Goal: Task Accomplishment & Management: Use online tool/utility

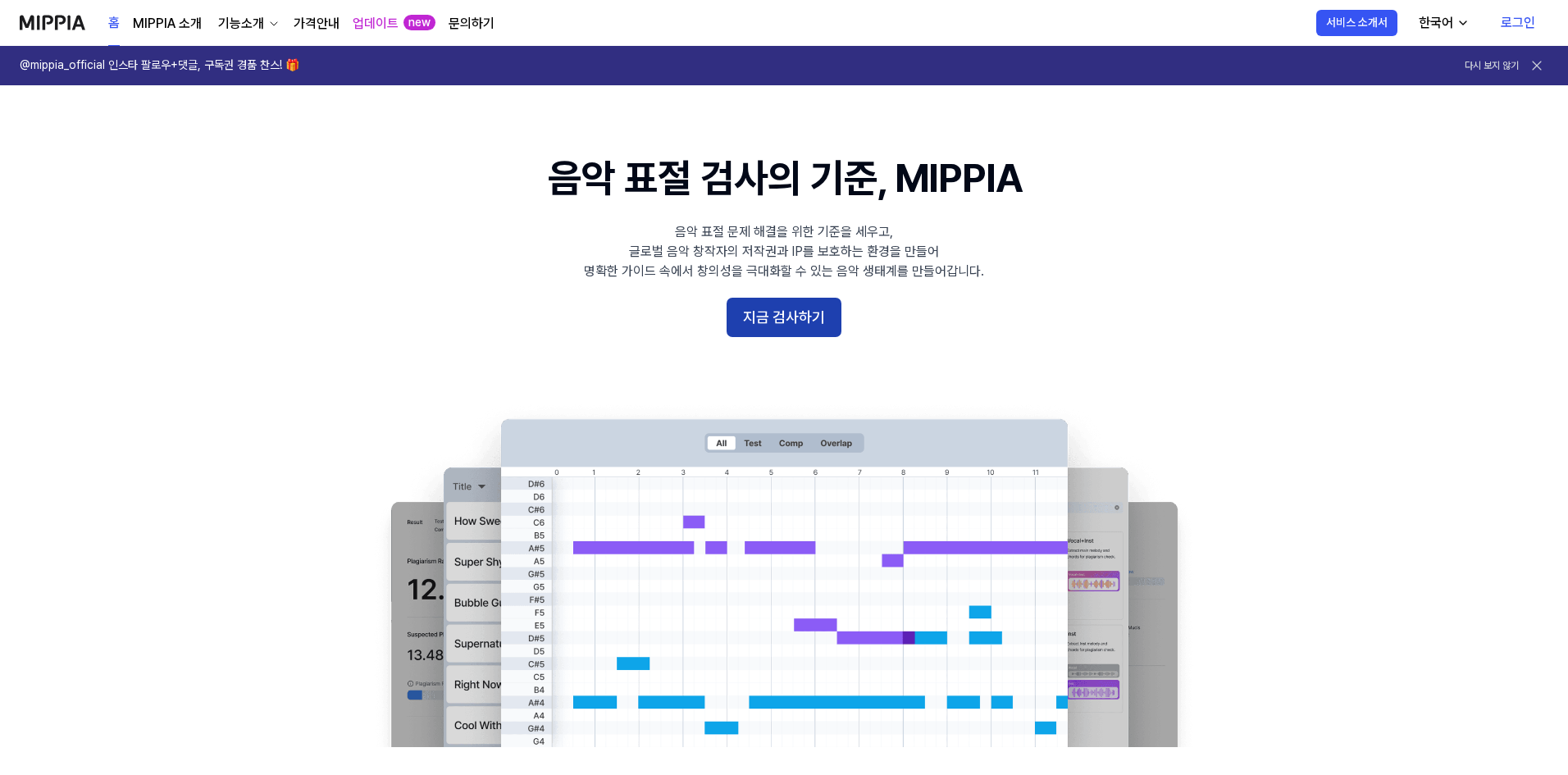
click at [799, 324] on button "지금 검사하기" at bounding box center [783, 317] width 115 height 39
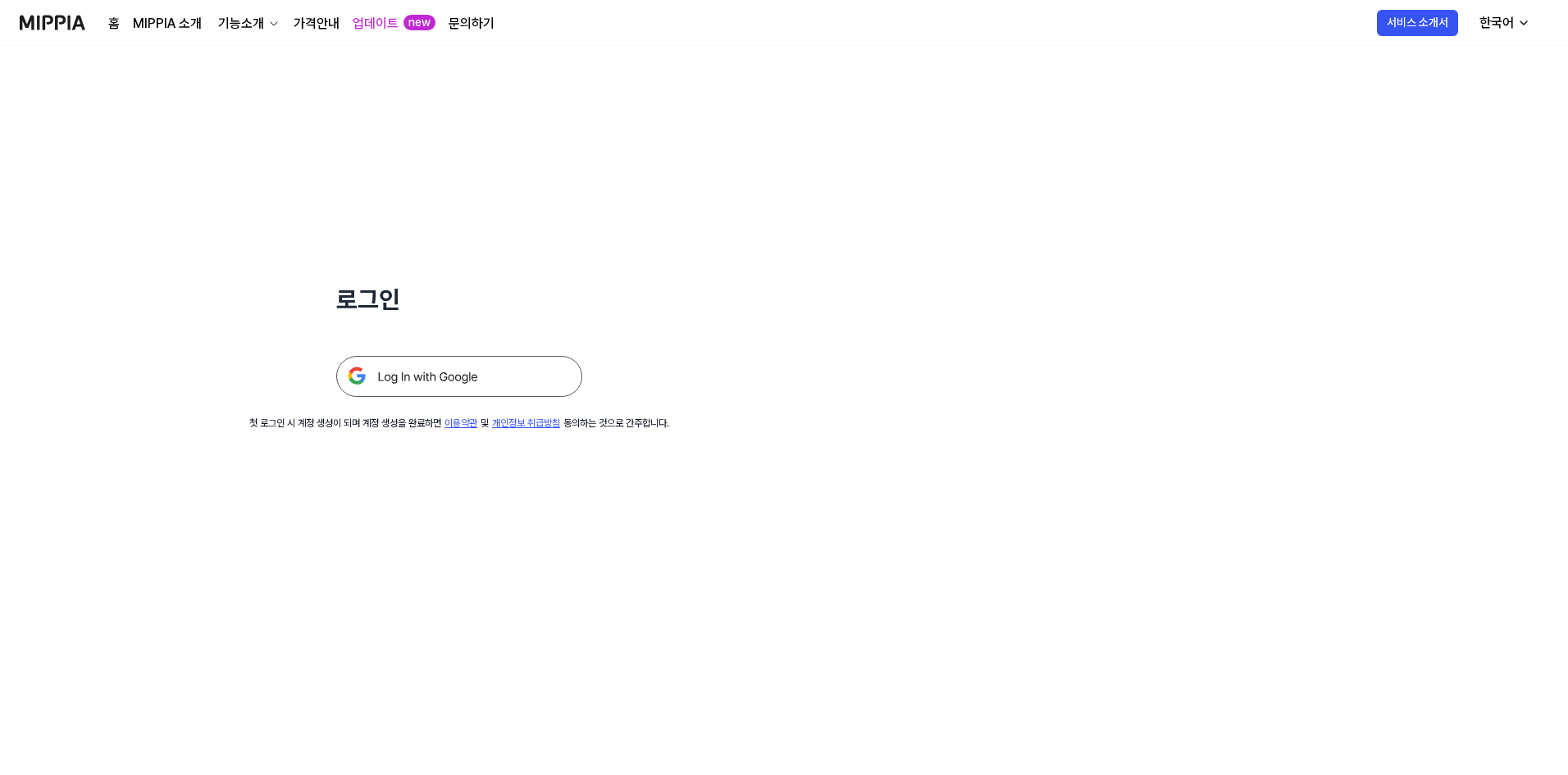
click at [364, 380] on img at bounding box center [459, 376] width 246 height 41
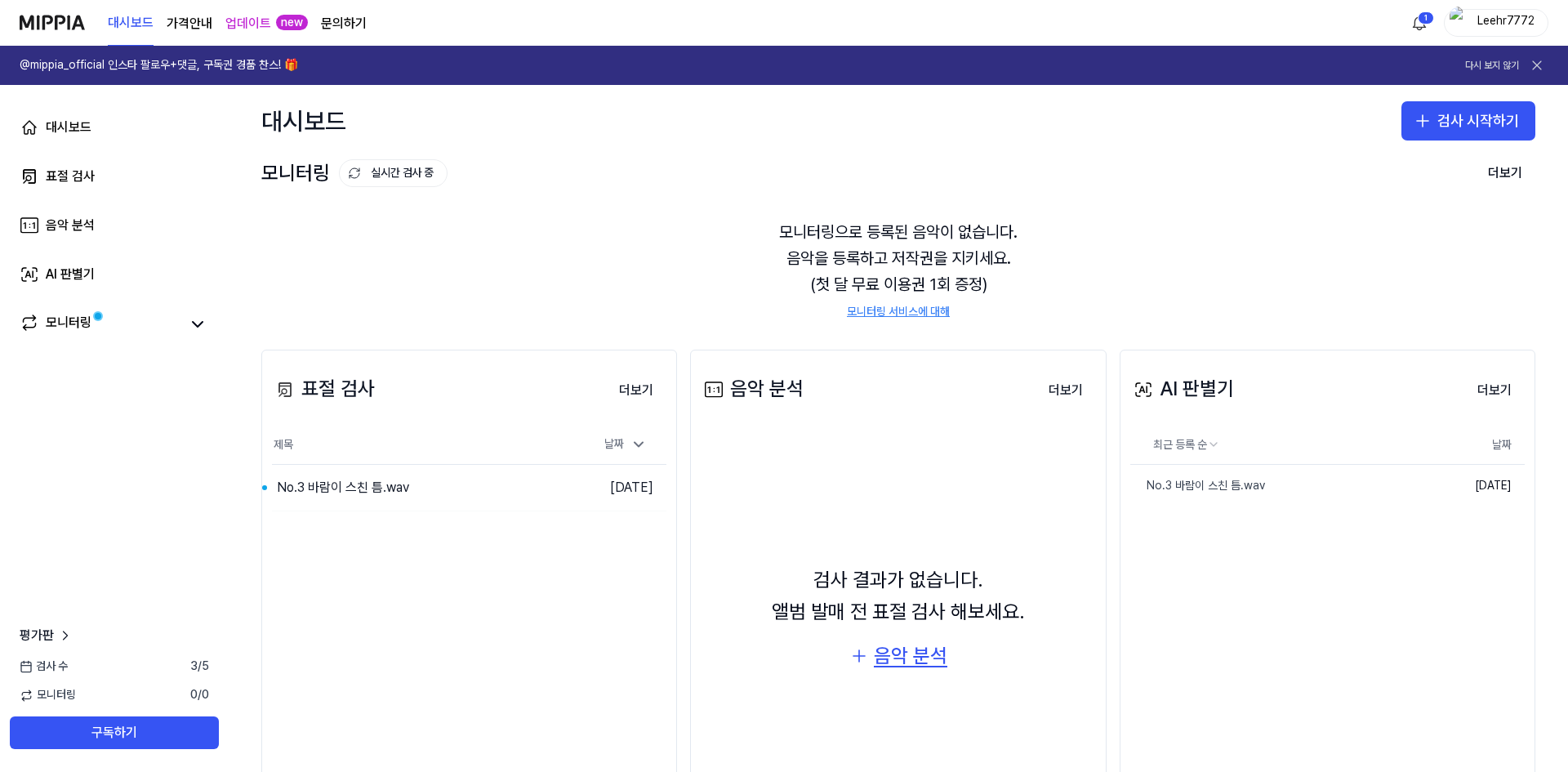
click at [887, 658] on div "음악 분석" at bounding box center [910, 655] width 73 height 31
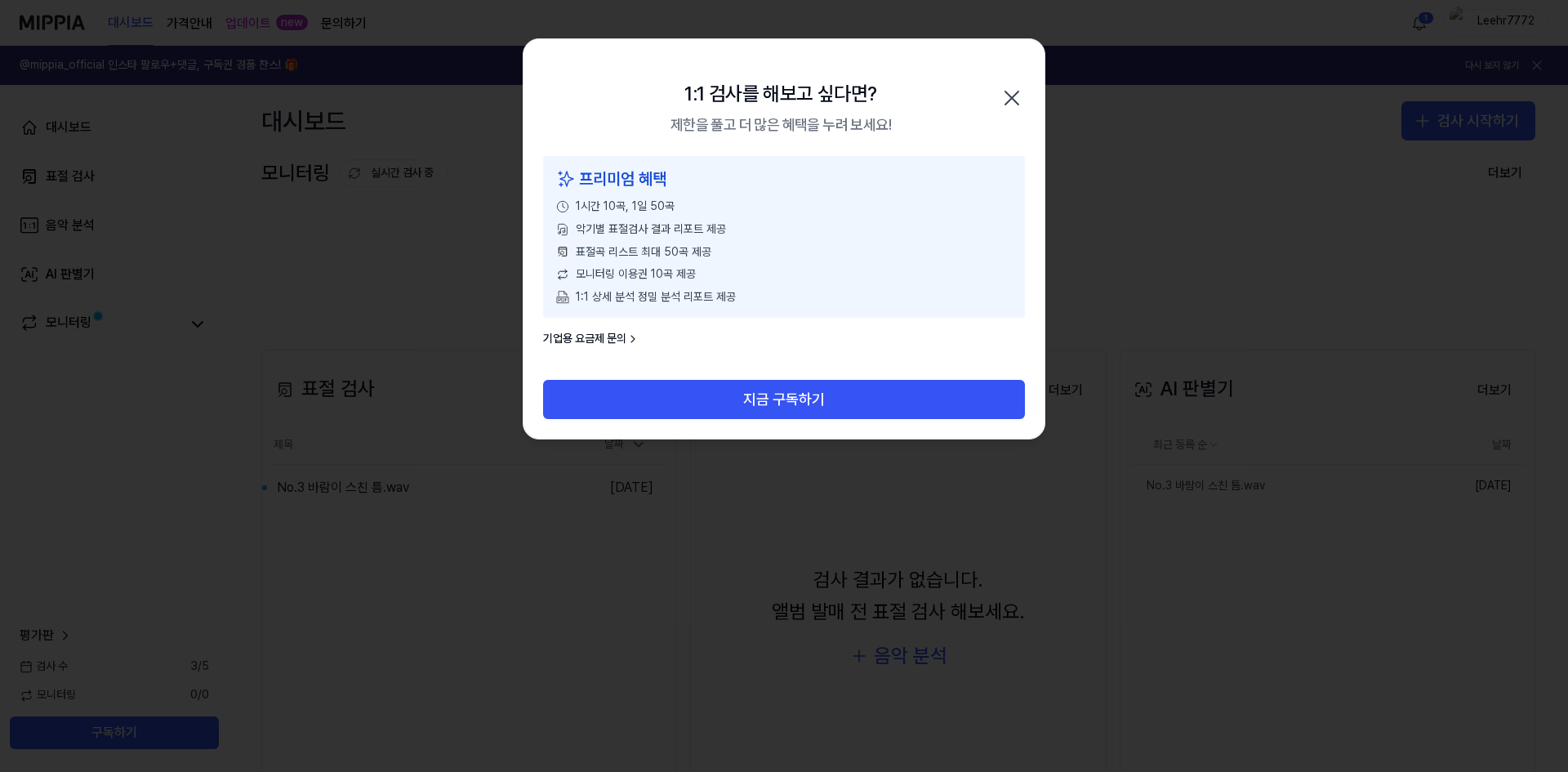
click at [1017, 96] on icon "button" at bounding box center [1012, 98] width 27 height 27
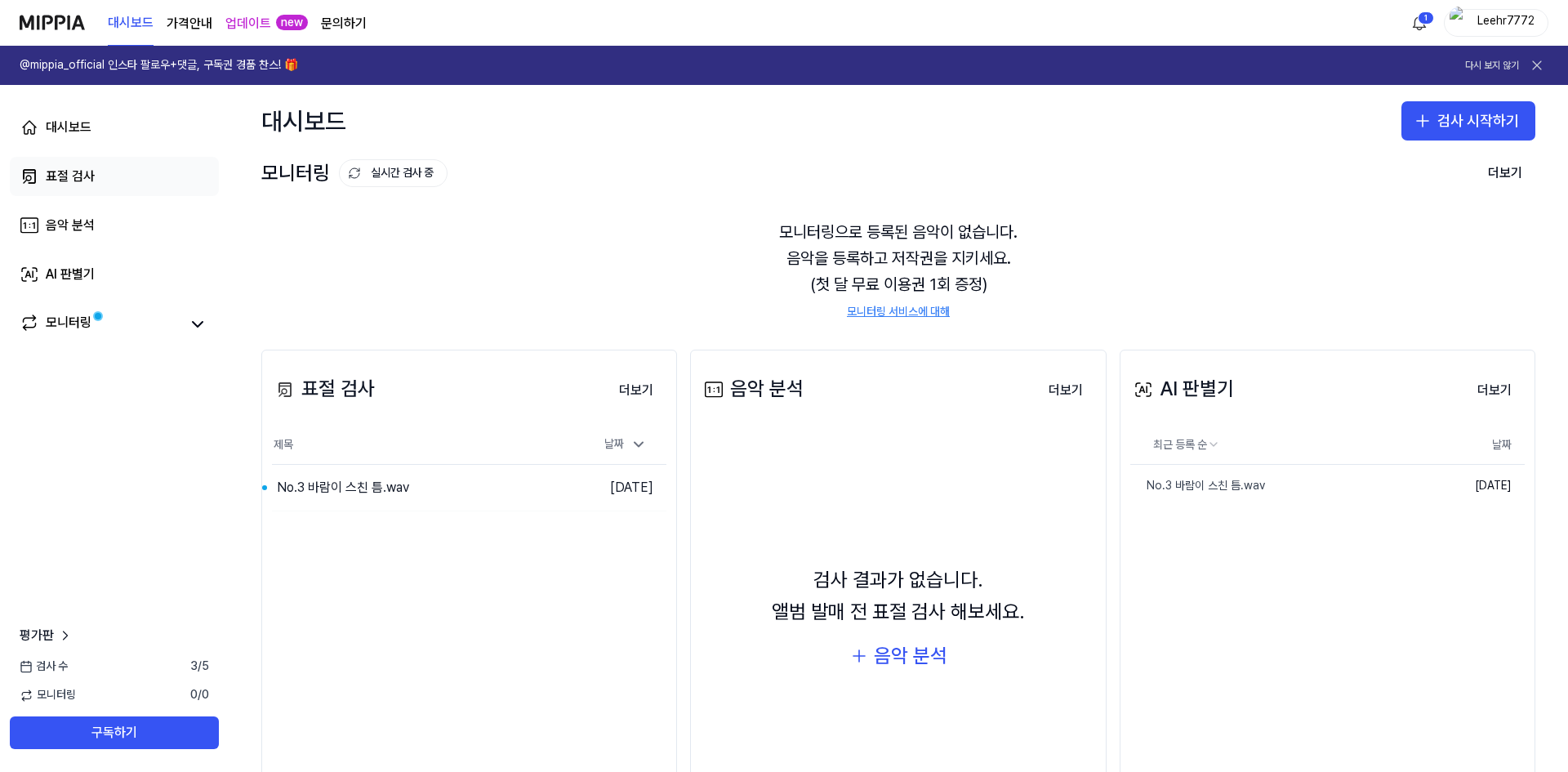
click at [58, 178] on div "표절 검사" at bounding box center [70, 176] width 49 height 19
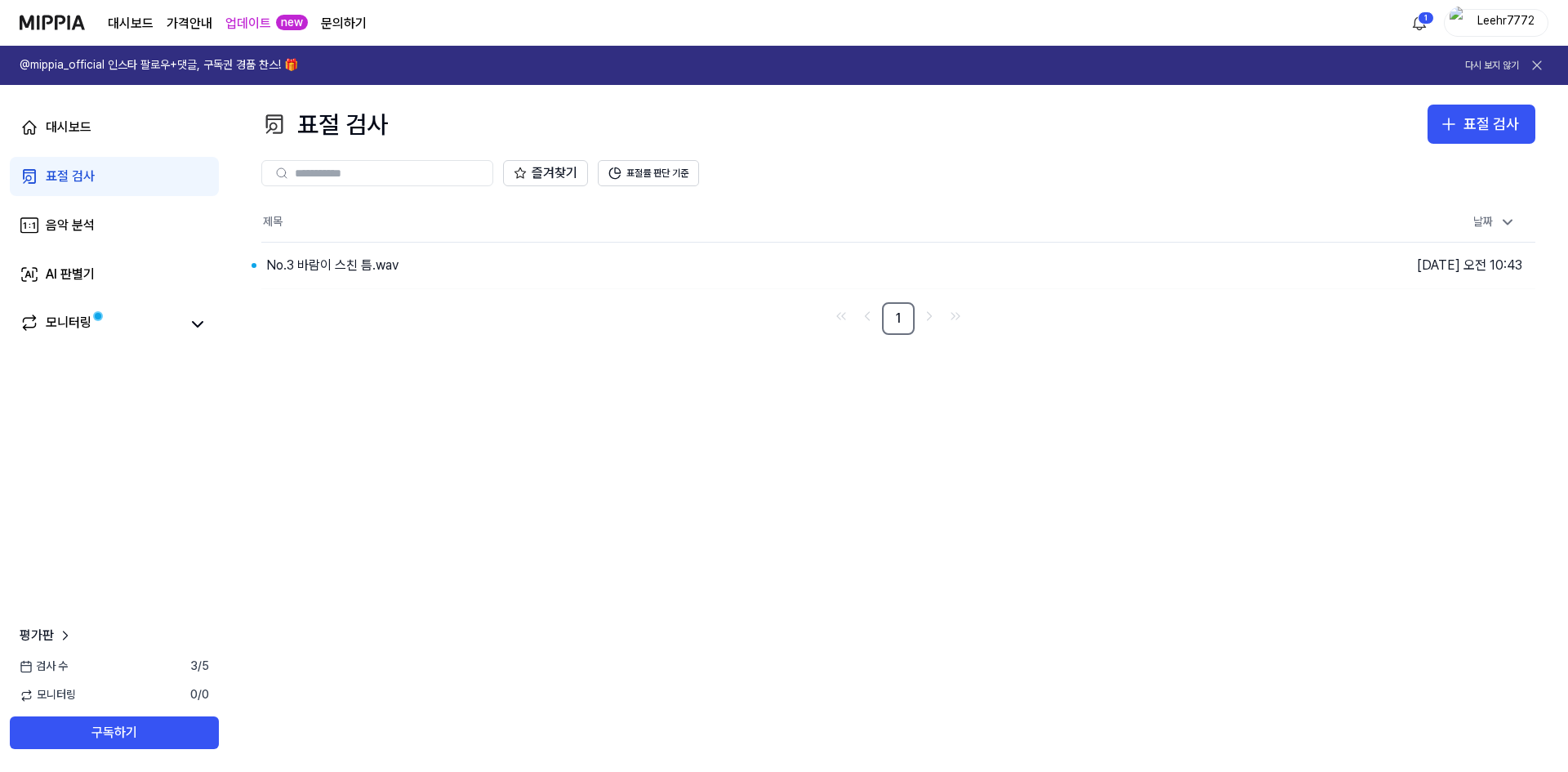
click at [283, 174] on icon at bounding box center [282, 173] width 13 height 13
click at [1481, 118] on div "표절 검사" at bounding box center [1491, 124] width 56 height 24
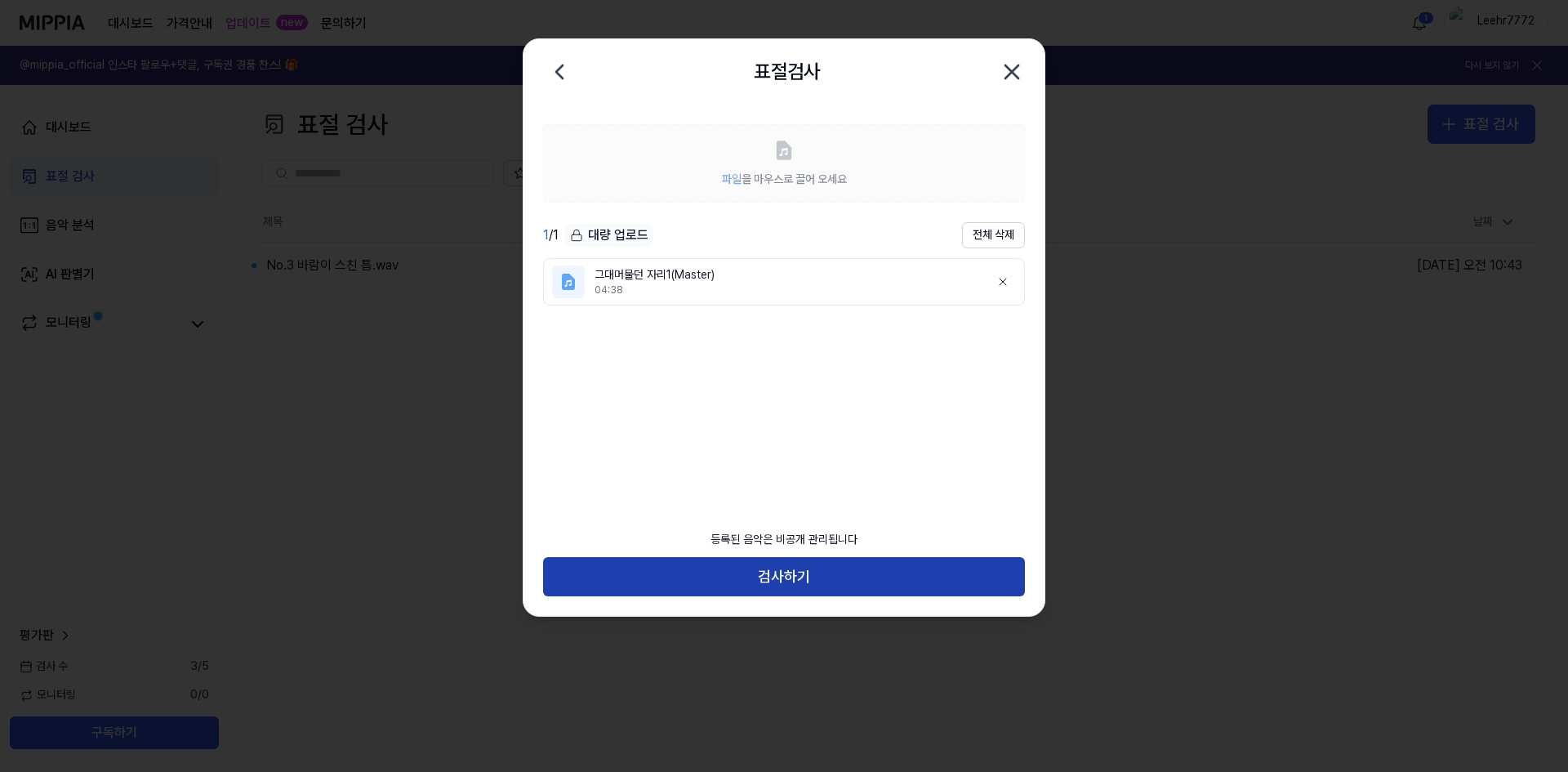
click at [776, 580] on button "검사하기" at bounding box center [784, 576] width 482 height 39
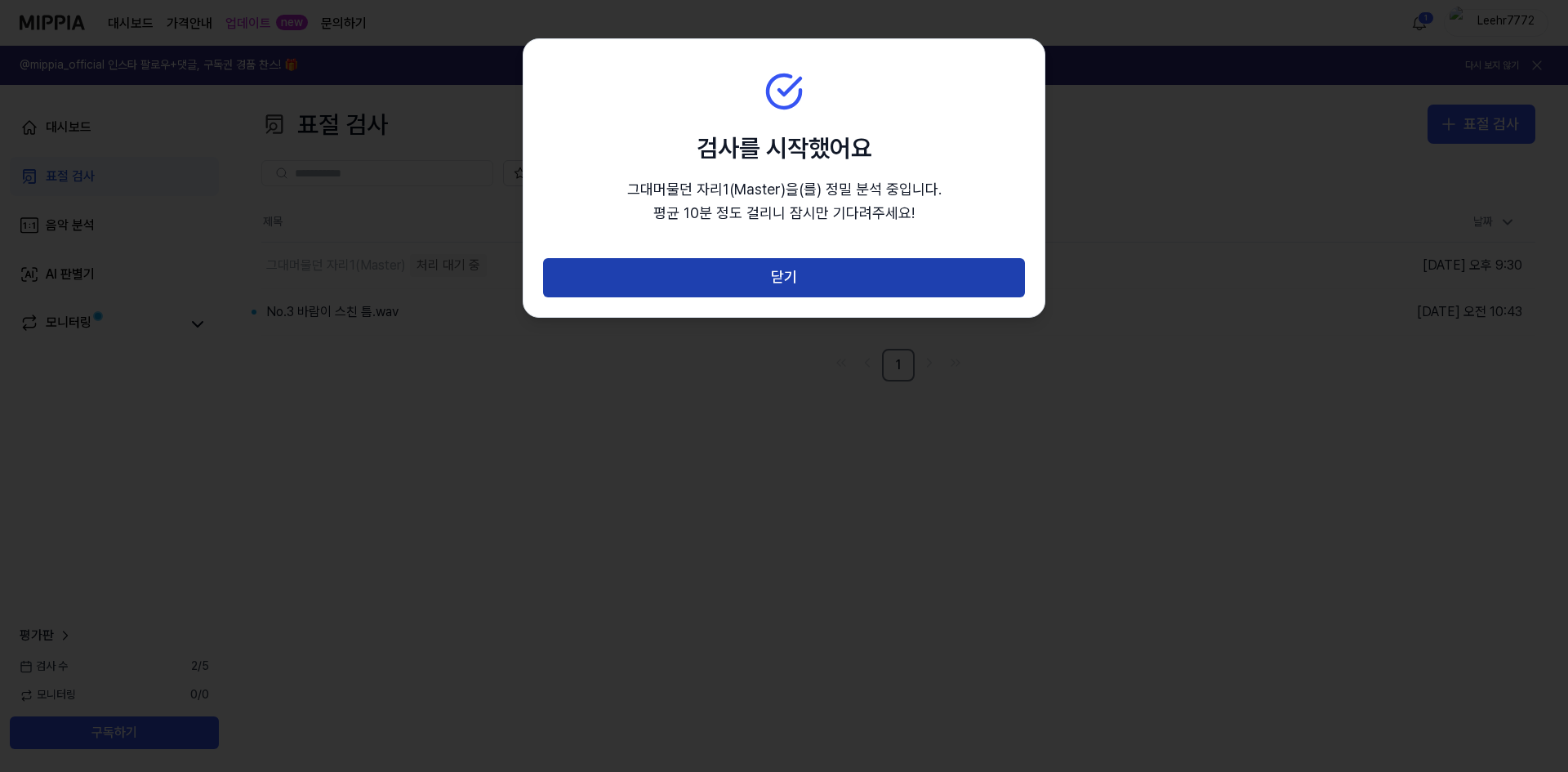
click at [783, 279] on button "닫기" at bounding box center [784, 278] width 482 height 39
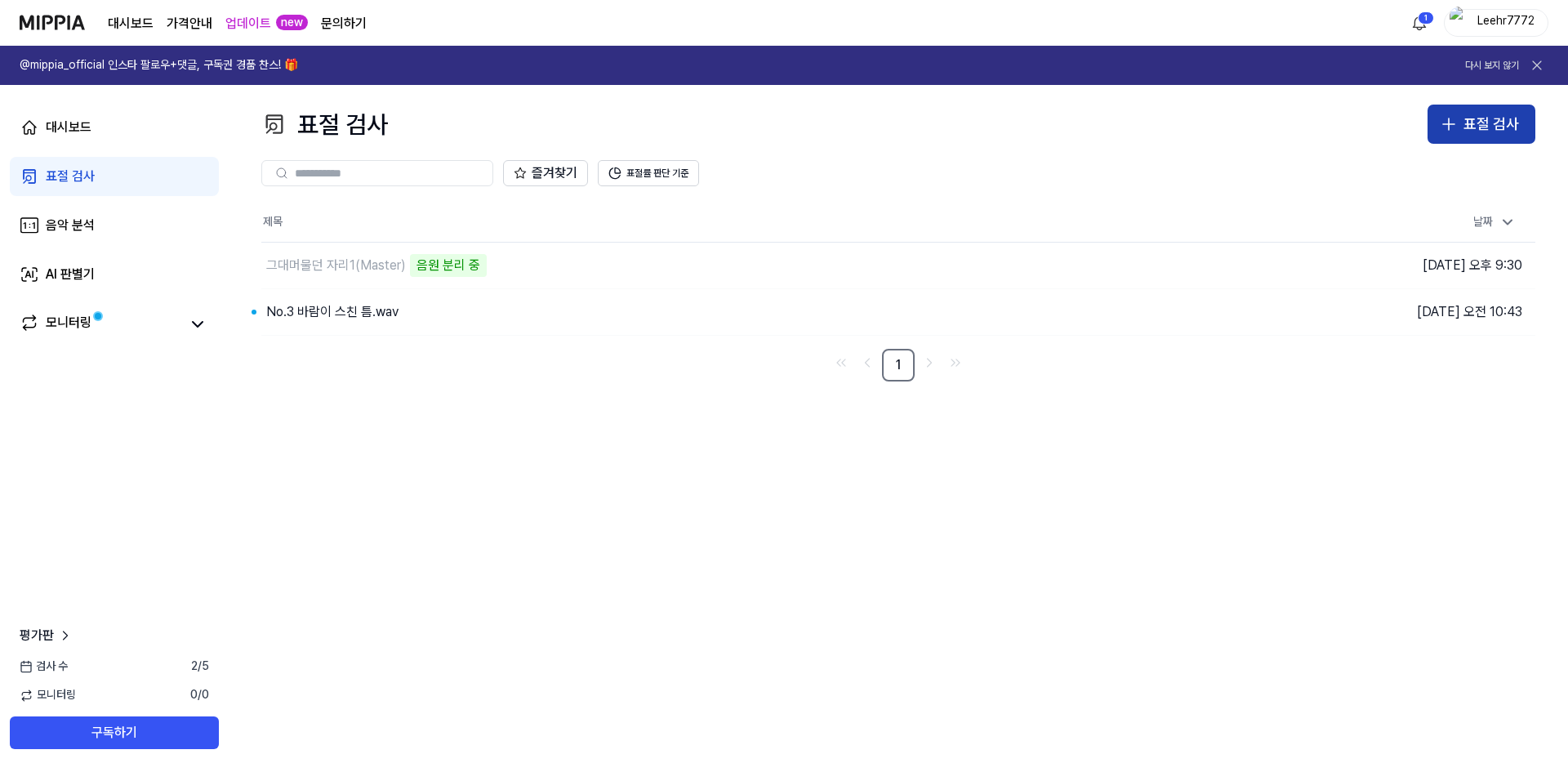
click at [1476, 115] on div "표절 검사" at bounding box center [1491, 124] width 56 height 24
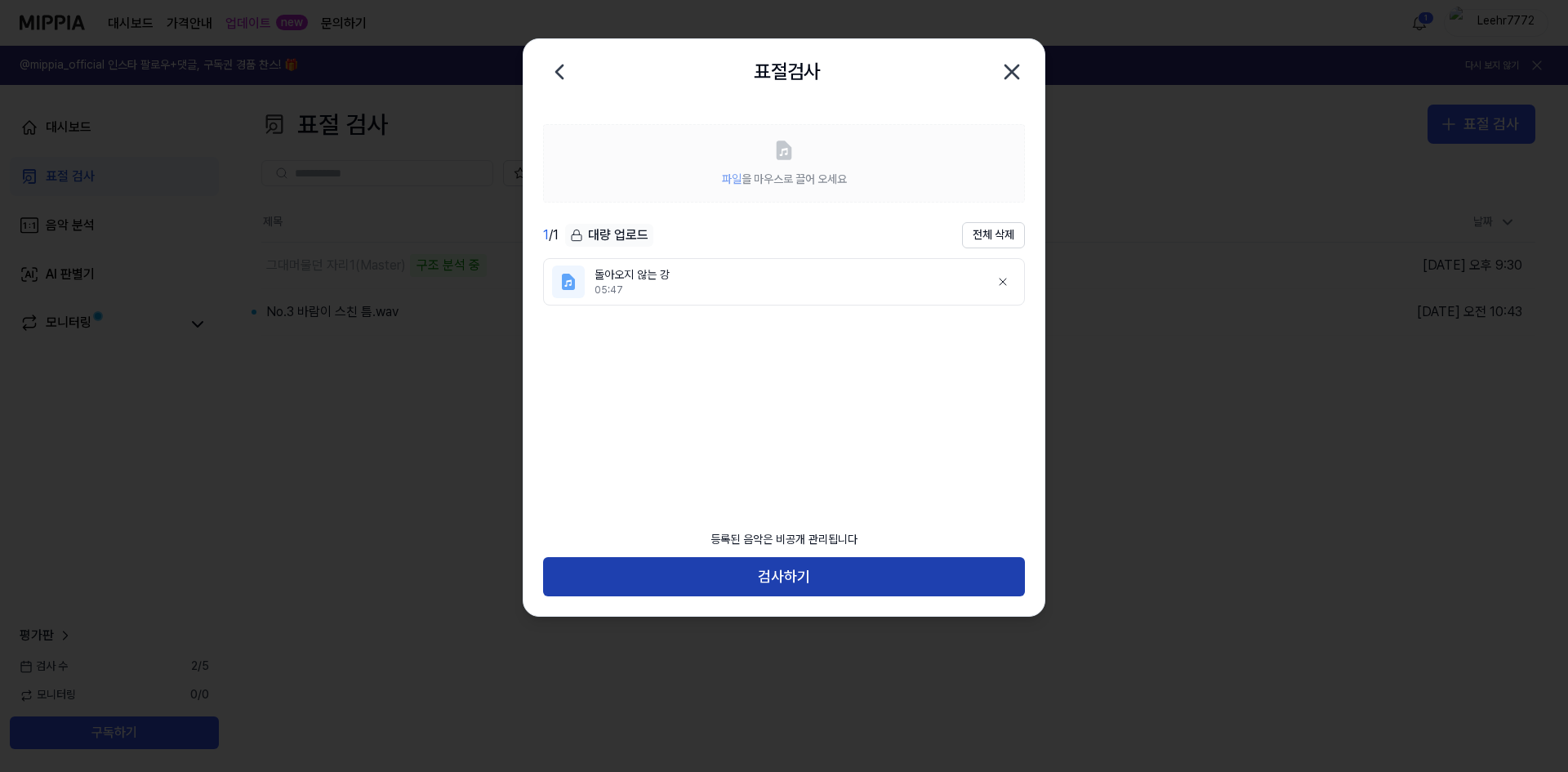
click at [786, 587] on button "검사하기" at bounding box center [784, 576] width 482 height 39
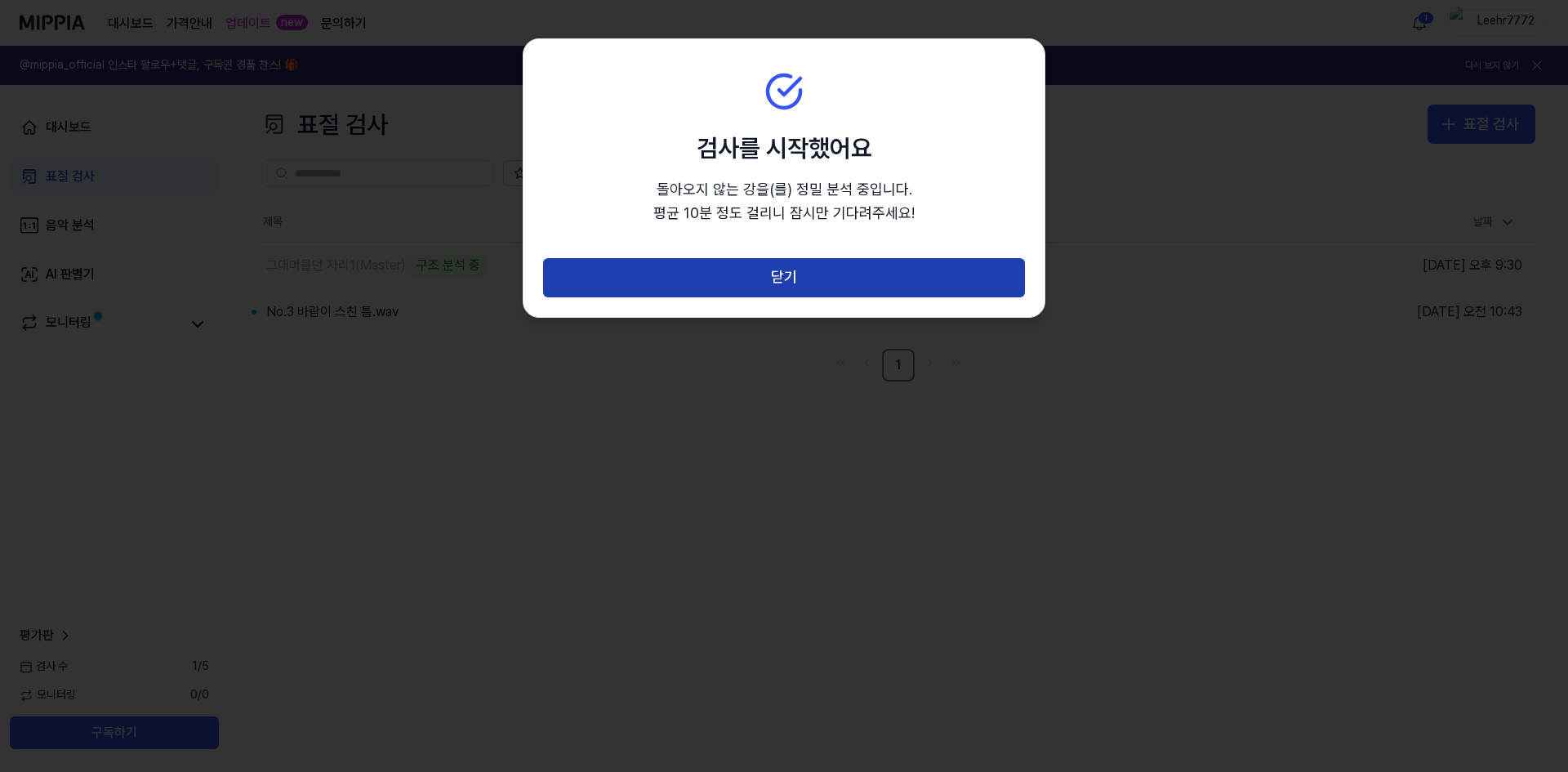
click at [796, 284] on button "닫기" at bounding box center [784, 278] width 482 height 39
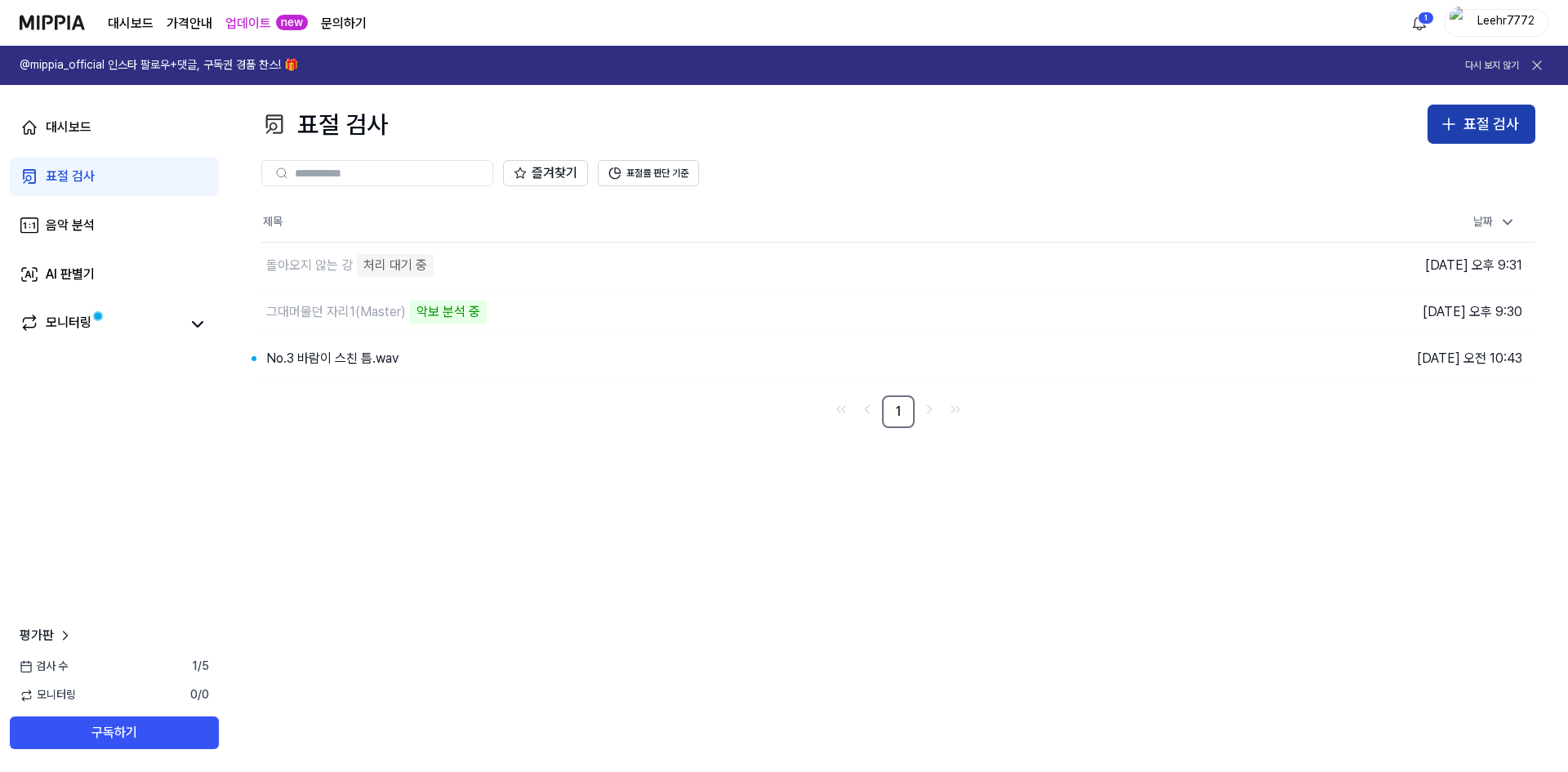
click at [1482, 130] on div "표절 검사" at bounding box center [1491, 124] width 56 height 24
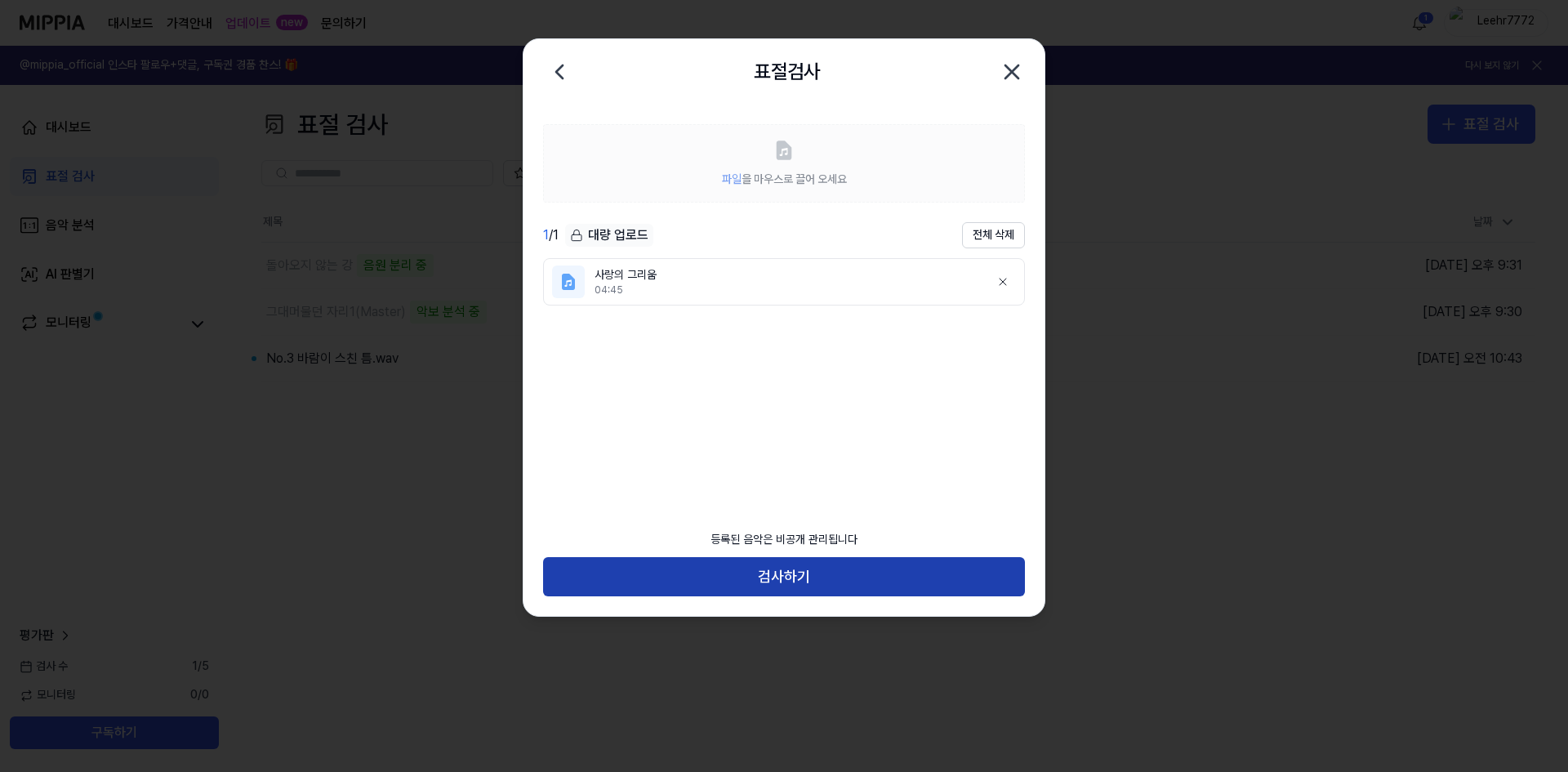
click at [805, 573] on button "검사하기" at bounding box center [784, 576] width 482 height 39
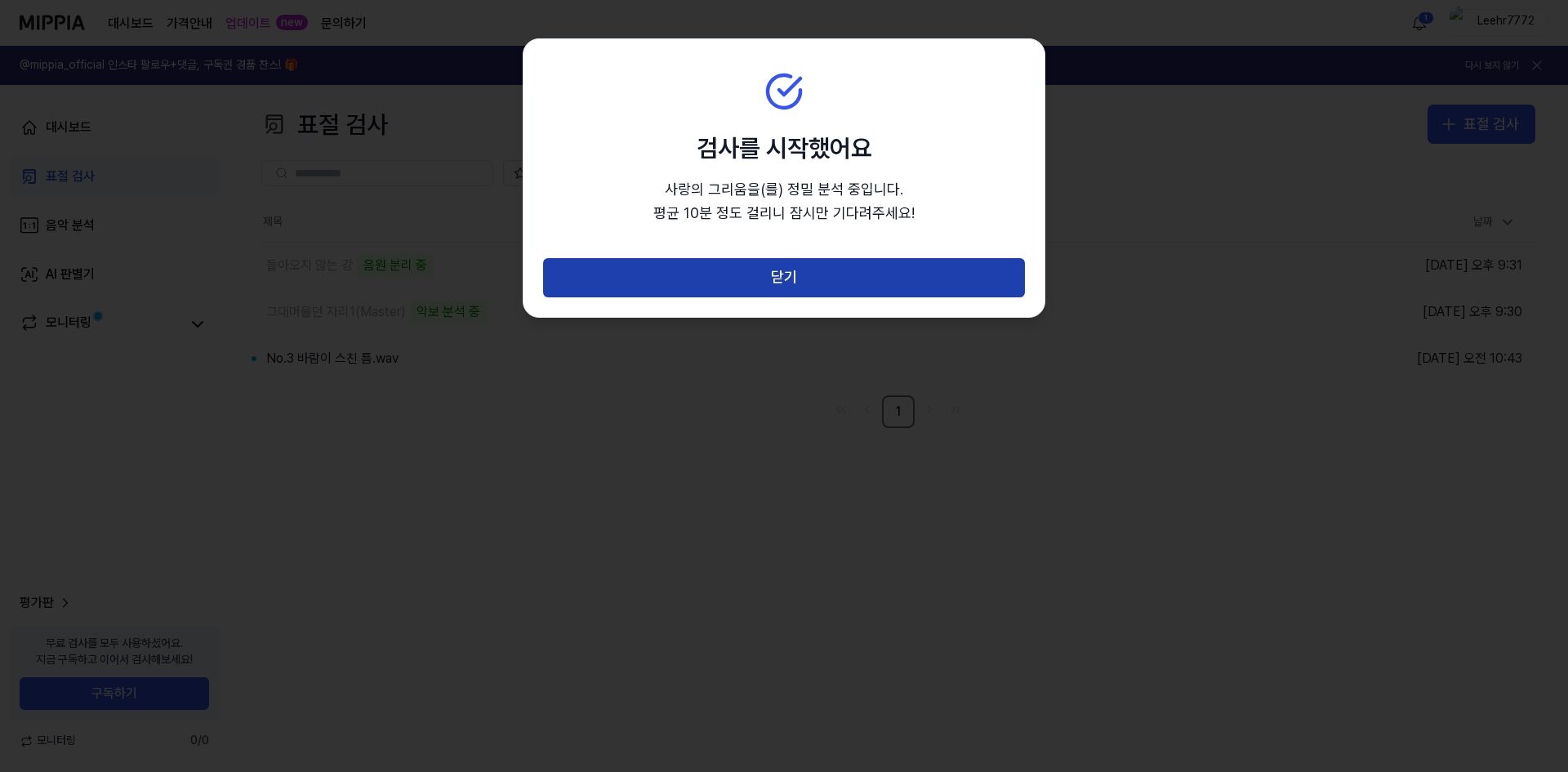
click at [792, 282] on button "닫기" at bounding box center [784, 278] width 482 height 39
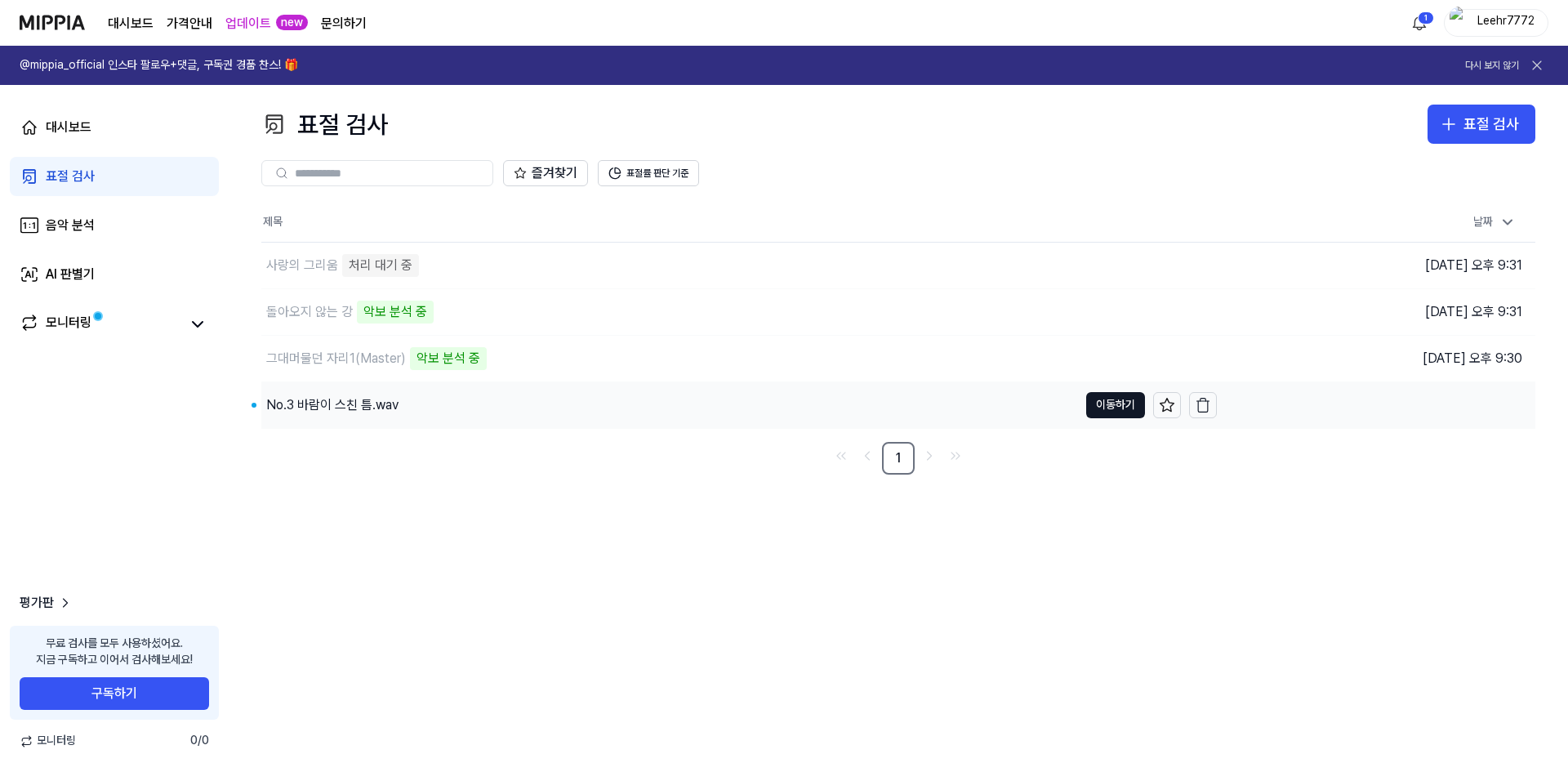
click at [364, 399] on div "No.3 바람이 스친 틈.wav" at bounding box center [332, 405] width 132 height 19
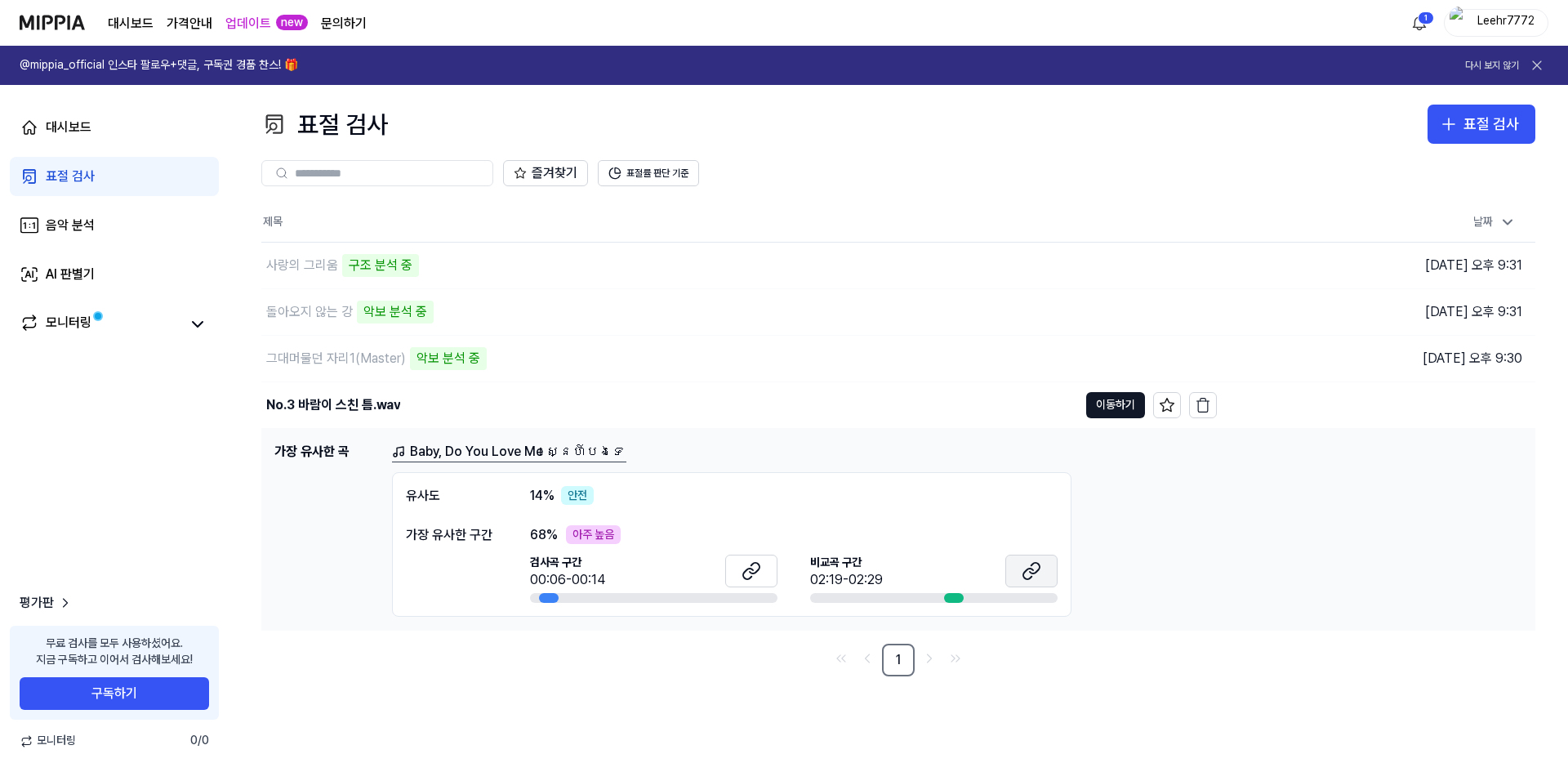
click at [1039, 567] on icon at bounding box center [1031, 571] width 19 height 19
click at [753, 569] on icon at bounding box center [747, 573] width 10 height 11
click at [514, 446] on link "Baby, Do You Love Me ស្នេហ៍បងទេ" at bounding box center [509, 452] width 235 height 20
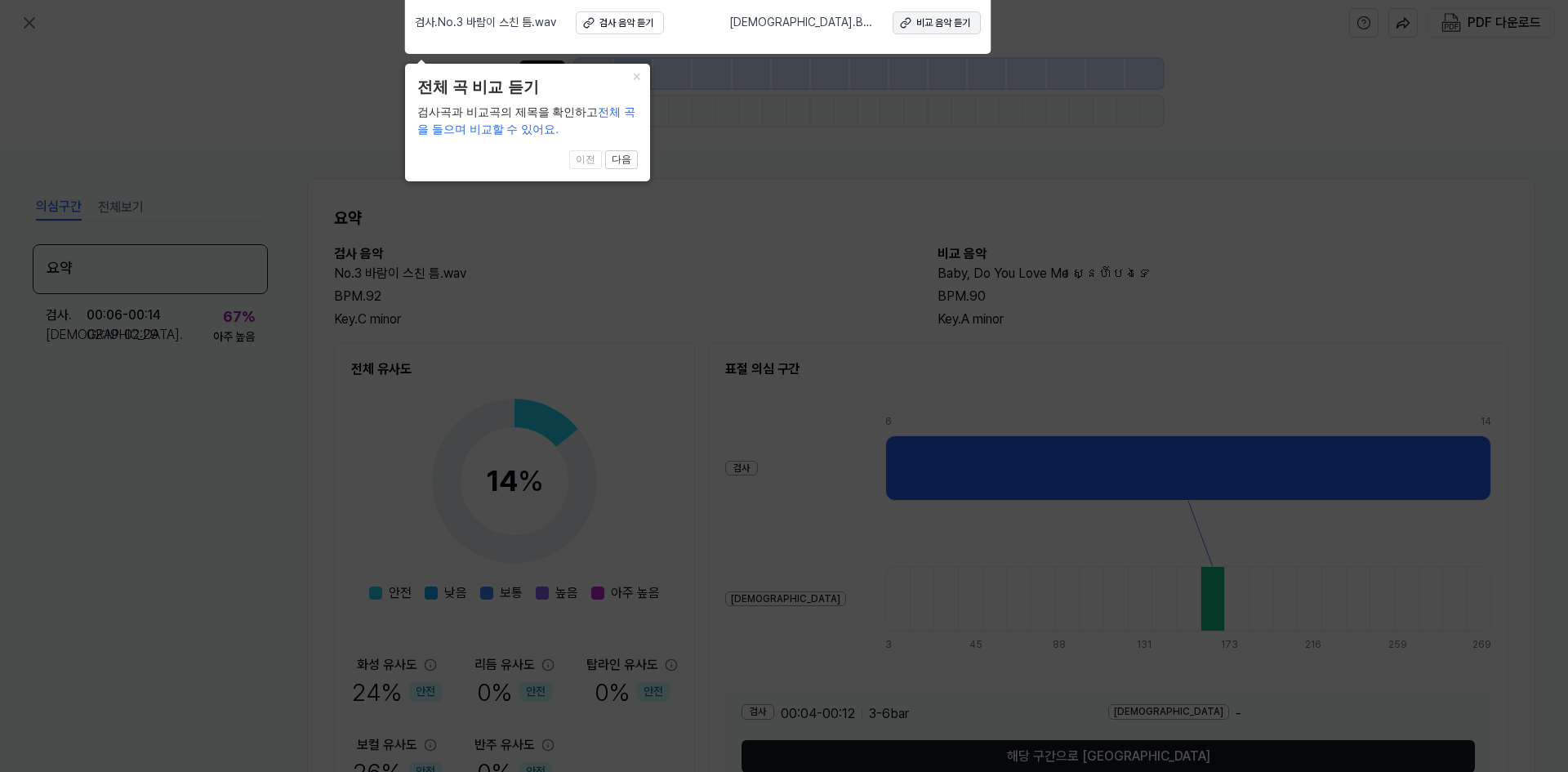
click at [947, 25] on div "비교 음악 듣기" at bounding box center [943, 23] width 54 height 14
click at [615, 157] on button "다음" at bounding box center [622, 160] width 33 height 19
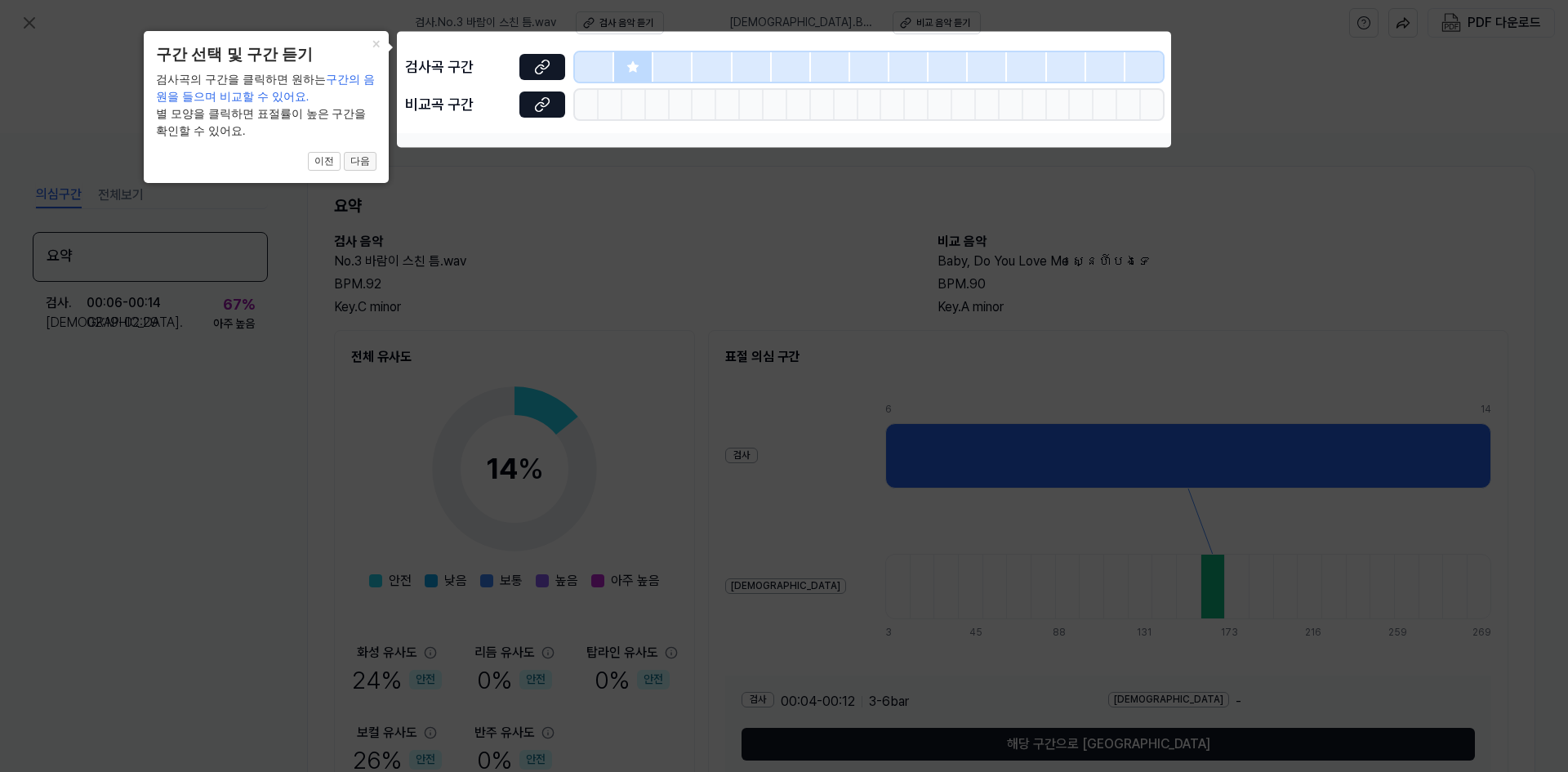
click at [355, 162] on button "다음" at bounding box center [359, 162] width 33 height 19
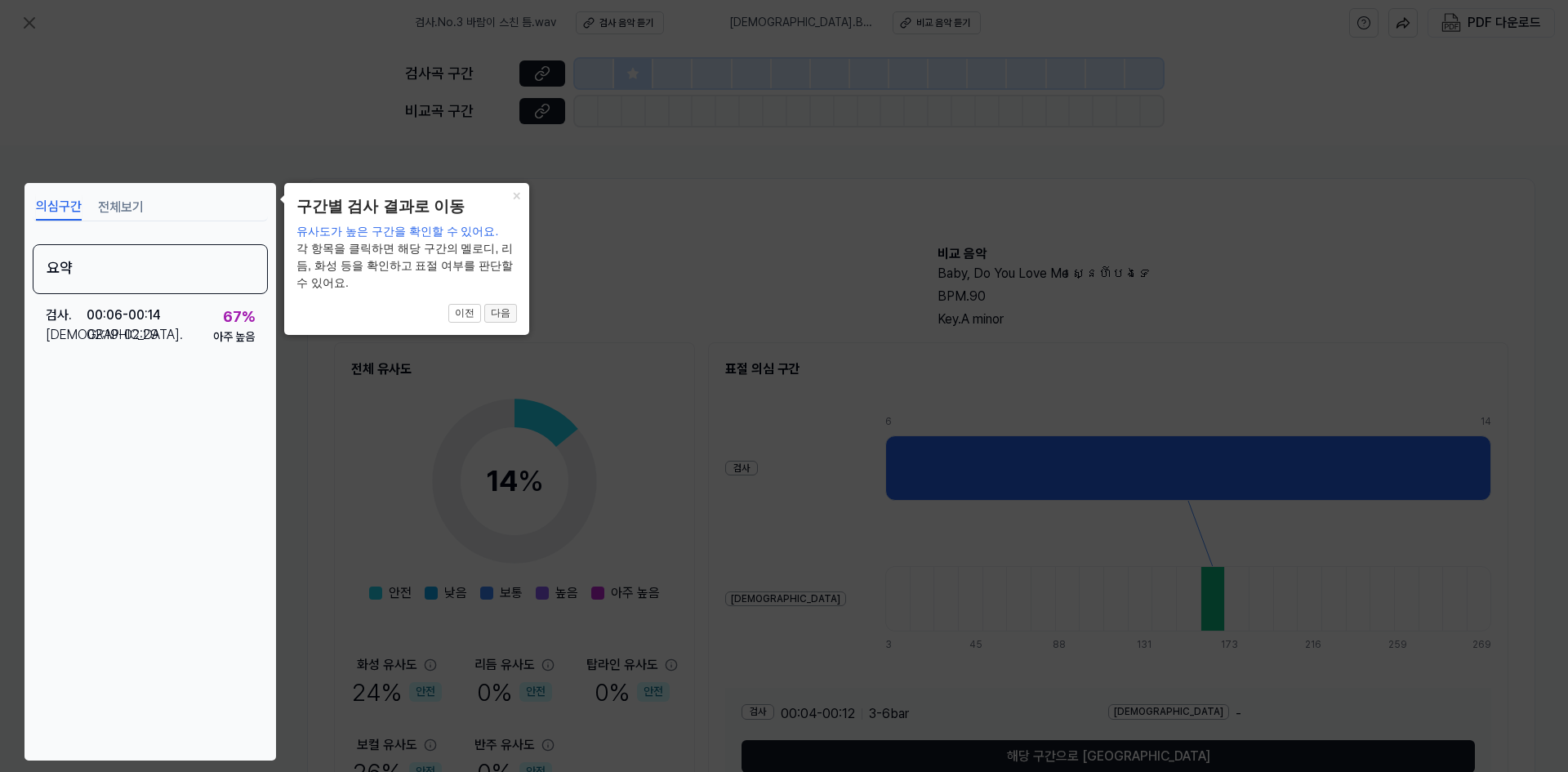
click at [502, 313] on button "다음" at bounding box center [500, 313] width 33 height 19
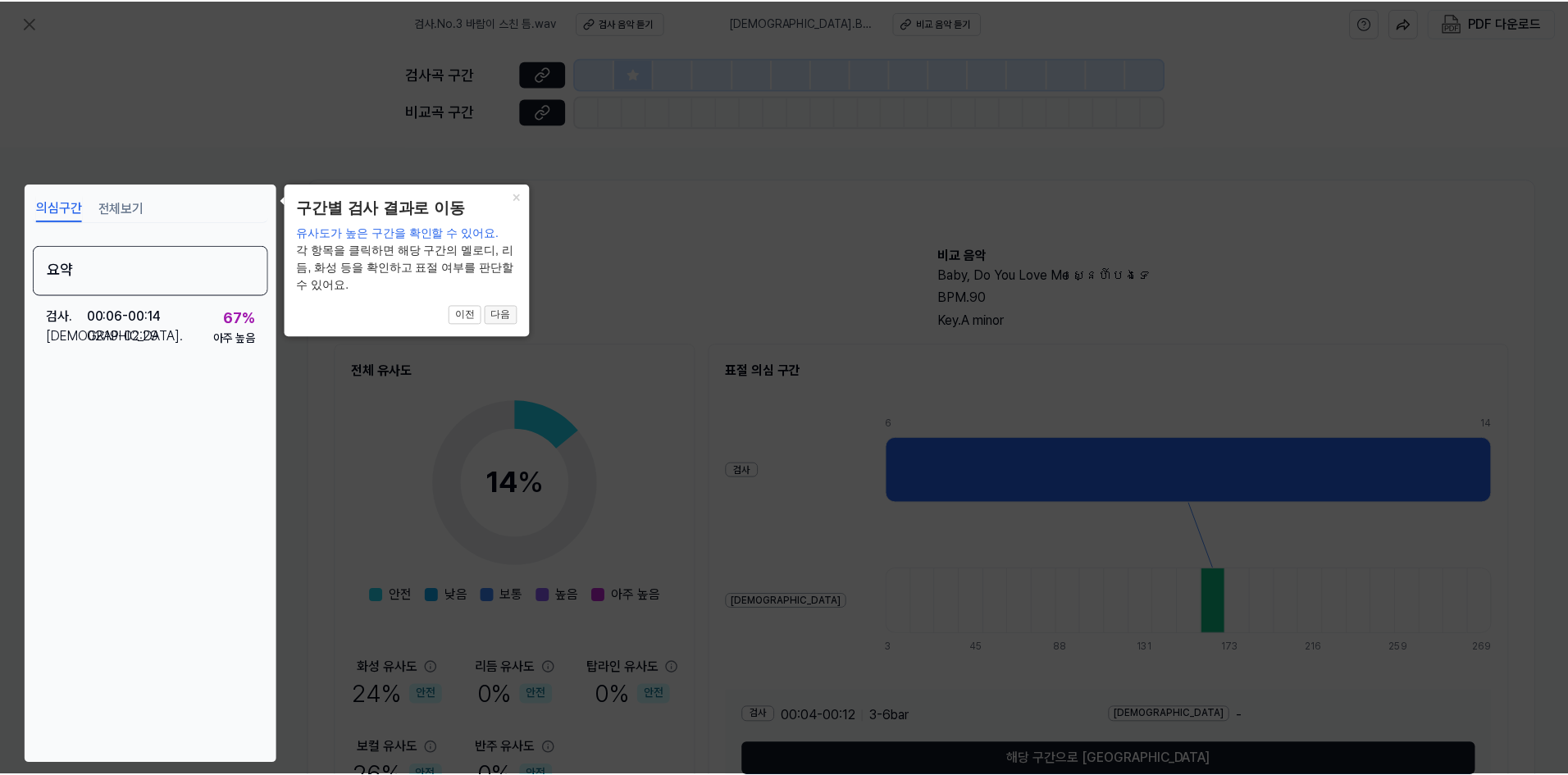
scroll to position [94, 0]
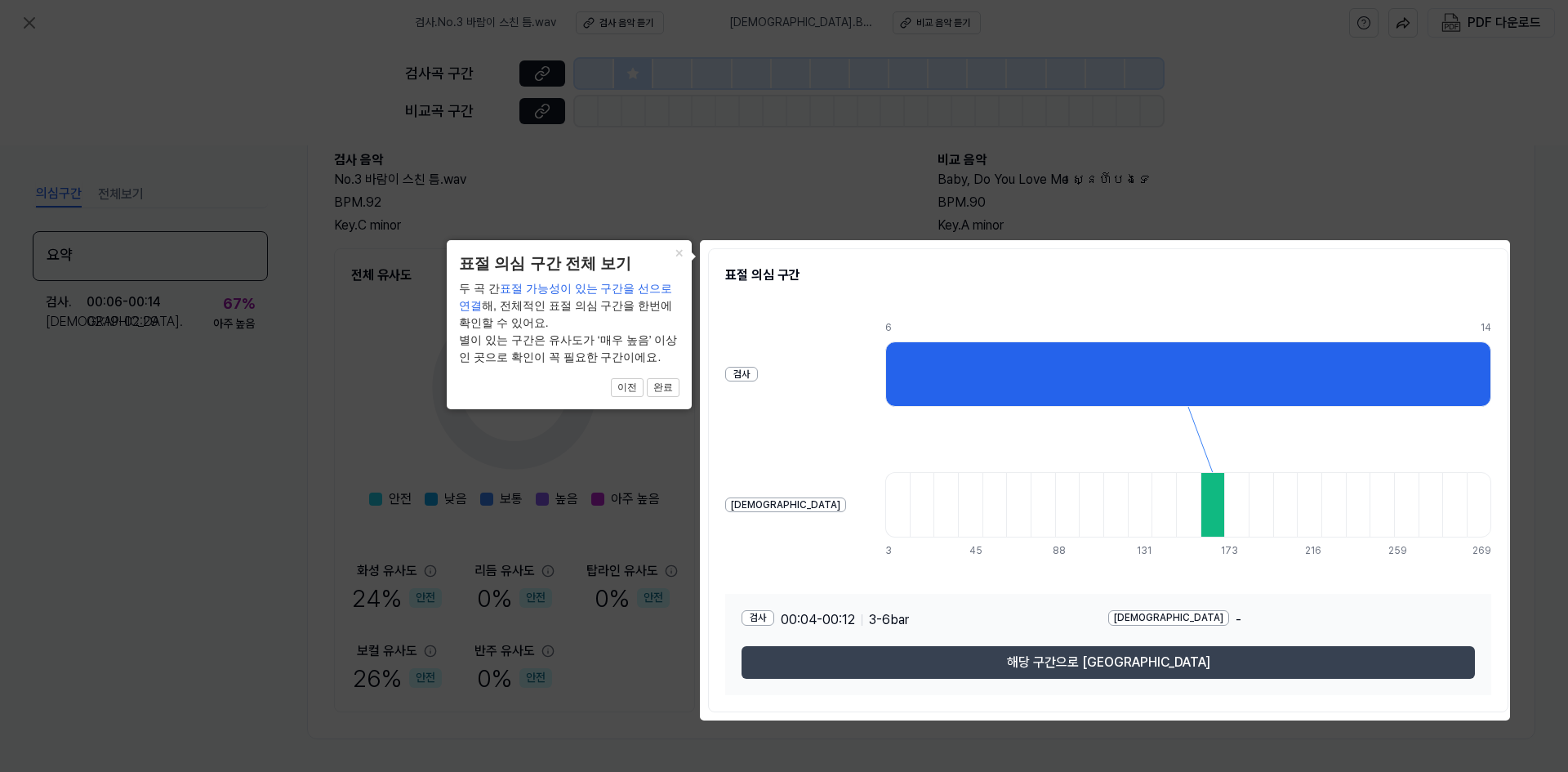
click at [1121, 668] on button "해당 구간으로 [GEOGRAPHIC_DATA]" at bounding box center [1108, 662] width 733 height 33
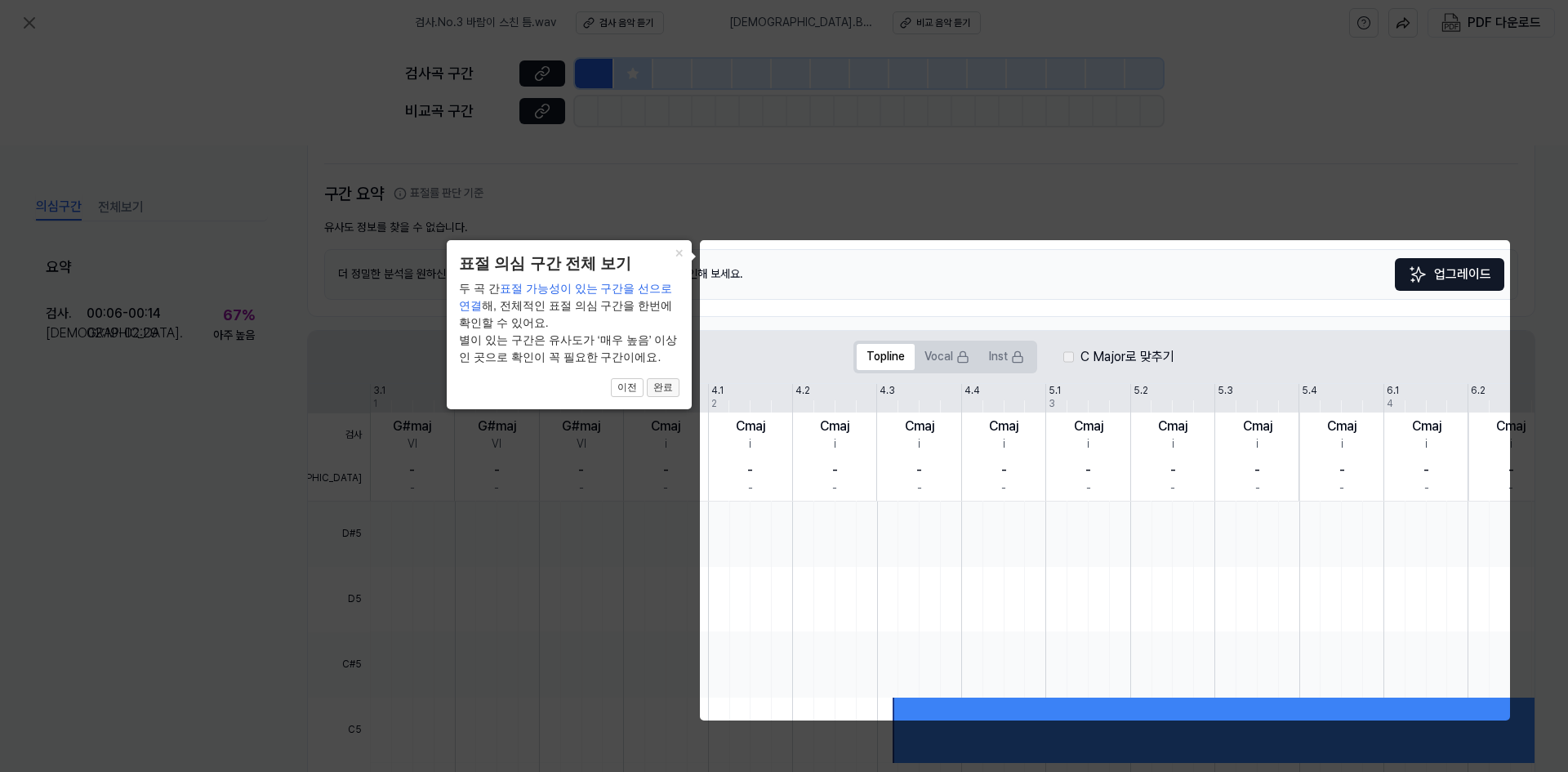
click at [662, 392] on button "완료" at bounding box center [663, 388] width 33 height 19
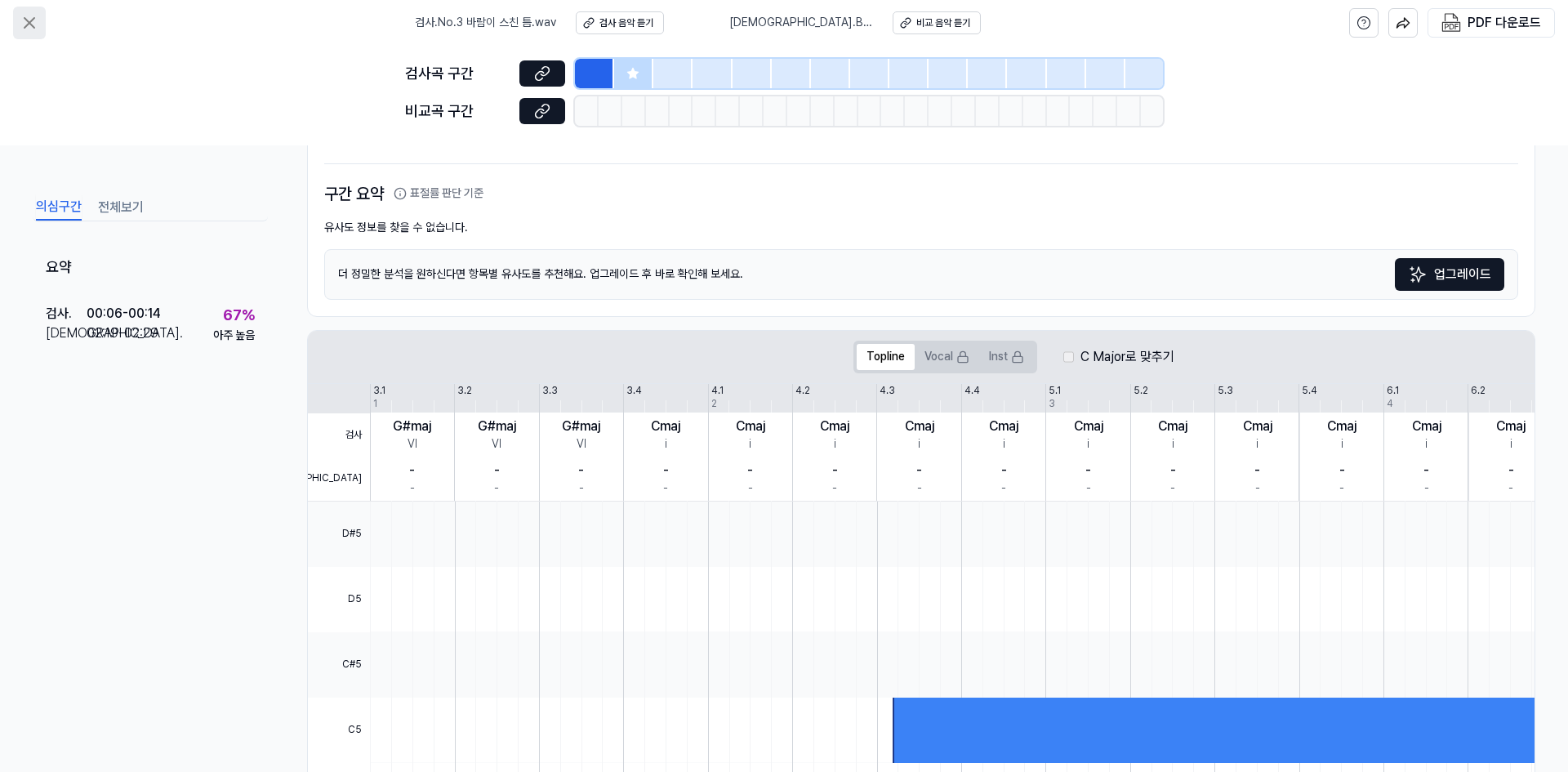
click at [28, 24] on icon at bounding box center [29, 22] width 10 height 10
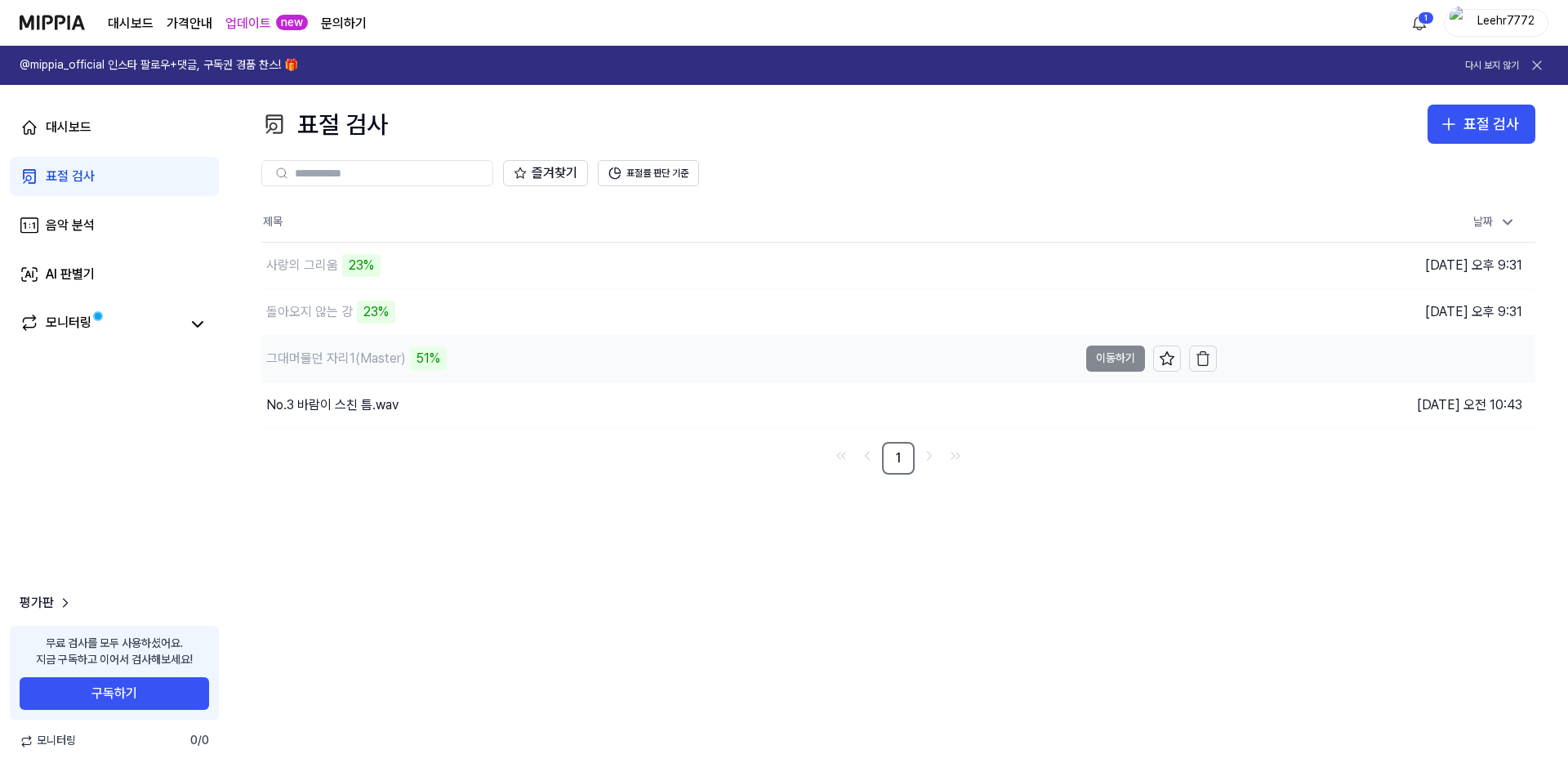
click at [351, 358] on div "그대머물던 자리1(Master)" at bounding box center [336, 359] width 140 height 19
click at [364, 353] on div "그대머물던 자리1(Master)" at bounding box center [336, 359] width 140 height 19
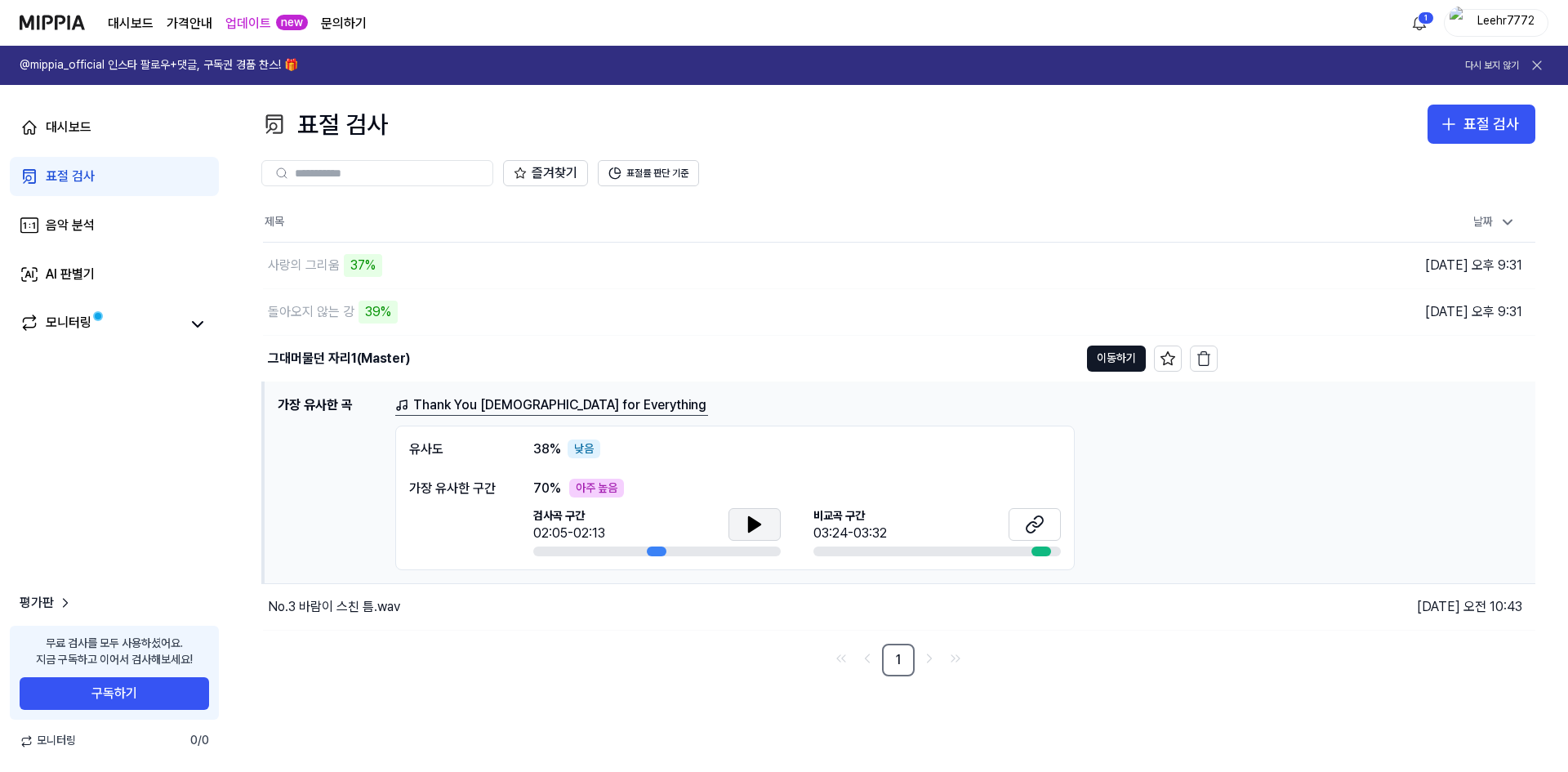
click at [753, 528] on icon at bounding box center [754, 524] width 12 height 15
click at [1034, 521] on icon at bounding box center [1031, 527] width 10 height 11
click at [757, 527] on icon at bounding box center [754, 524] width 12 height 15
click at [757, 528] on icon at bounding box center [758, 523] width 4 height 13
click at [1034, 515] on icon at bounding box center [1035, 524] width 19 height 19
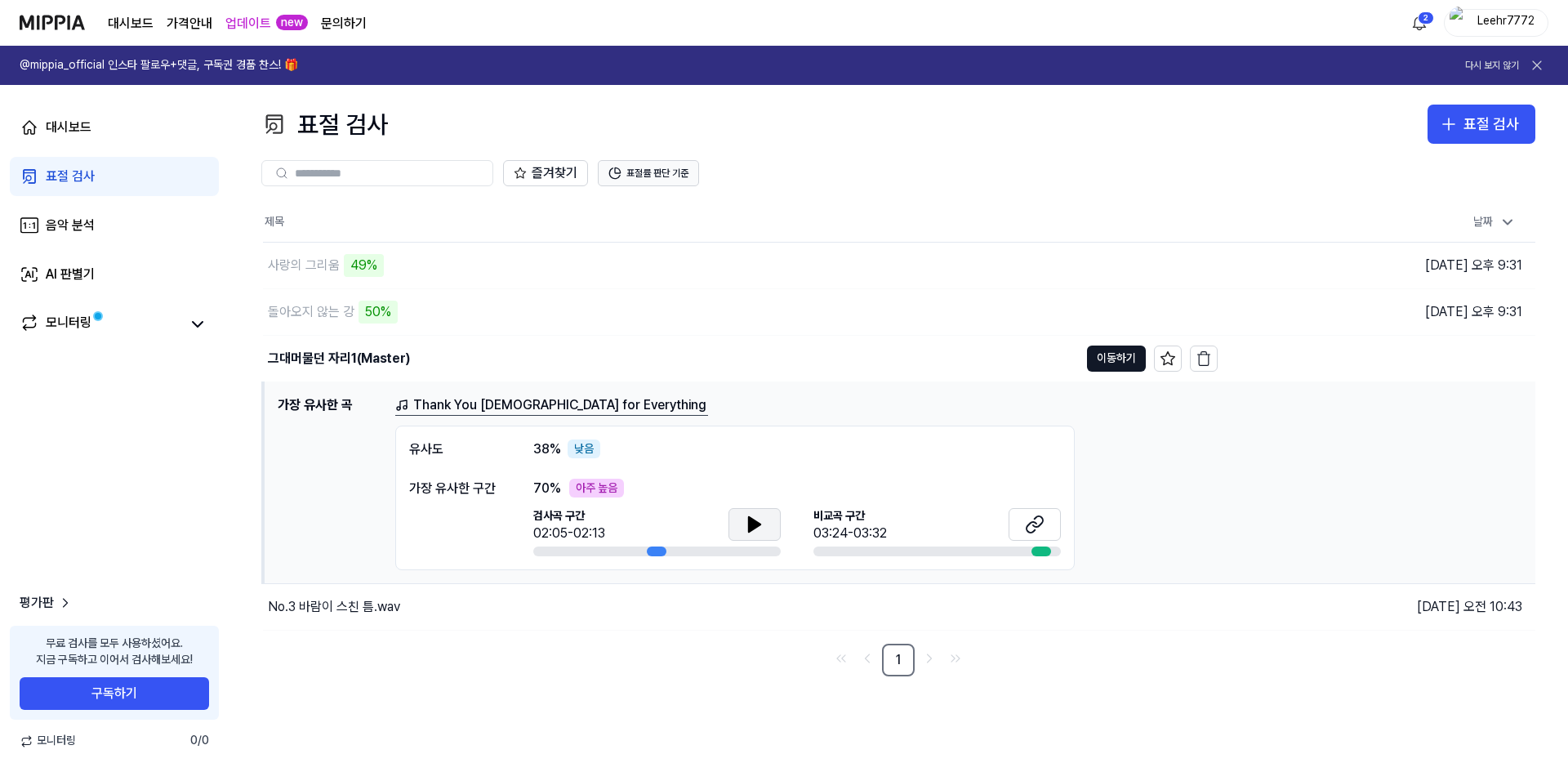
click at [653, 178] on button "표절률 판단 기준" at bounding box center [648, 174] width 101 height 27
click at [670, 174] on button "표절률 판단 기준" at bounding box center [648, 174] width 101 height 27
click at [1039, 514] on icon at bounding box center [1035, 524] width 19 height 19
click at [744, 521] on button at bounding box center [754, 524] width 52 height 33
click at [1109, 349] on button "이동하기" at bounding box center [1116, 359] width 58 height 27
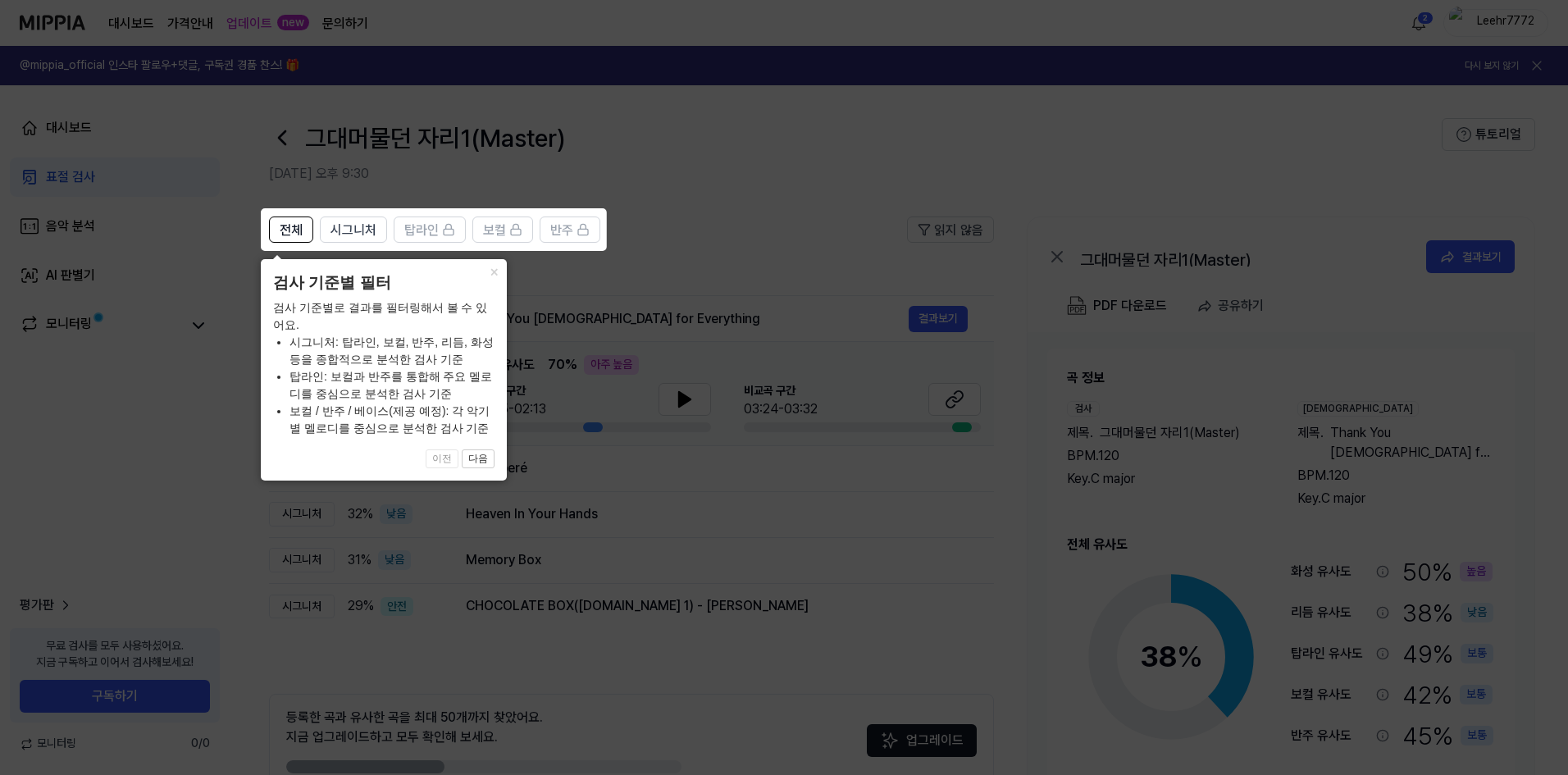
click at [690, 236] on icon at bounding box center [787, 388] width 1574 height 775
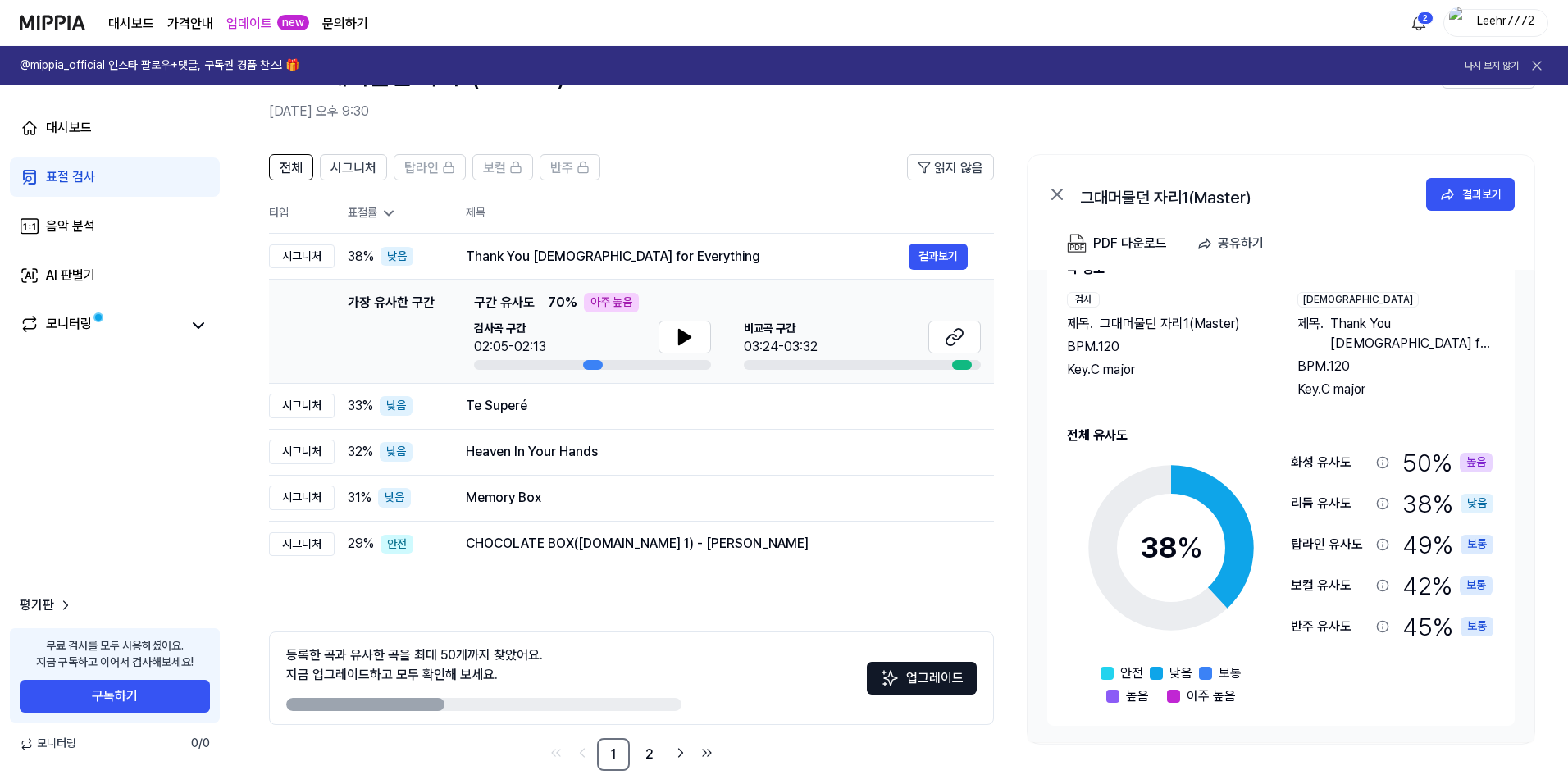
scroll to position [91, 0]
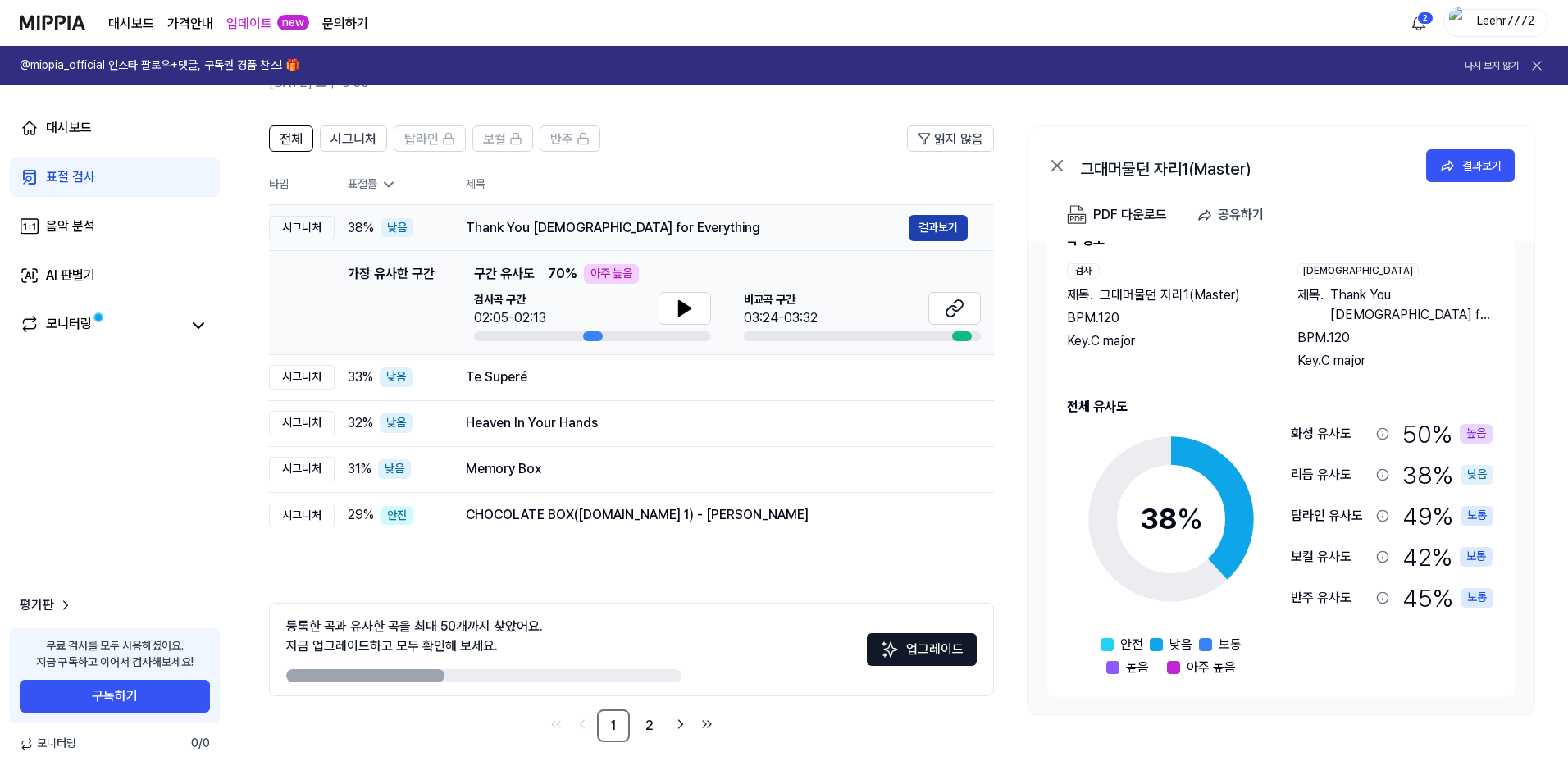
click at [927, 228] on button "결과보기" at bounding box center [938, 228] width 59 height 27
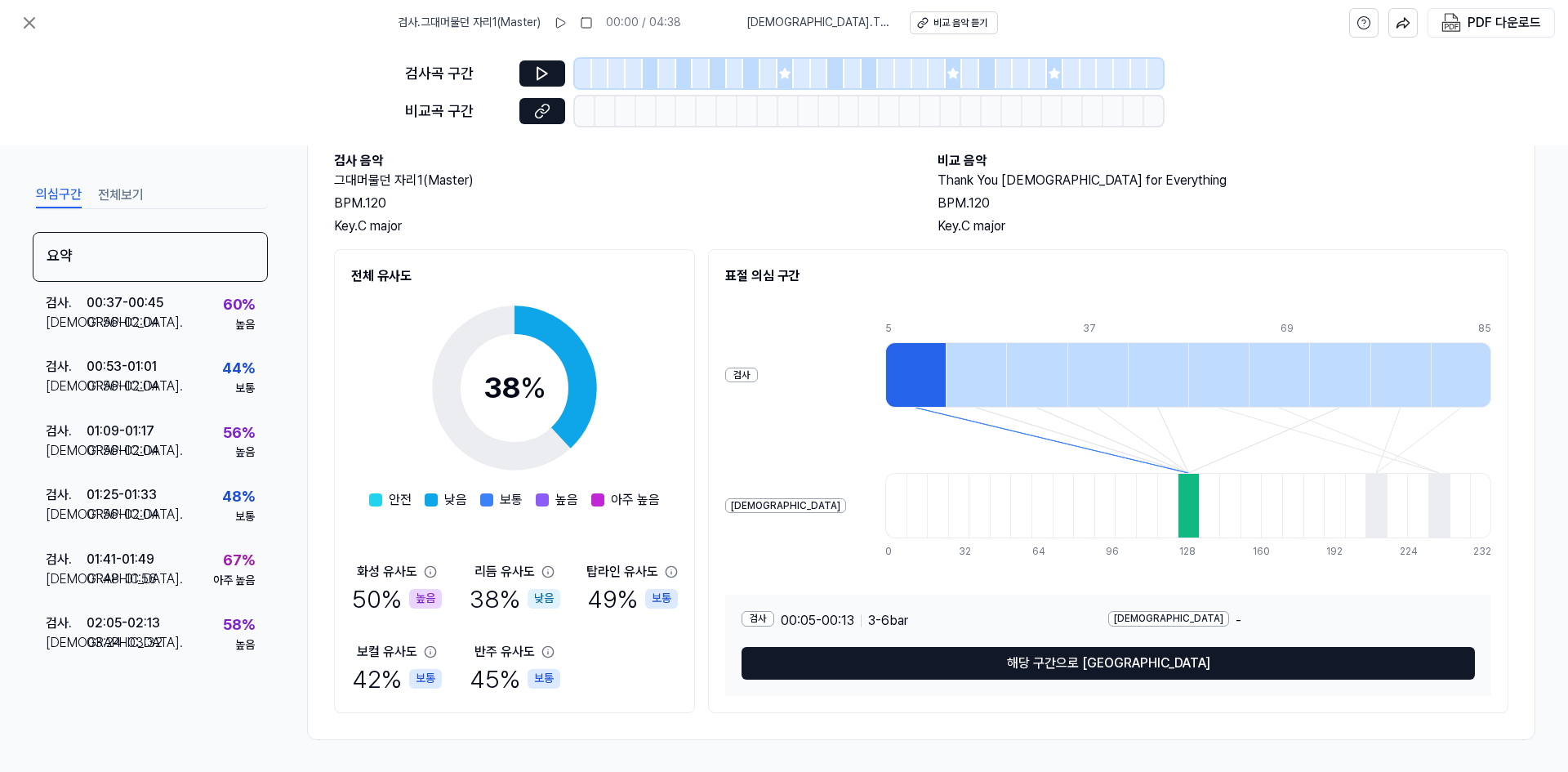
scroll to position [94, 0]
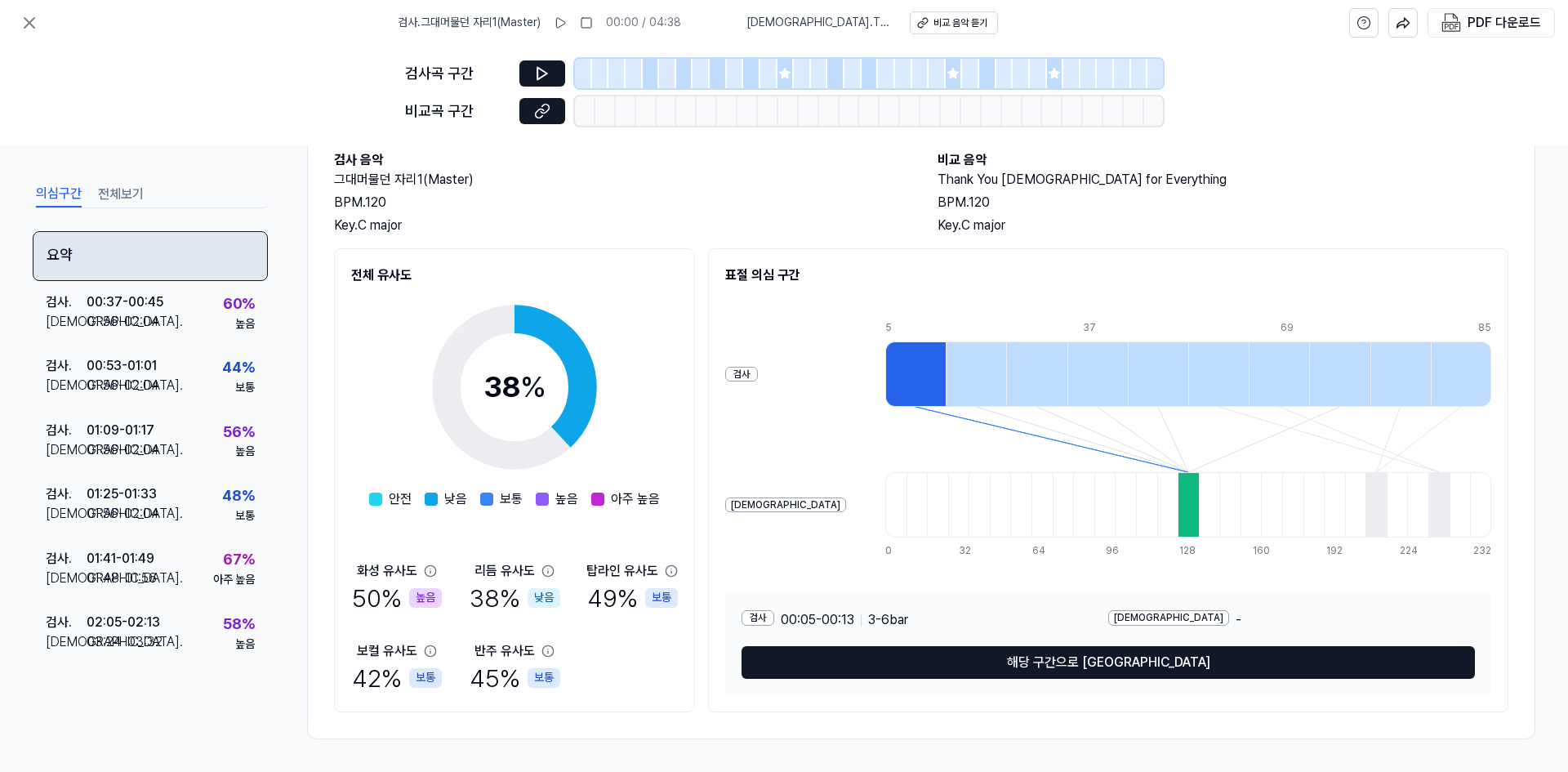
click at [173, 255] on div "요약" at bounding box center [151, 256] width 236 height 50
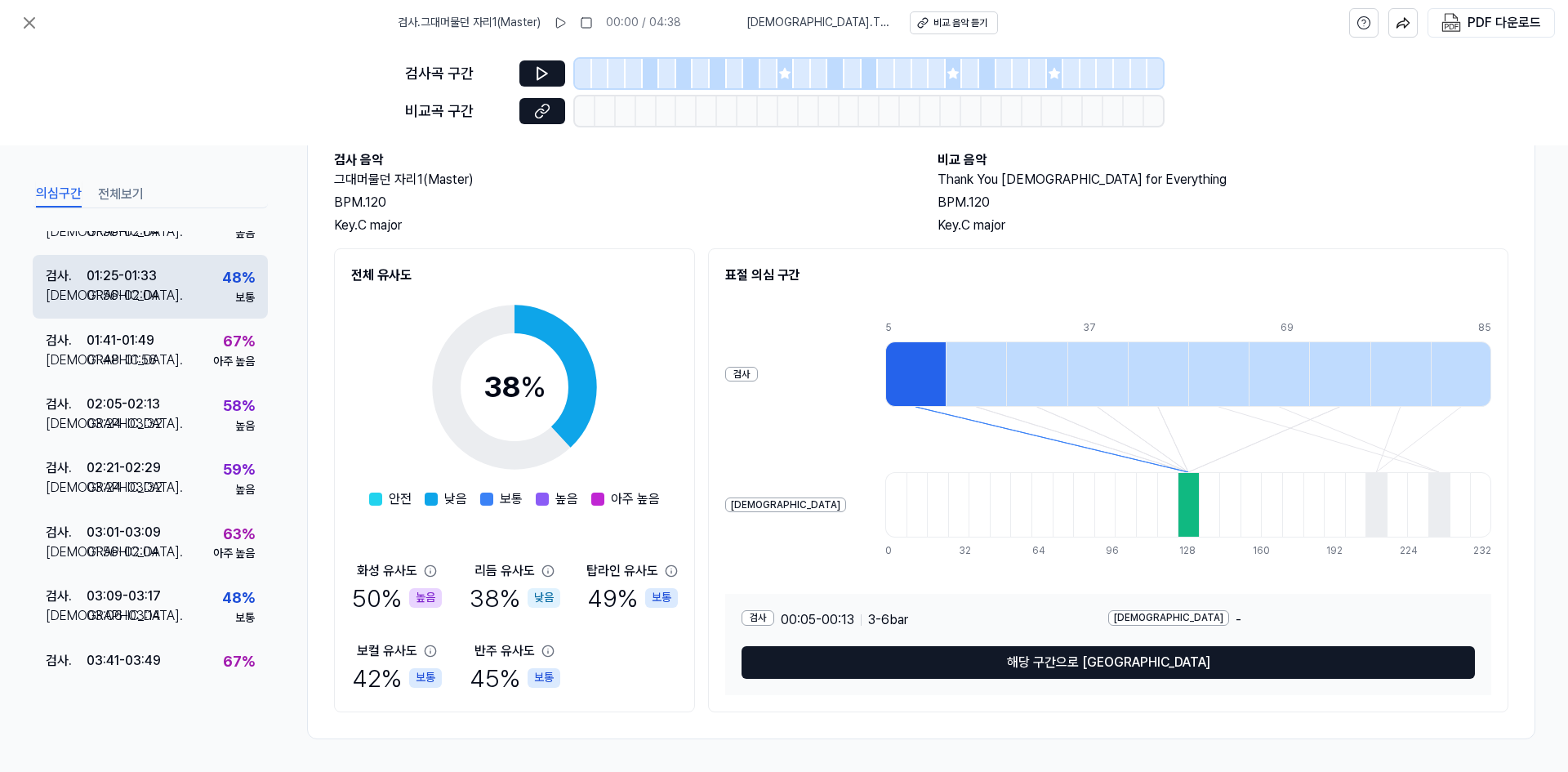
scroll to position [250, 0]
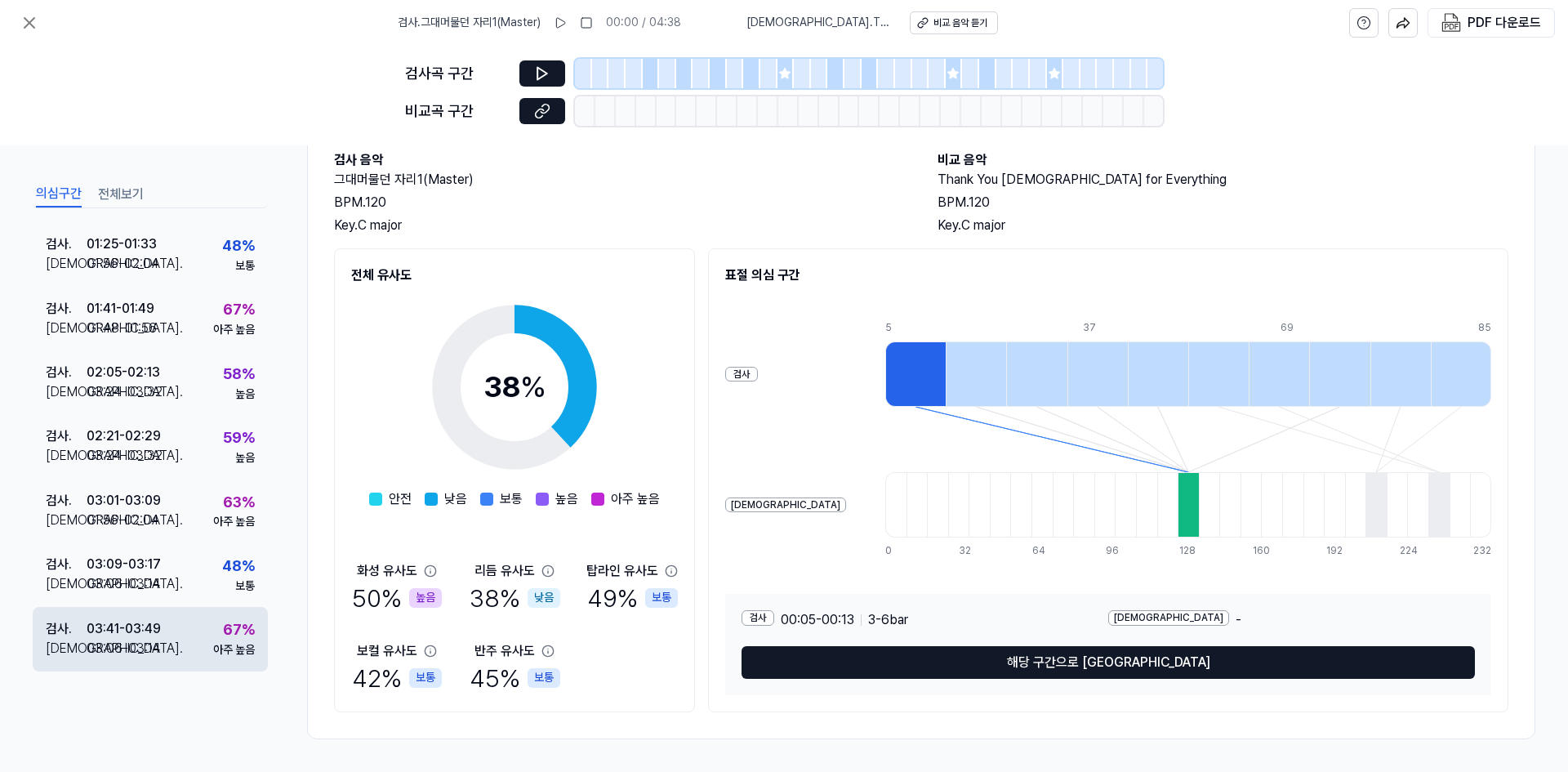
click at [127, 645] on div "03:06 - 03:14" at bounding box center [124, 648] width 74 height 19
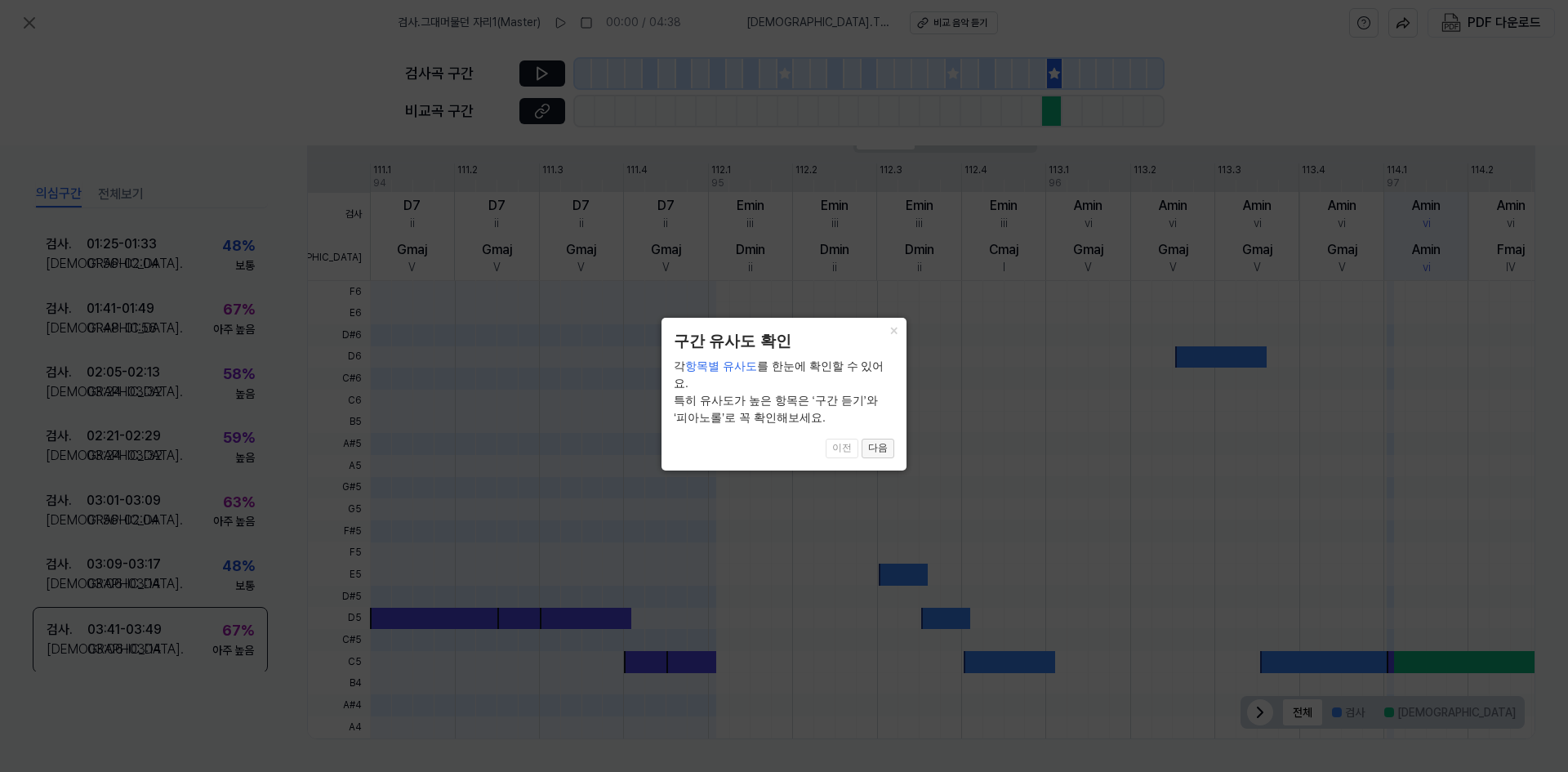
click at [884, 438] on button "다음" at bounding box center [877, 448] width 33 height 19
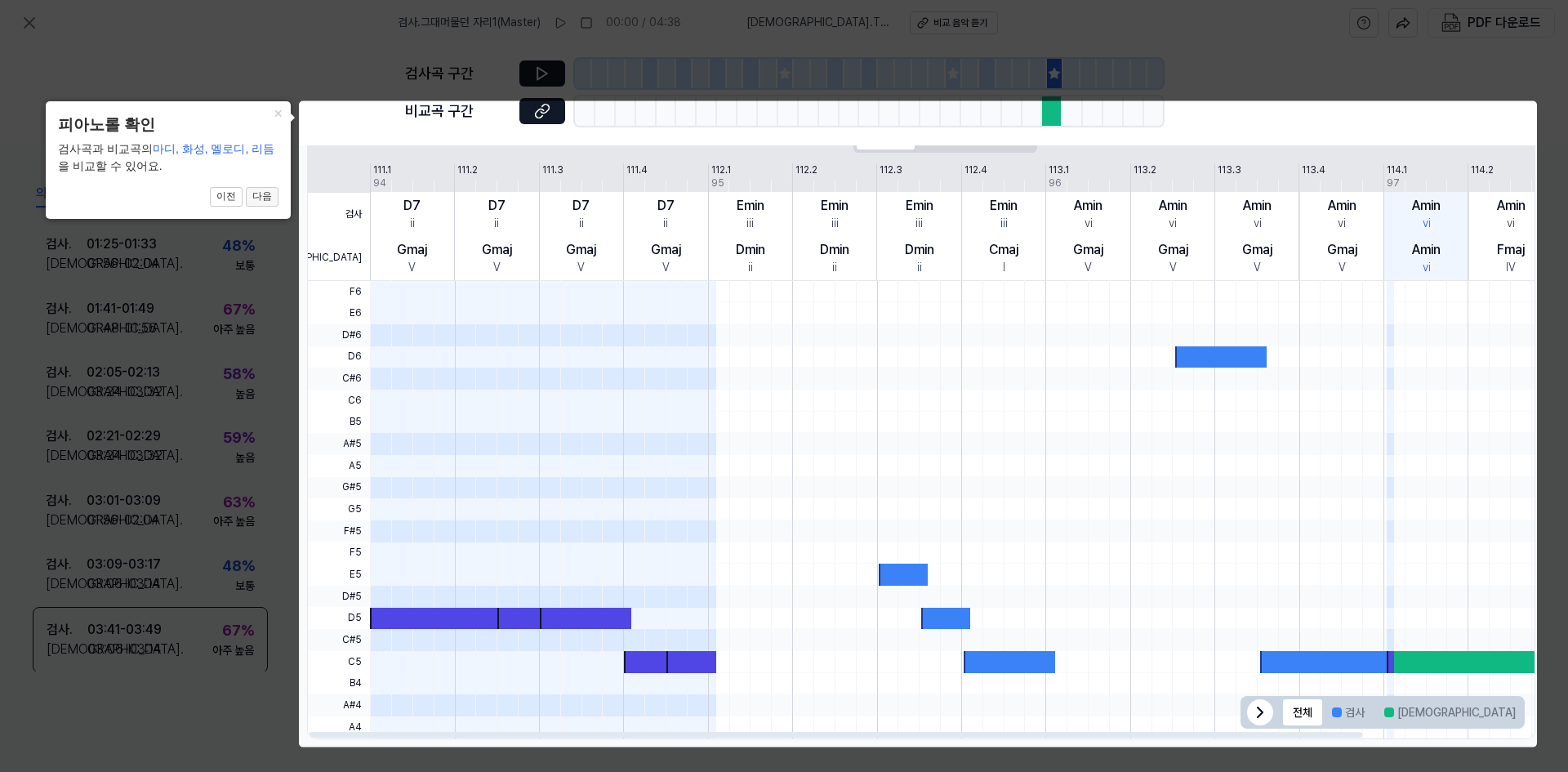
click at [261, 202] on button "다음" at bounding box center [262, 197] width 33 height 19
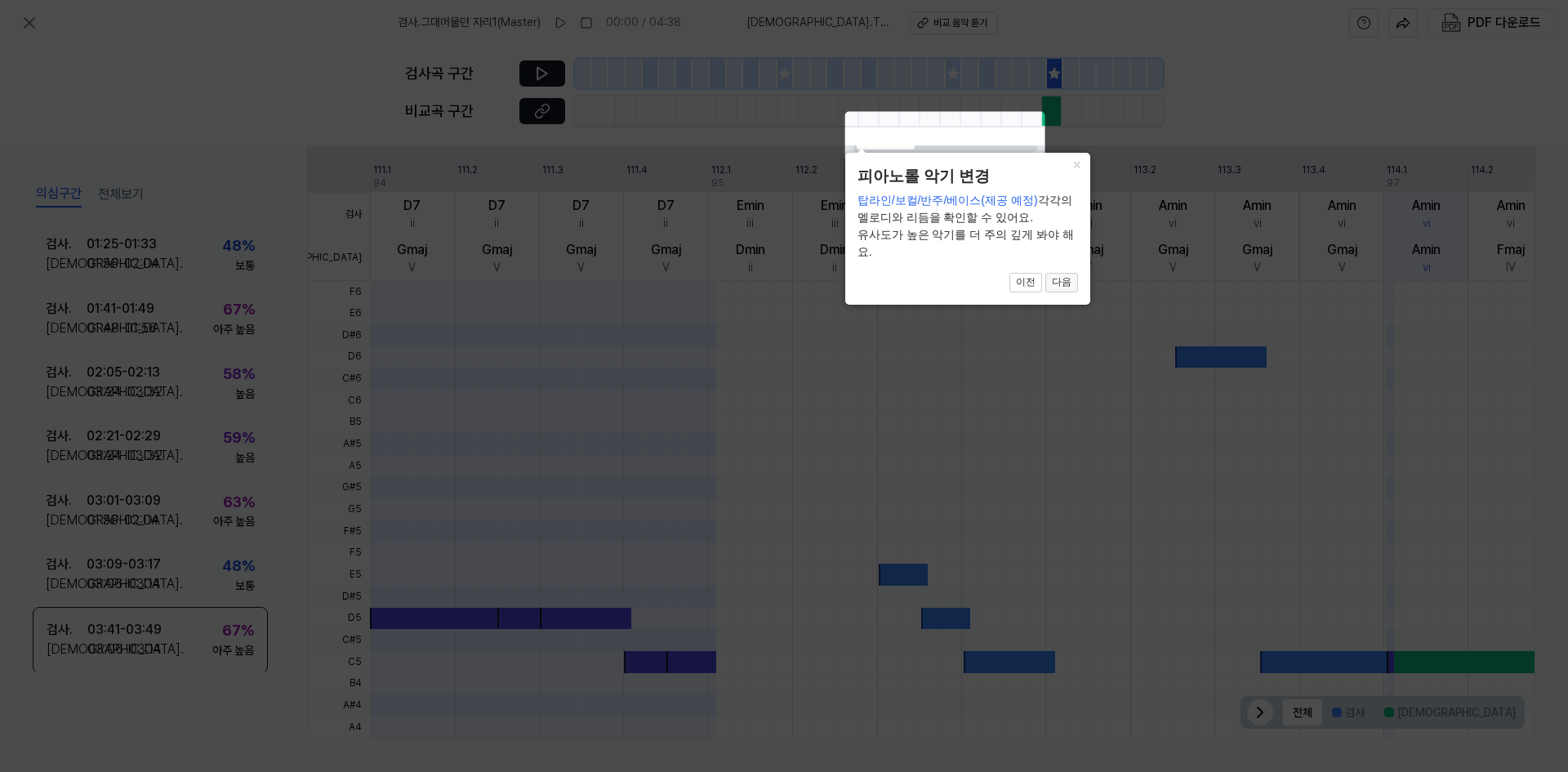
click at [1069, 281] on button "다음" at bounding box center [1062, 282] width 33 height 19
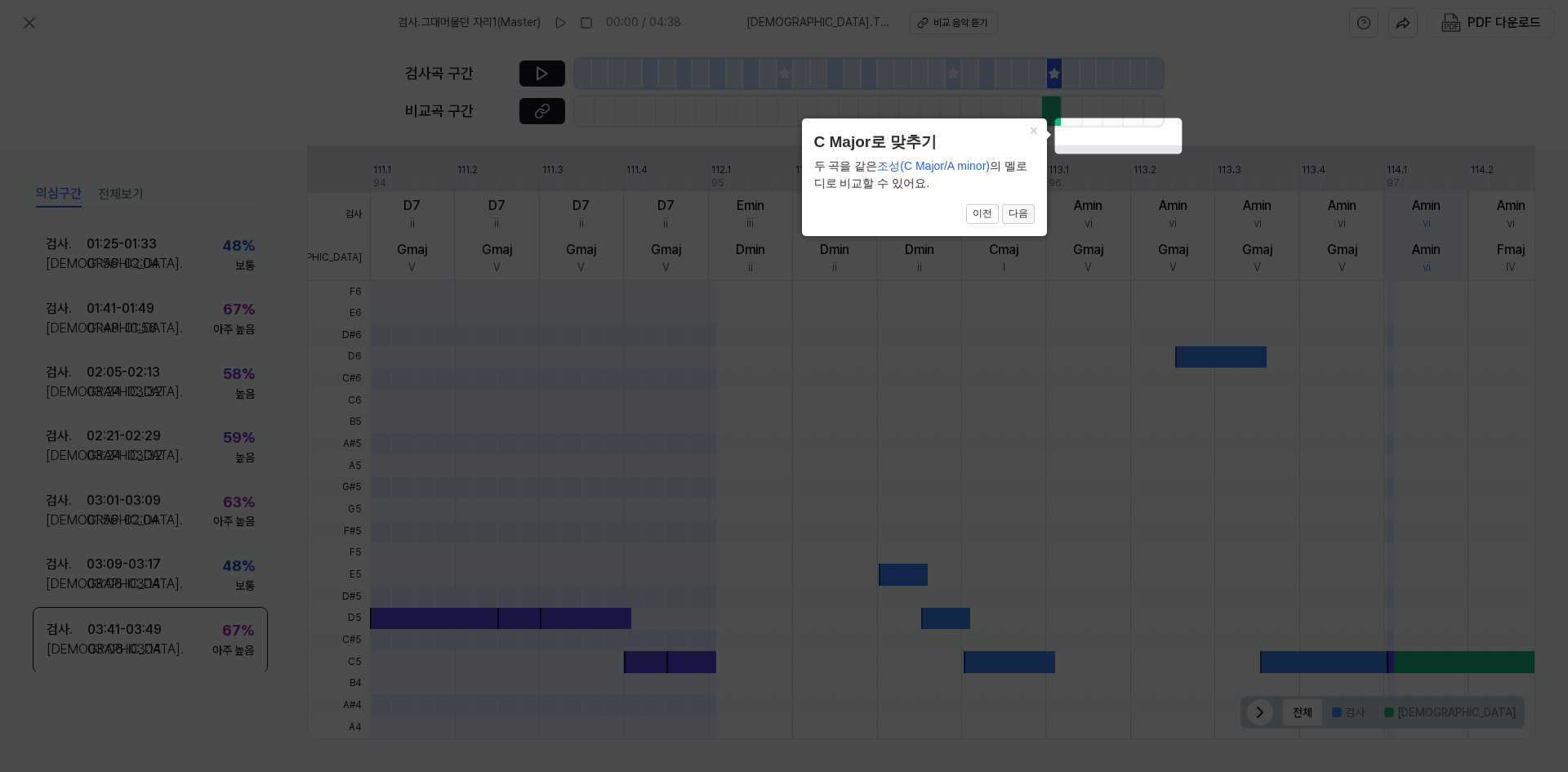
click at [1024, 216] on button "다음" at bounding box center [1018, 214] width 33 height 19
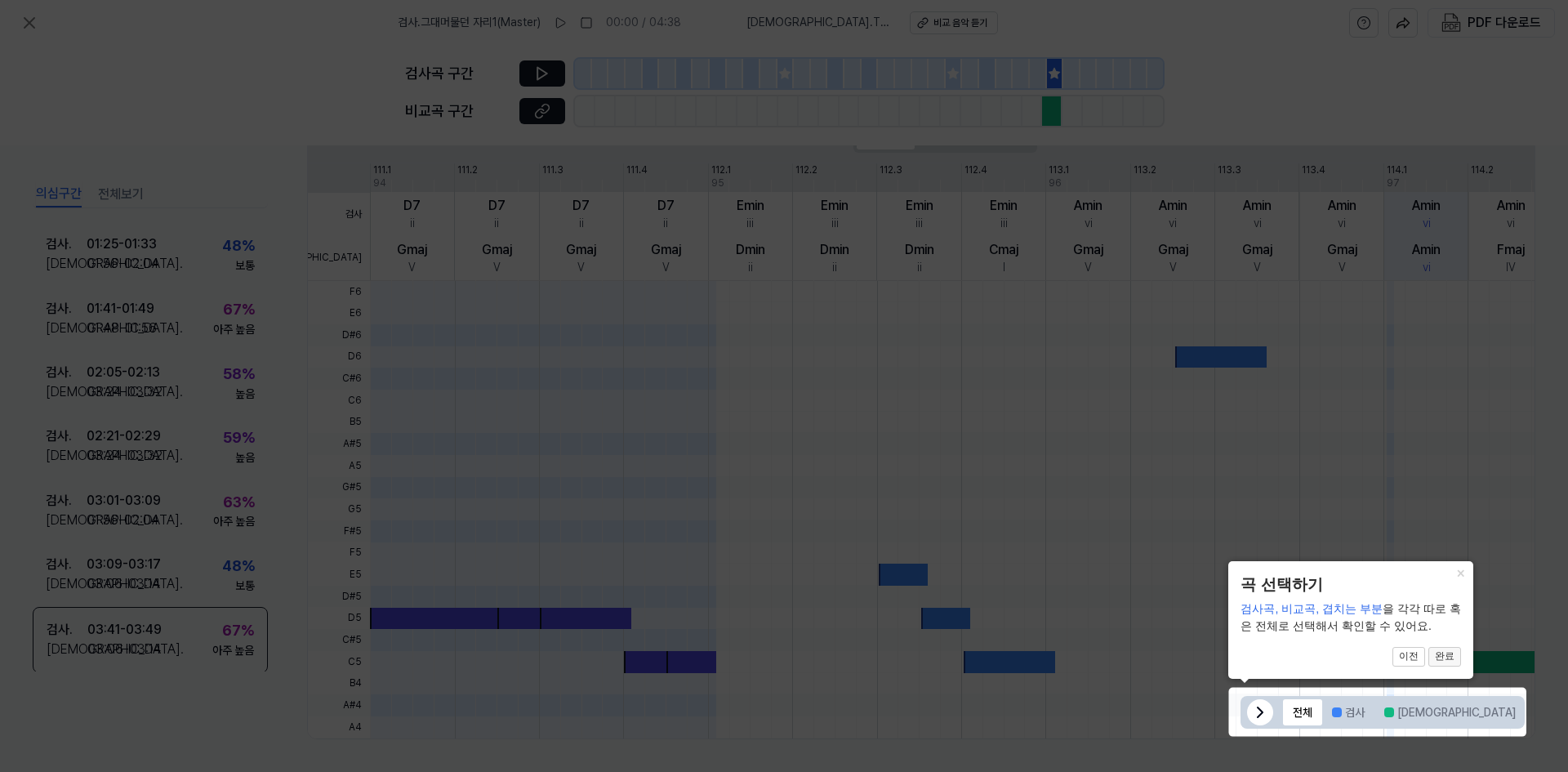
click at [1451, 656] on button "완료" at bounding box center [1444, 657] width 33 height 19
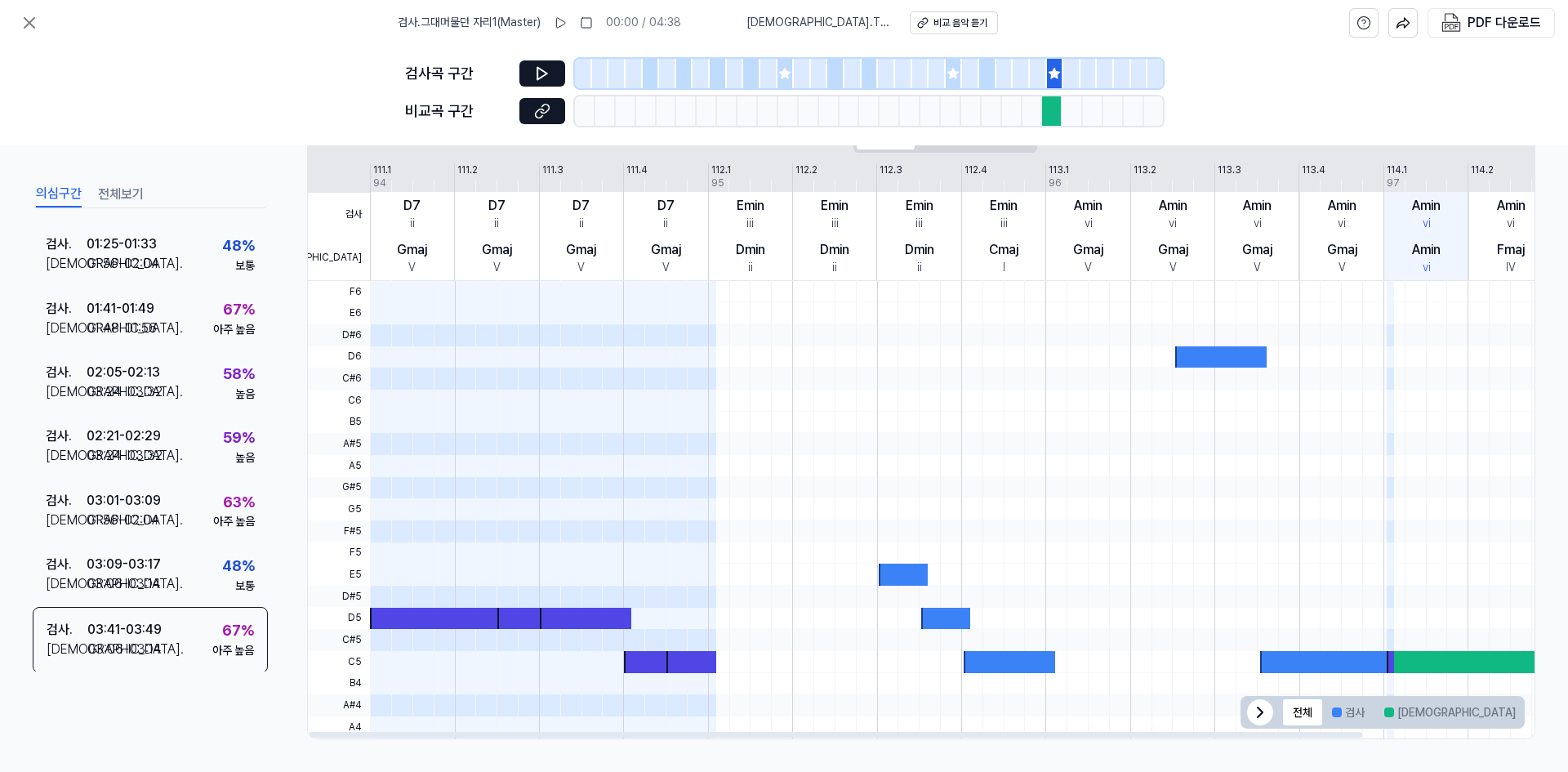
click at [1390, 660] on div at bounding box center [1390, 661] width 7 height 22
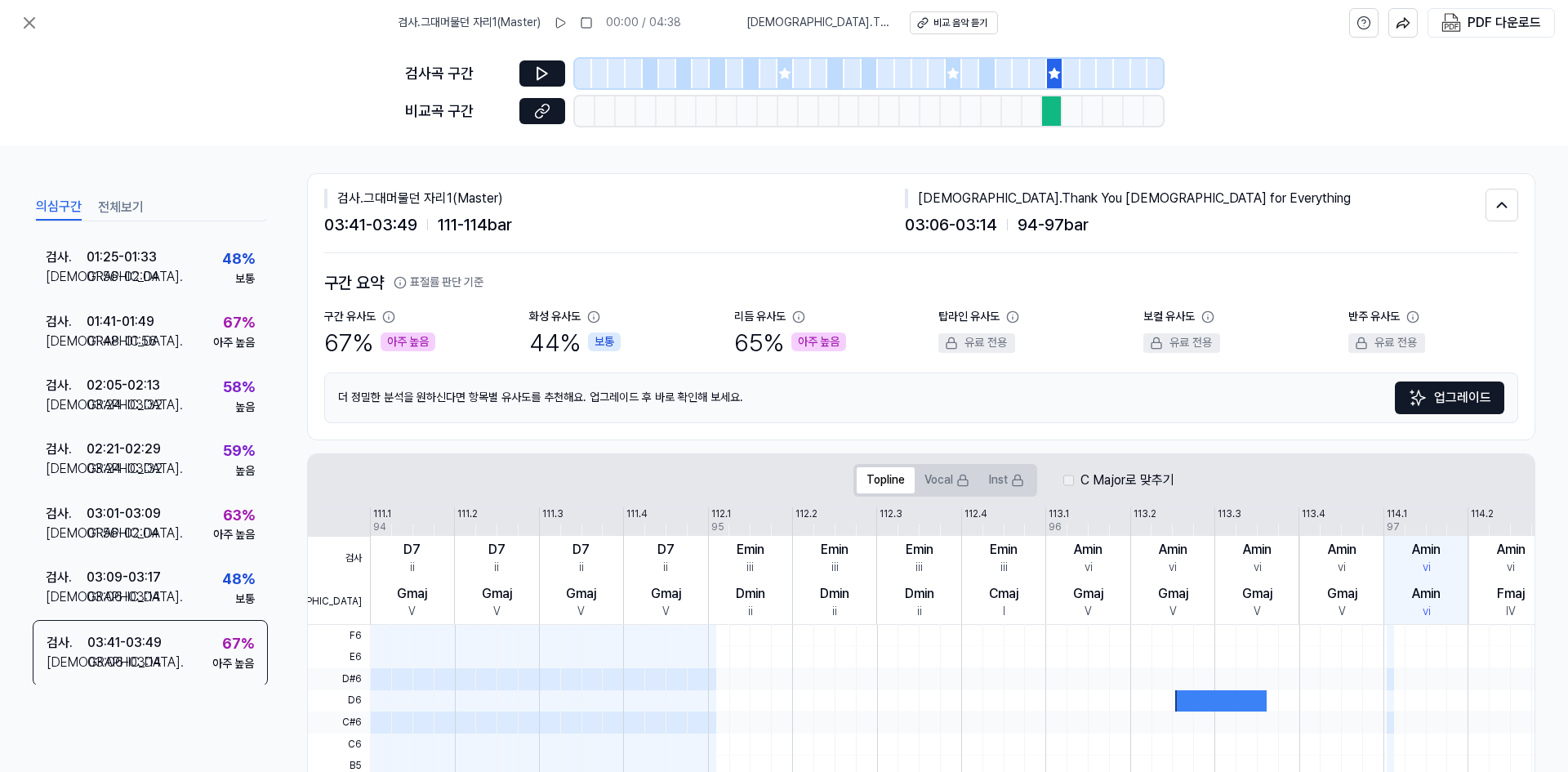
scroll to position [0, 0]
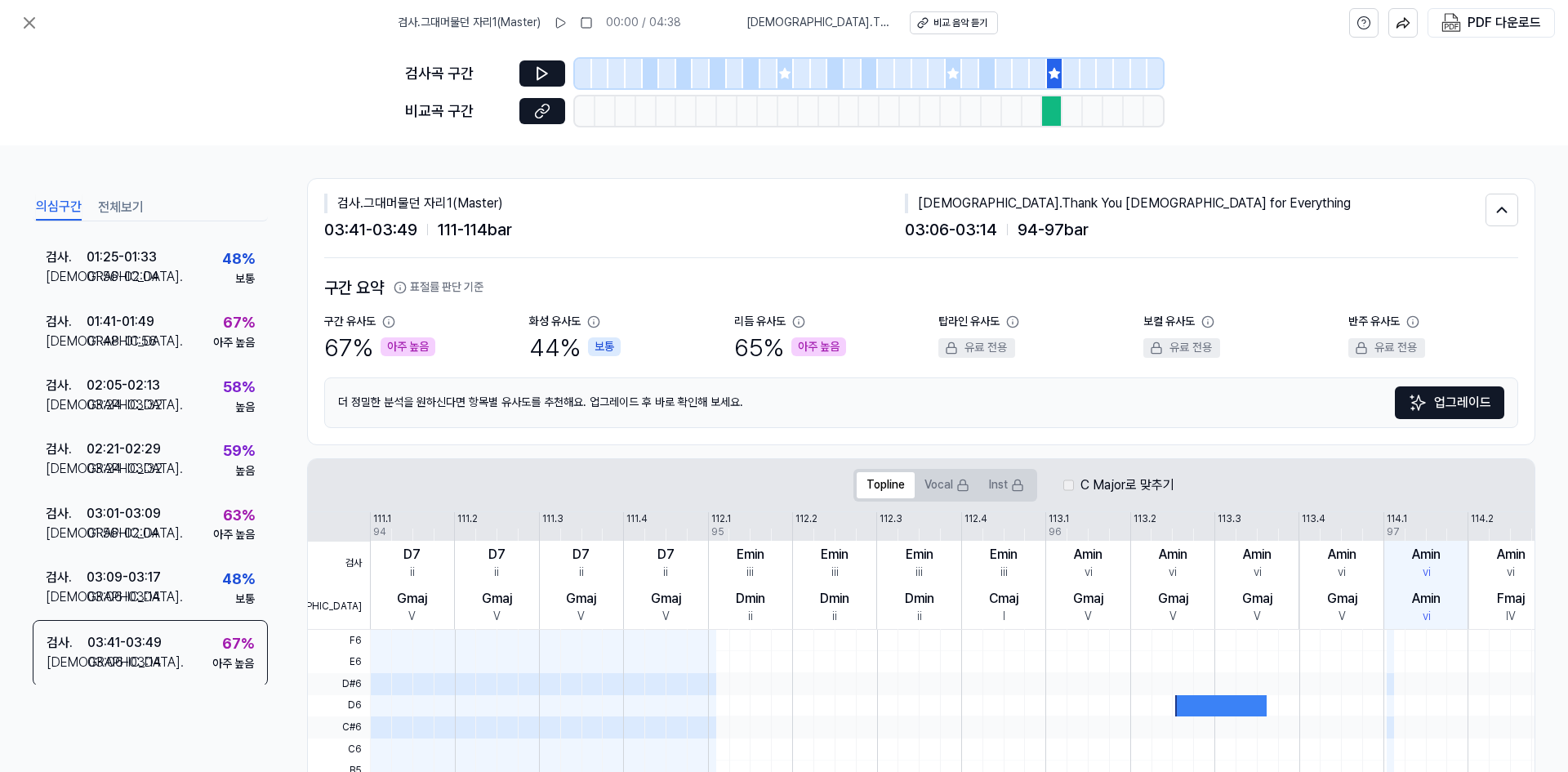
click at [399, 354] on div "아주 높음" at bounding box center [408, 347] width 55 height 19
click at [351, 338] on div "67 % 아주 높음" at bounding box center [379, 347] width 111 height 35
click at [961, 19] on div "비교 음악 듣기" at bounding box center [960, 23] width 54 height 14
click at [27, 19] on icon at bounding box center [29, 23] width 19 height 19
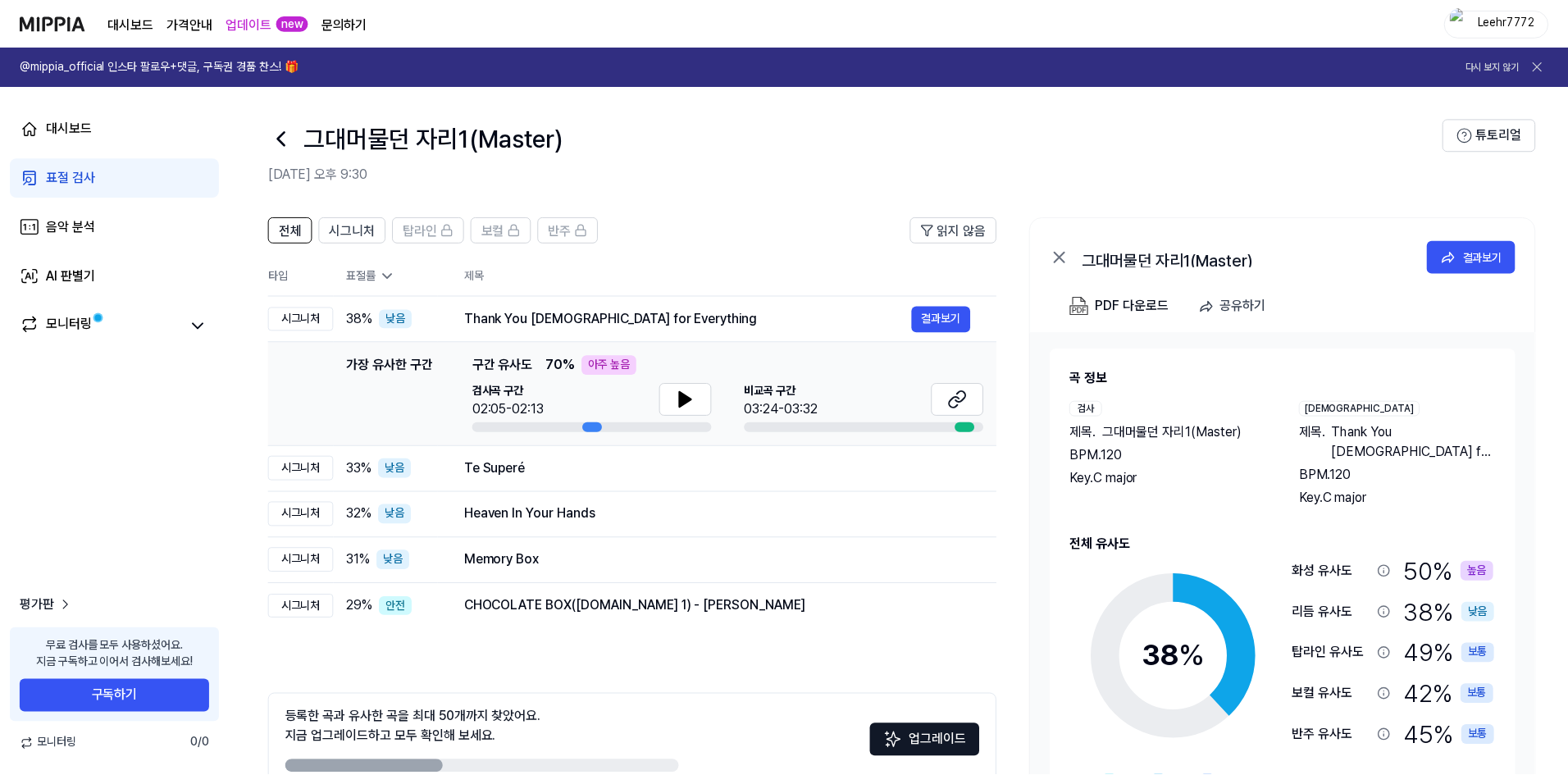
scroll to position [91, 0]
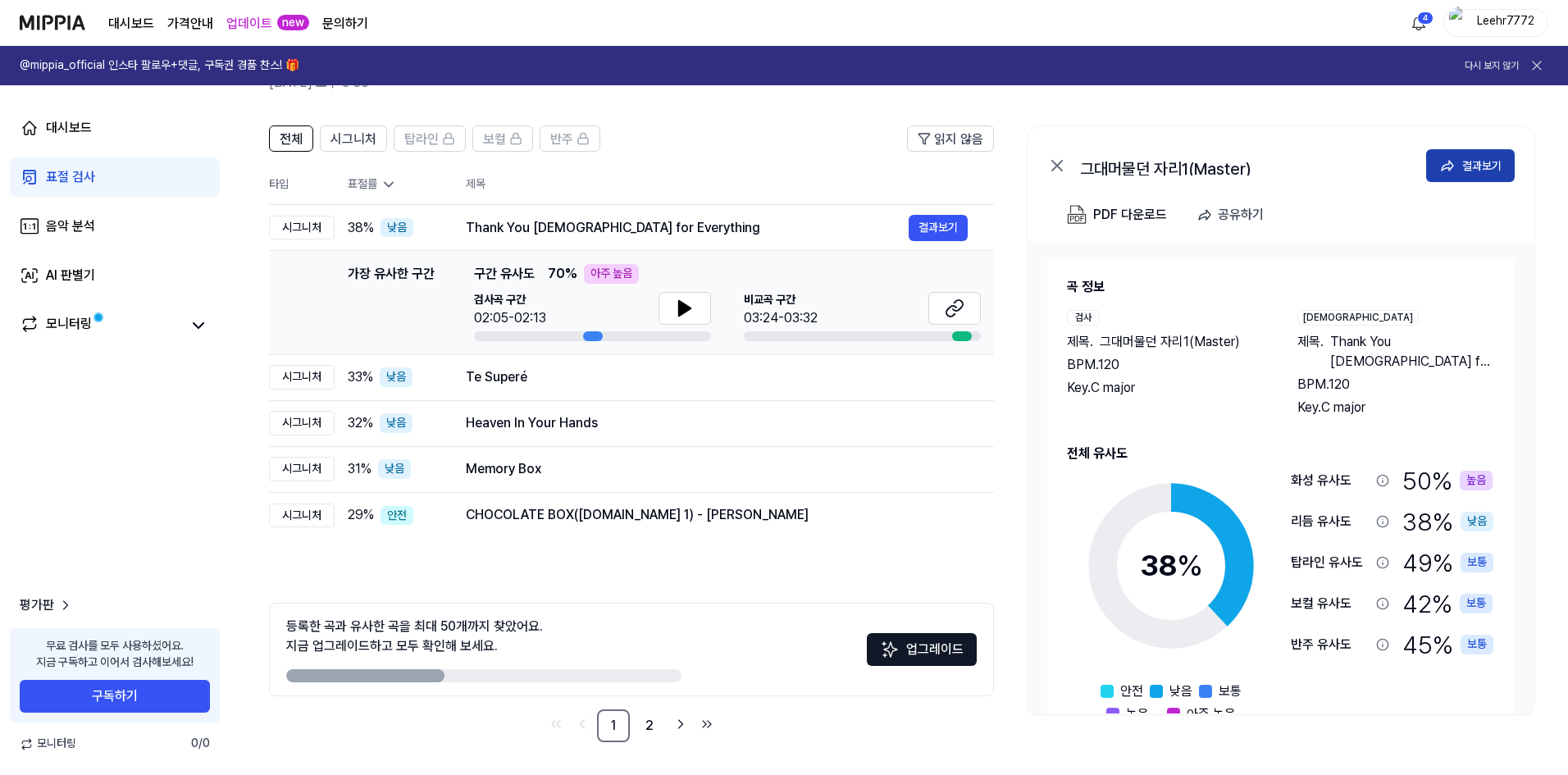
click at [1465, 164] on div "결과보기" at bounding box center [1482, 165] width 39 height 18
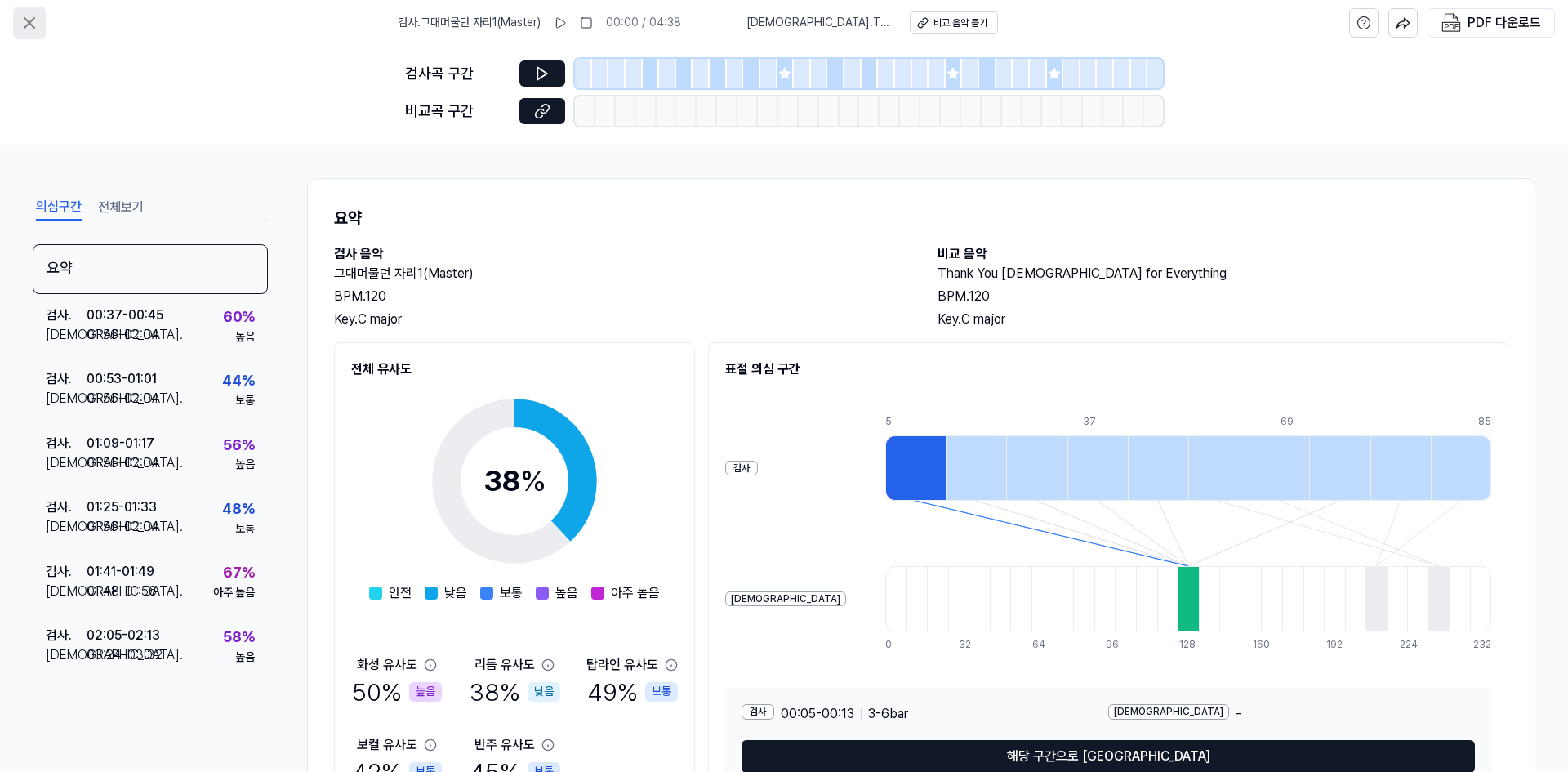
click at [31, 17] on icon at bounding box center [29, 23] width 19 height 19
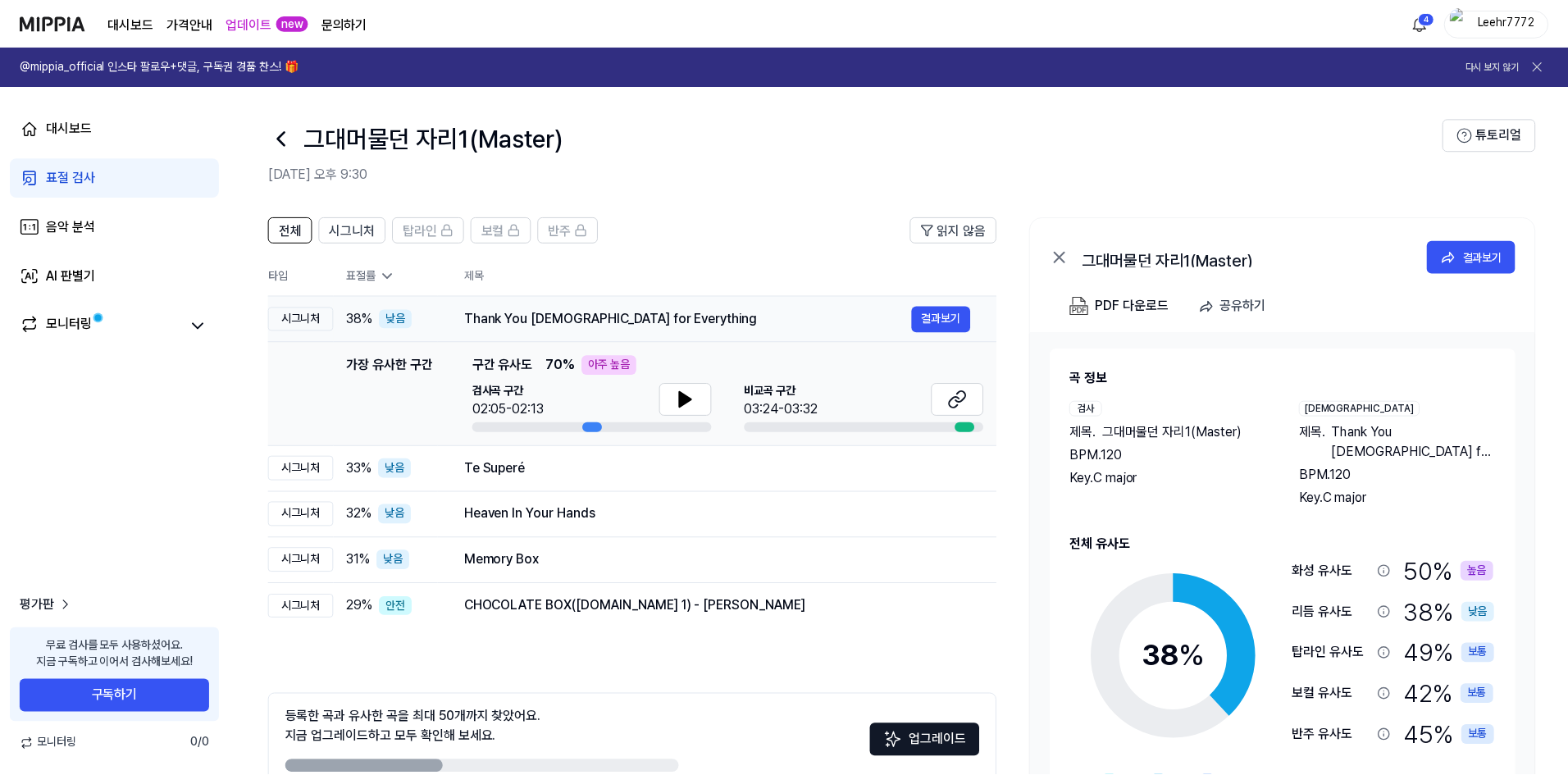
scroll to position [91, 0]
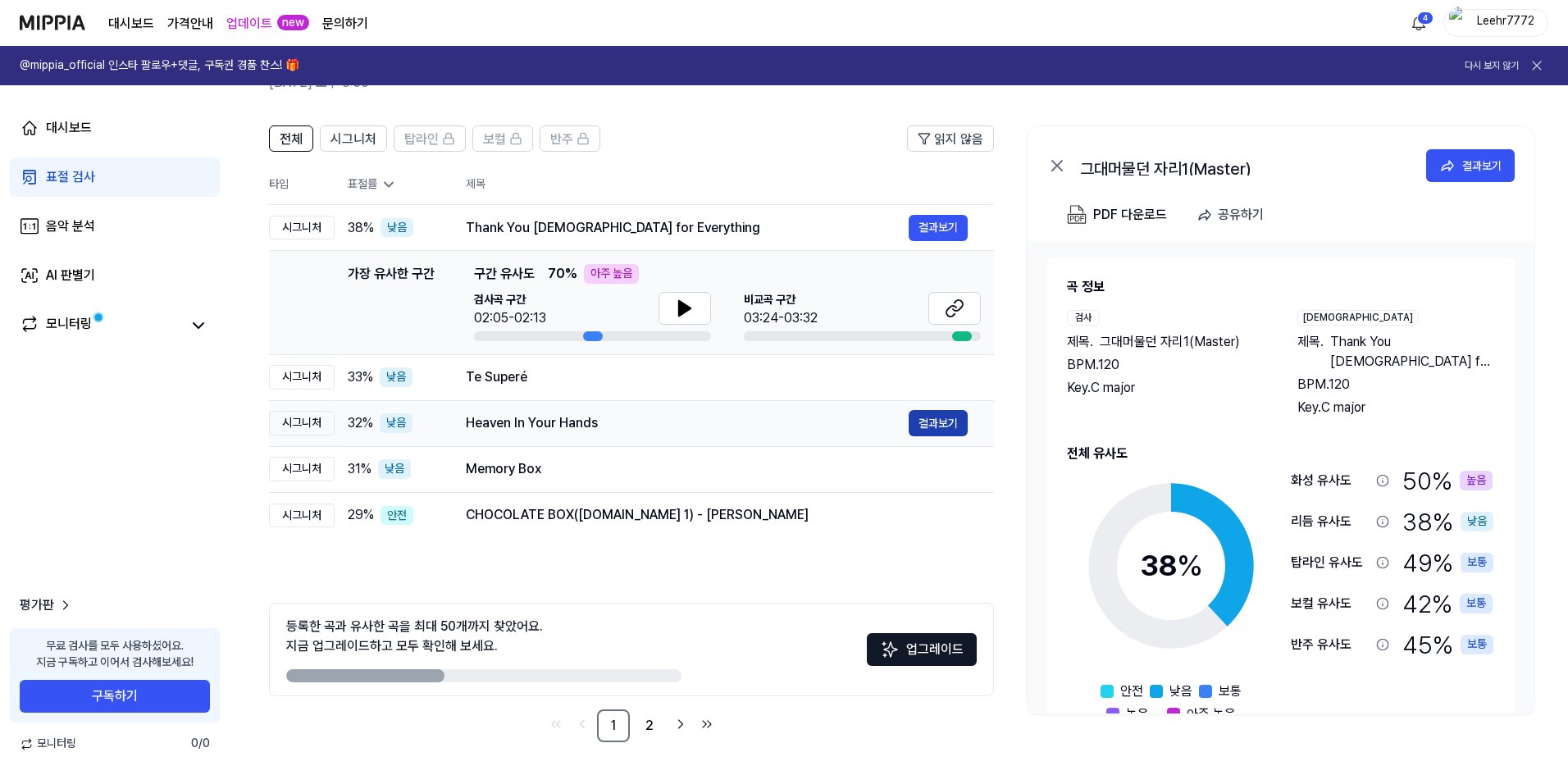
click at [932, 417] on button "결과보기" at bounding box center [938, 423] width 59 height 27
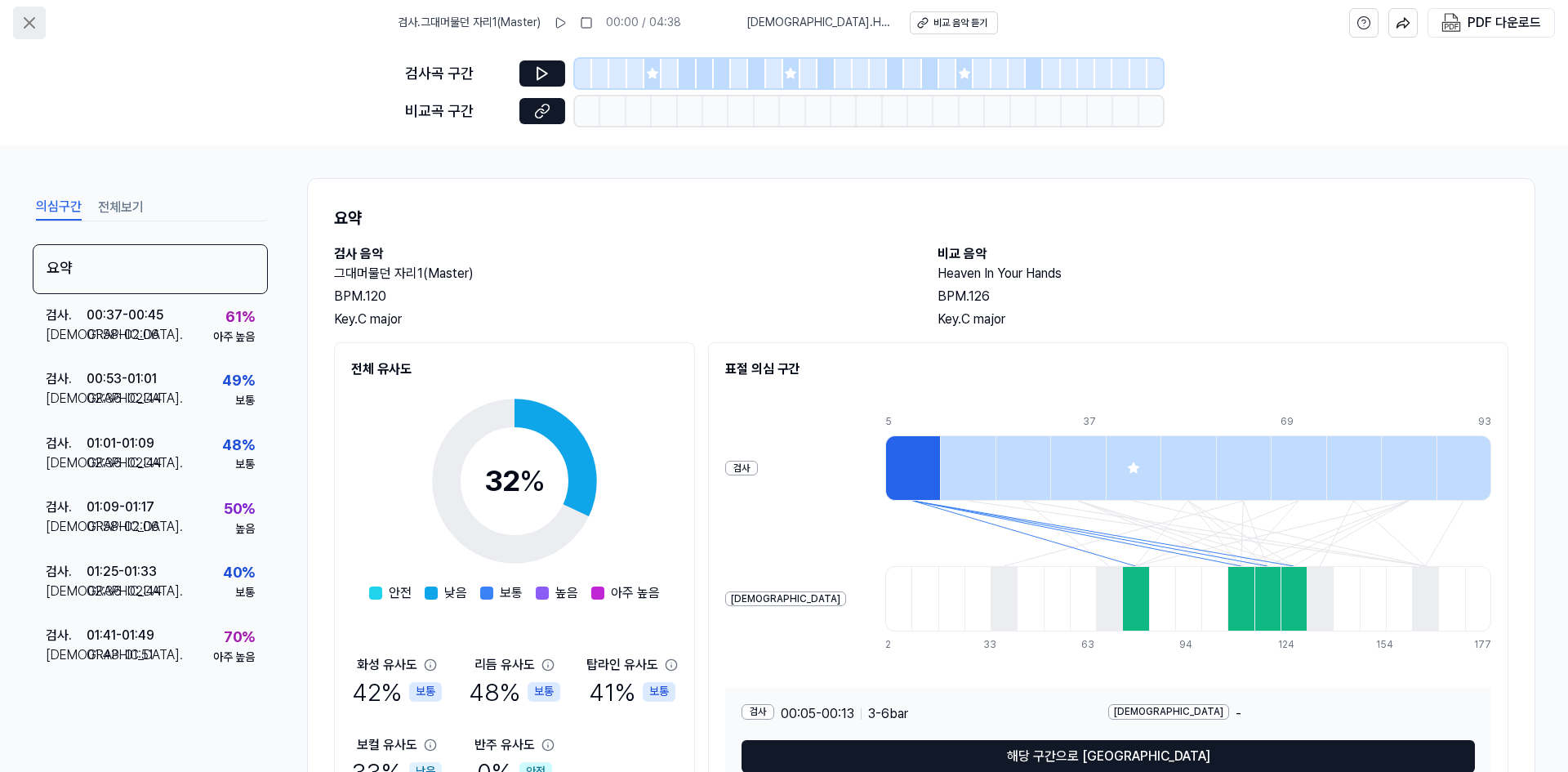
click at [31, 18] on icon at bounding box center [29, 23] width 19 height 19
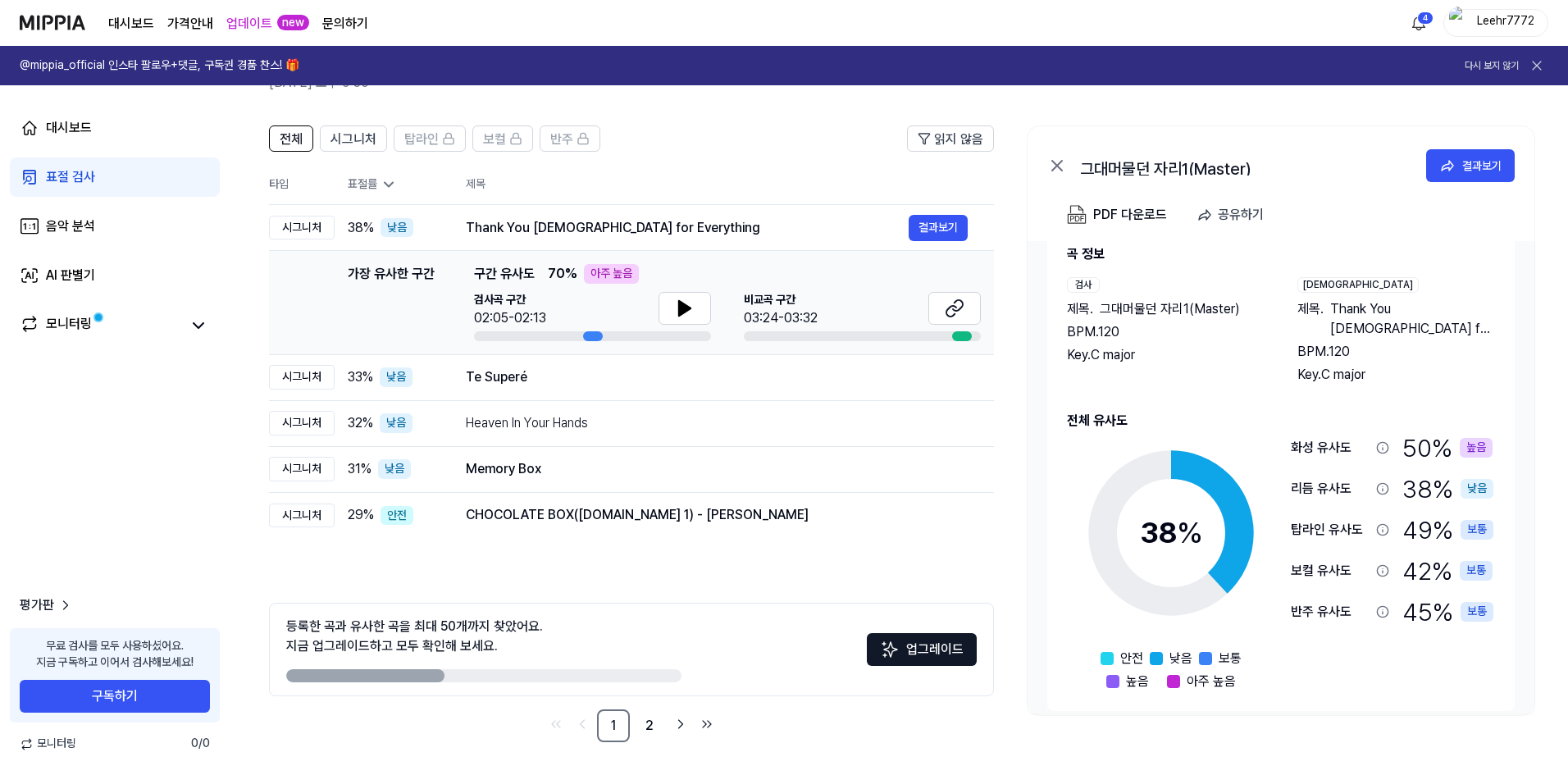
scroll to position [47, 0]
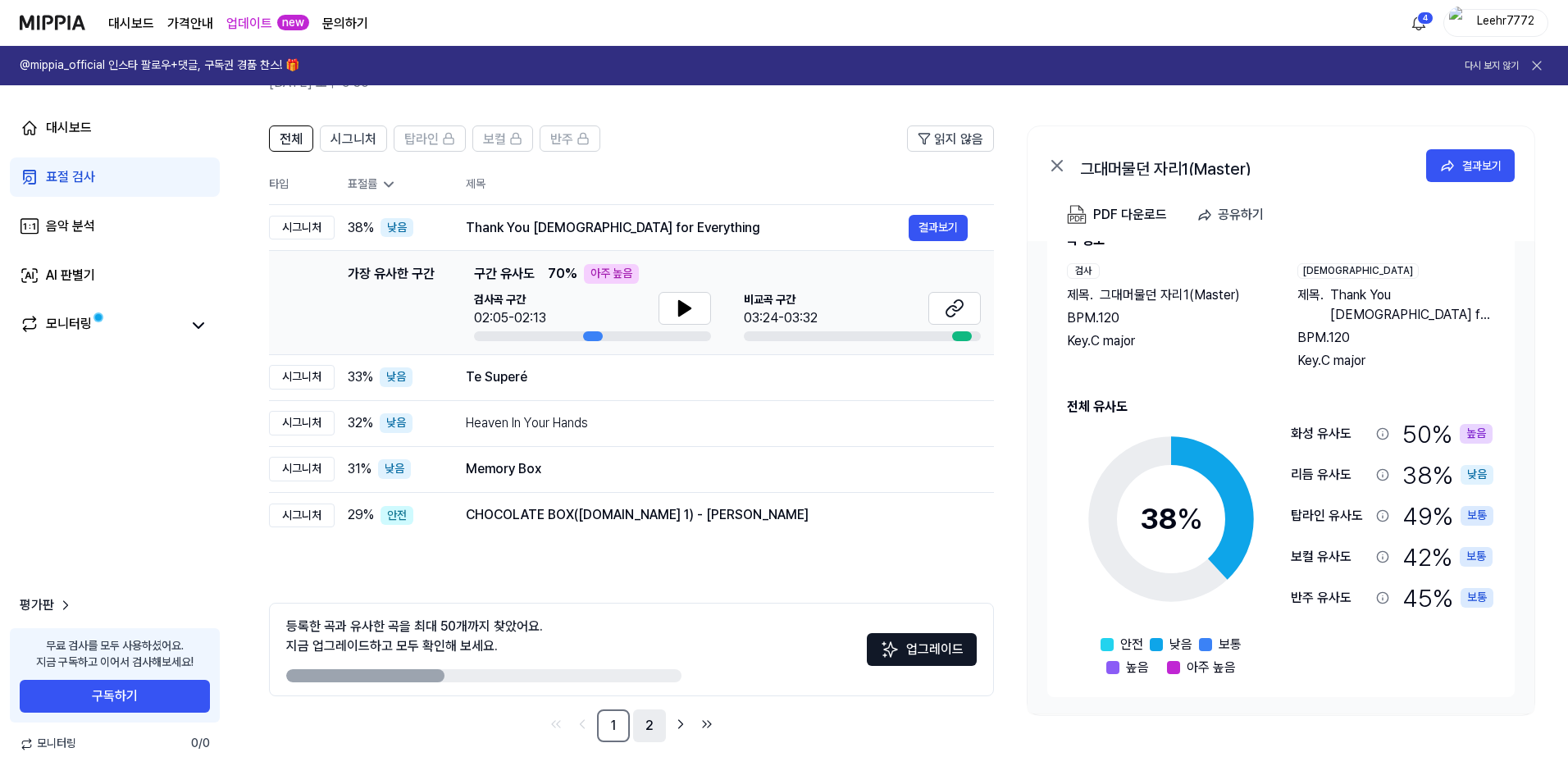
click at [651, 724] on link "2" at bounding box center [649, 725] width 33 height 33
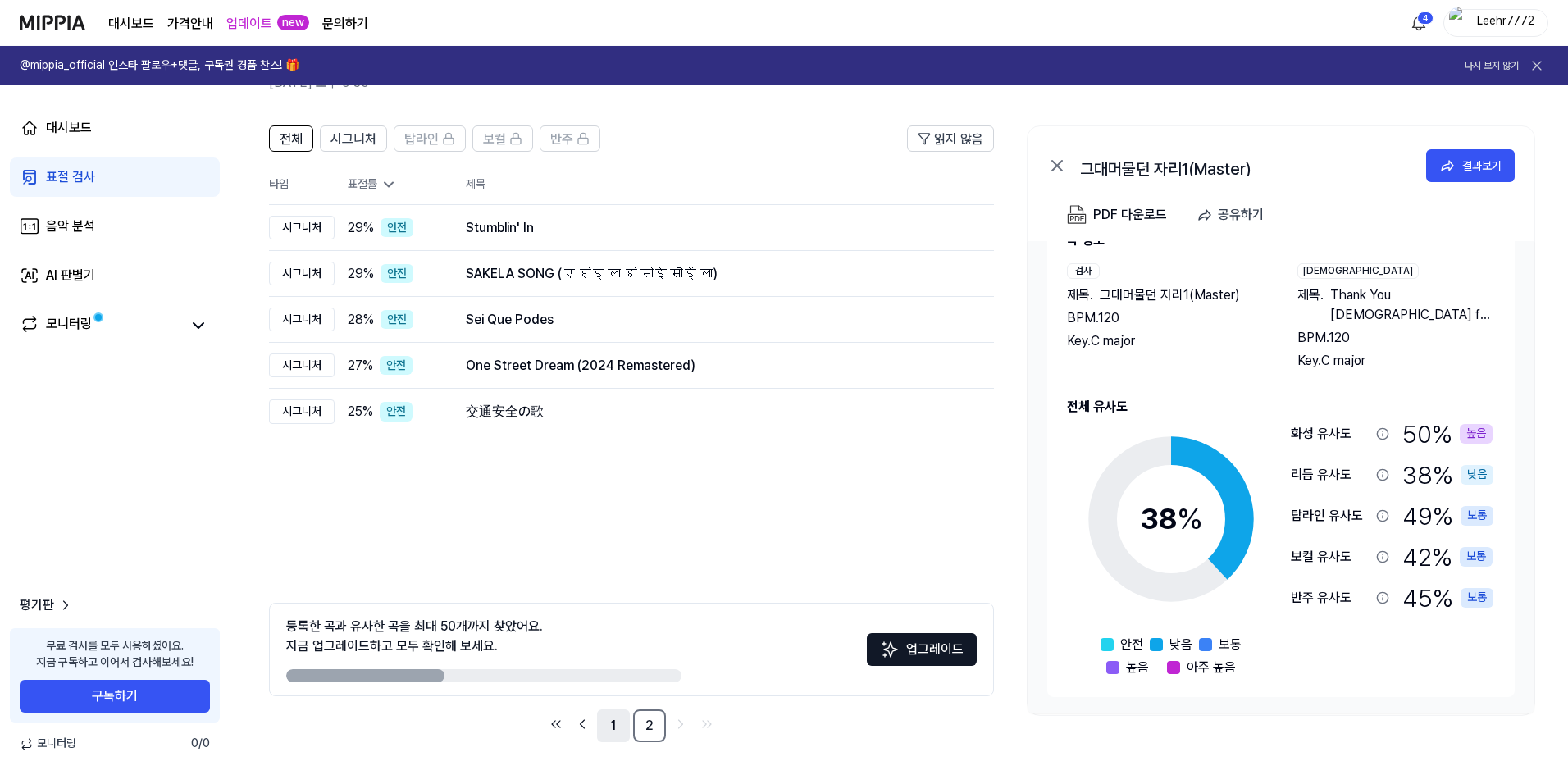
click at [612, 723] on link "1" at bounding box center [613, 725] width 33 height 33
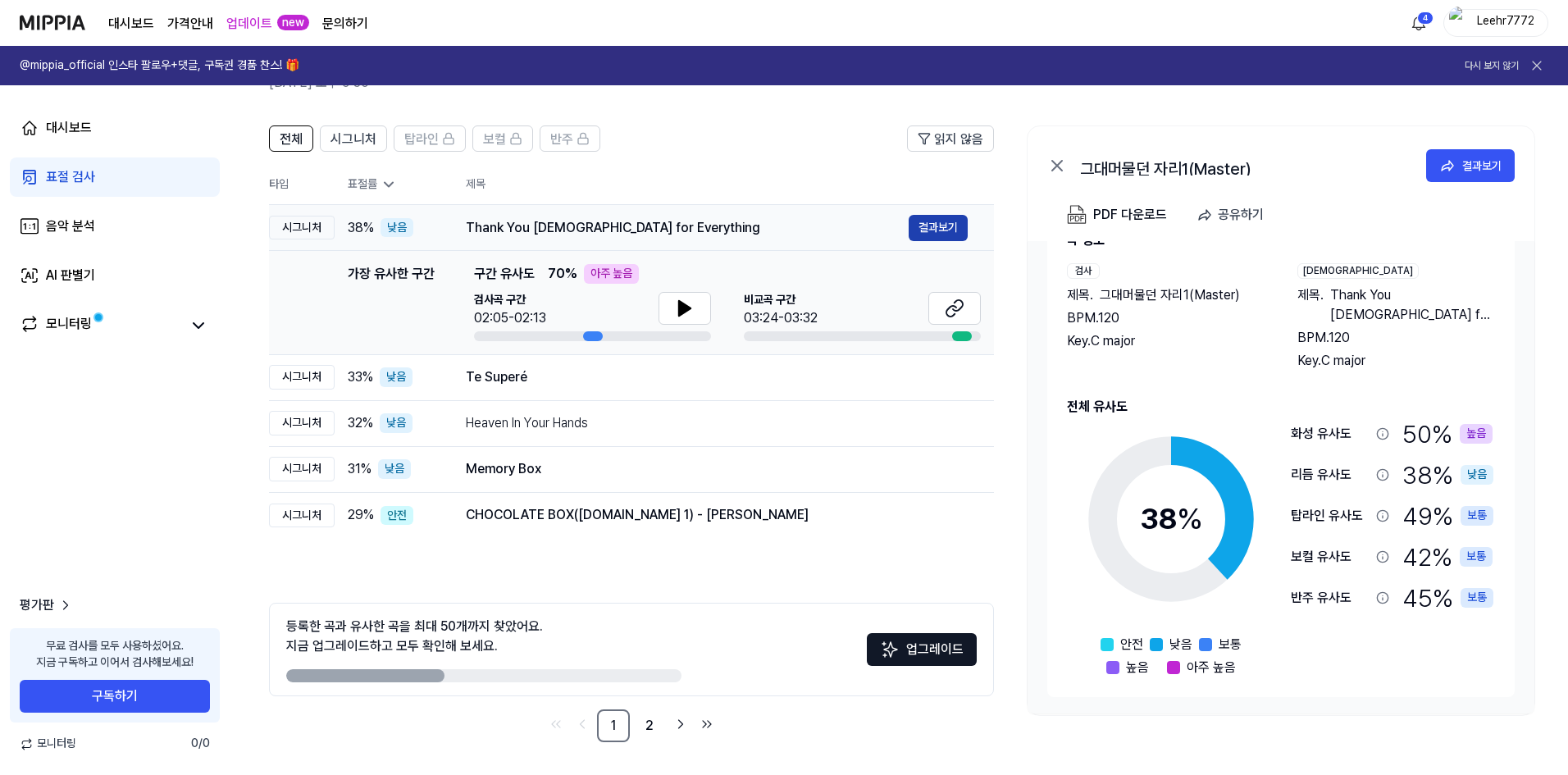
click at [937, 228] on button "결과보기" at bounding box center [938, 228] width 59 height 27
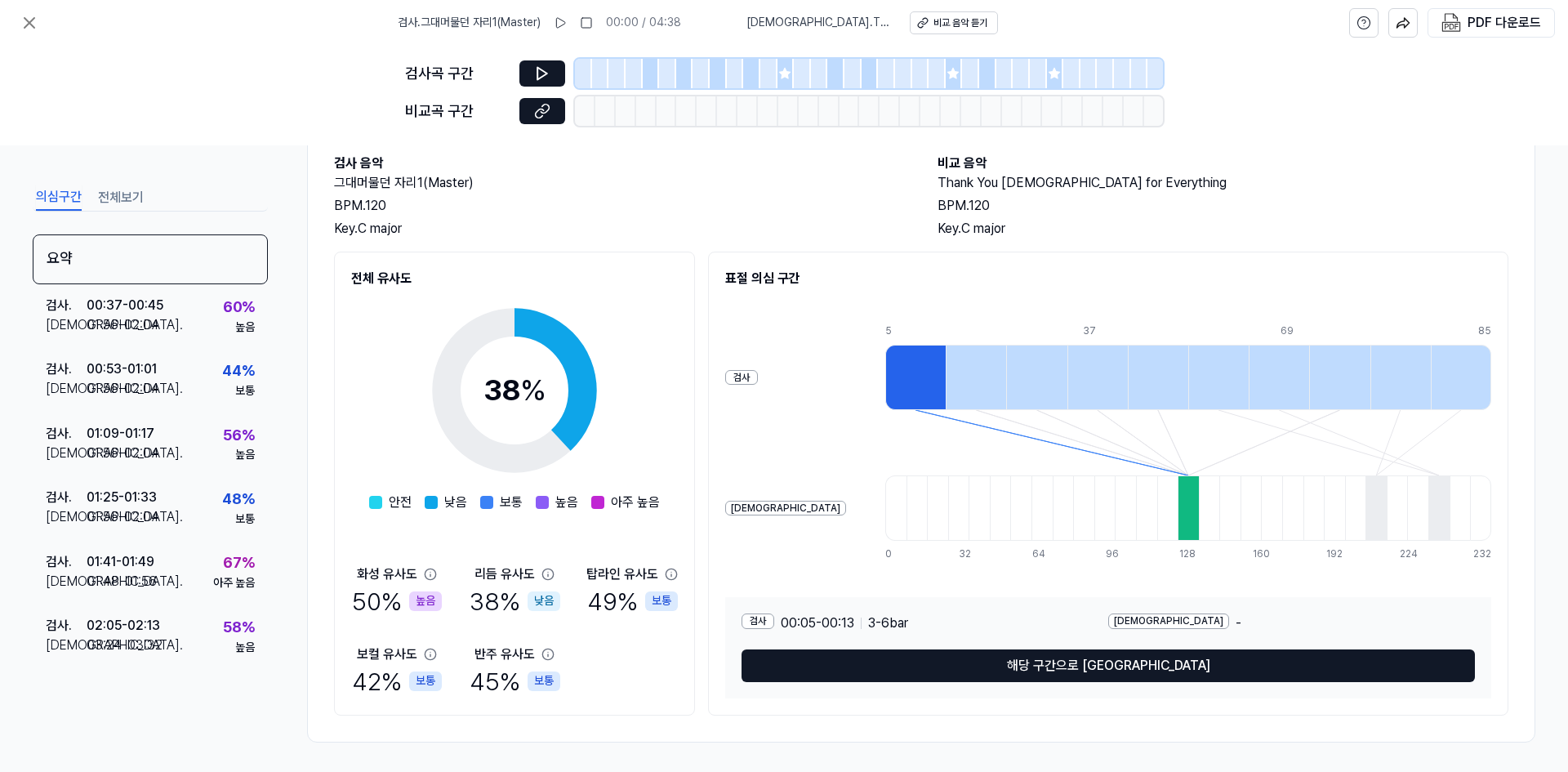
scroll to position [94, 0]
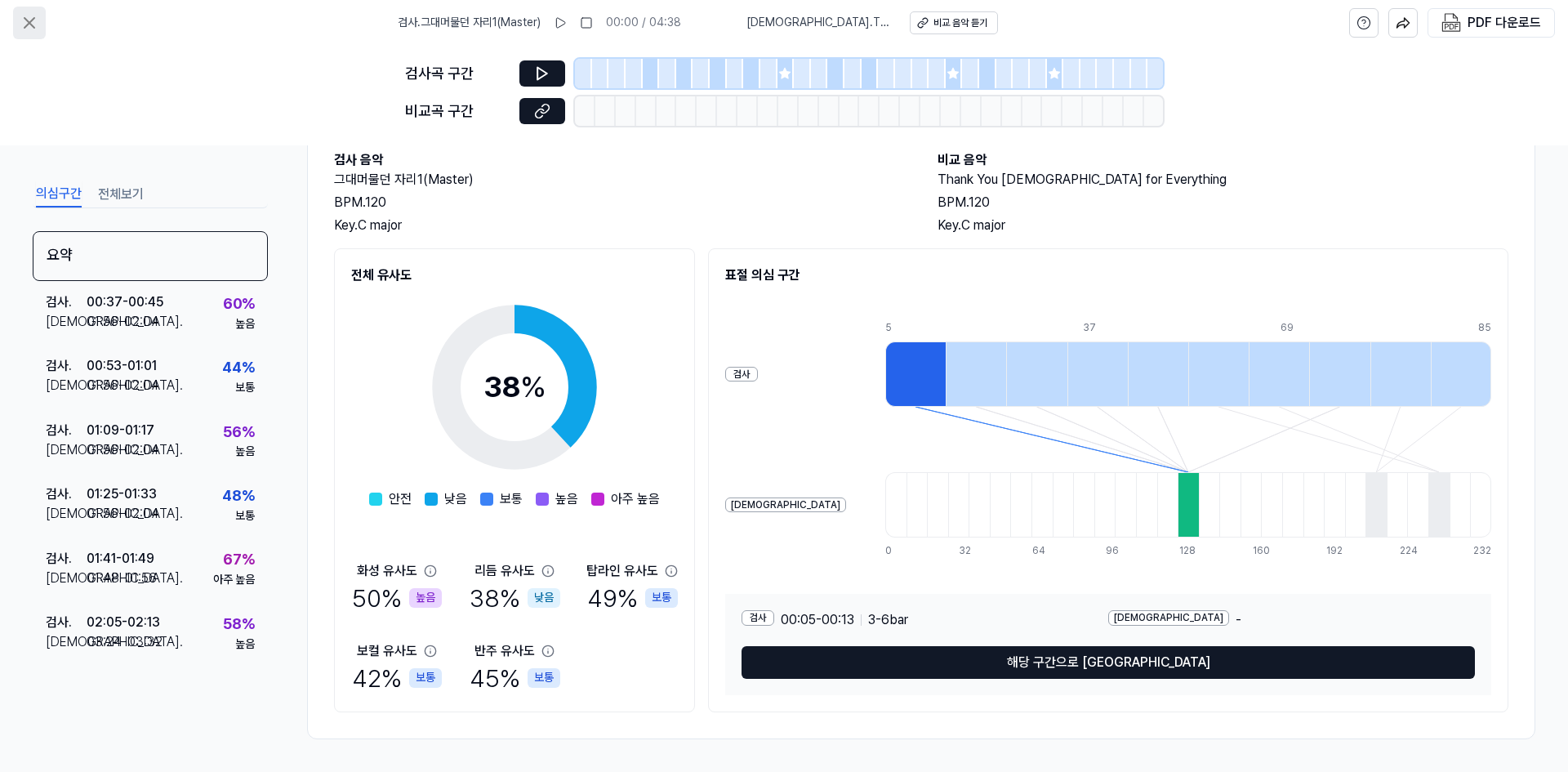
click at [29, 21] on icon at bounding box center [29, 23] width 19 height 19
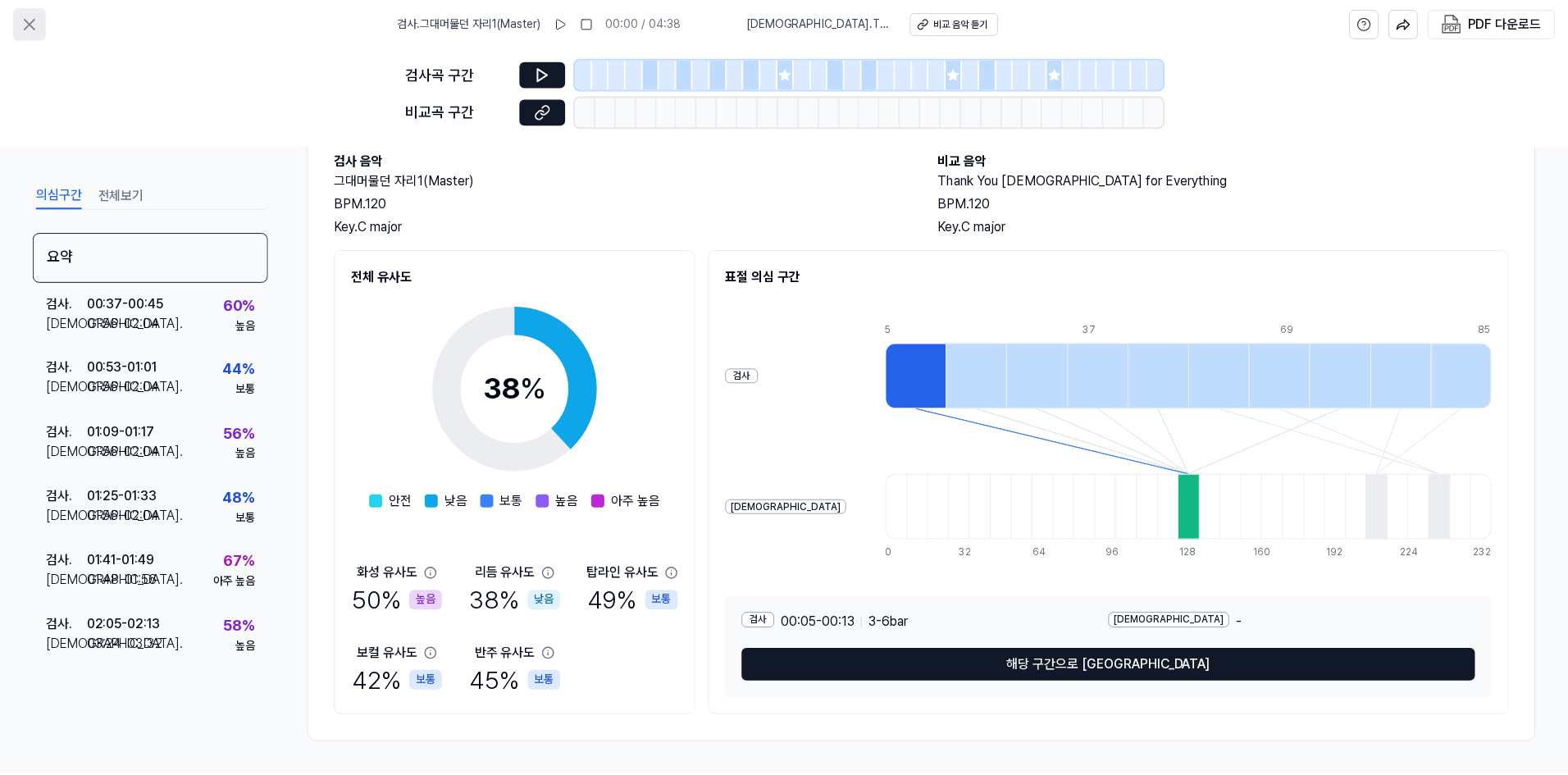
scroll to position [91, 0]
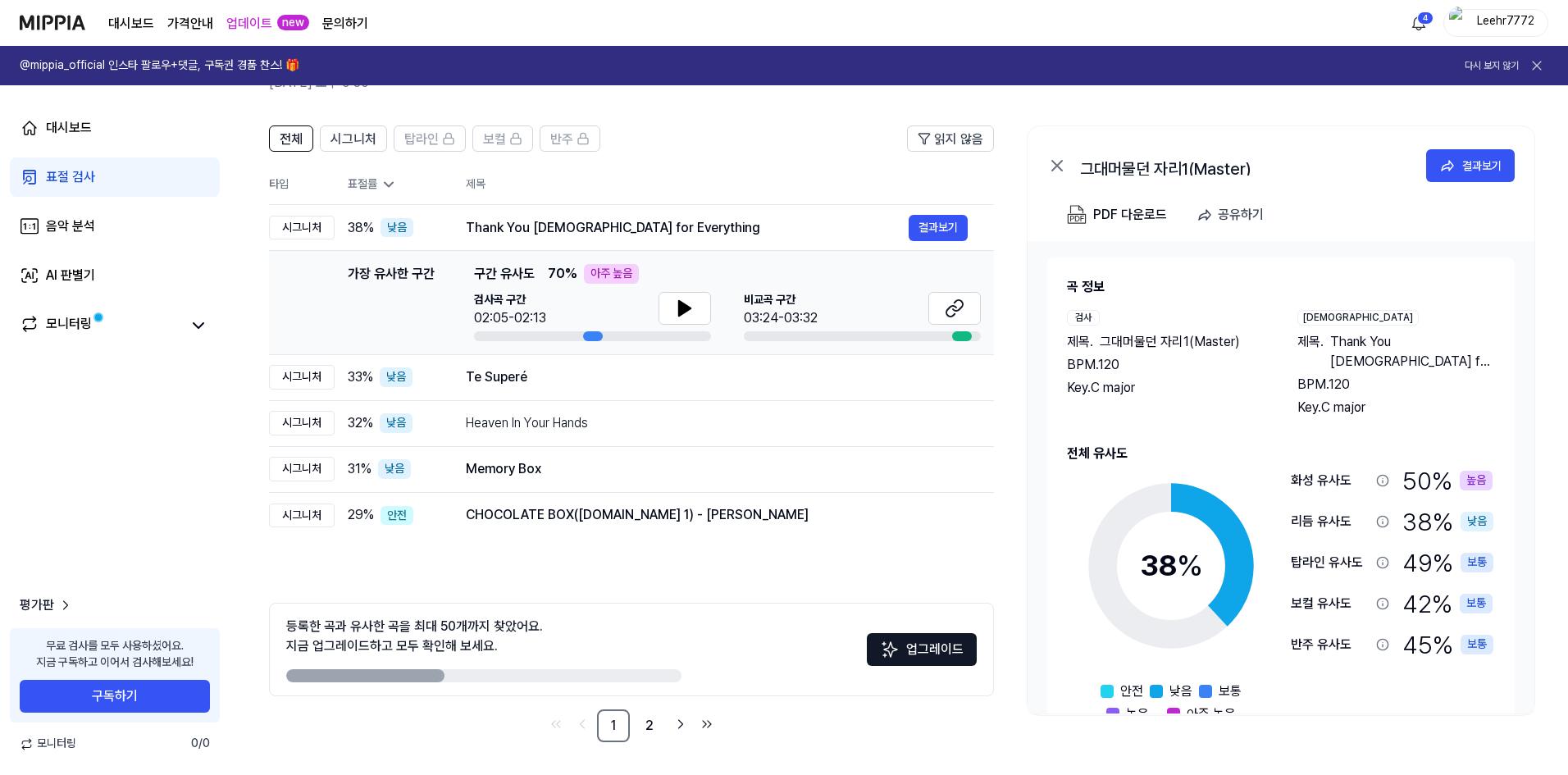
click at [71, 174] on div "표절 검사" at bounding box center [70, 177] width 49 height 20
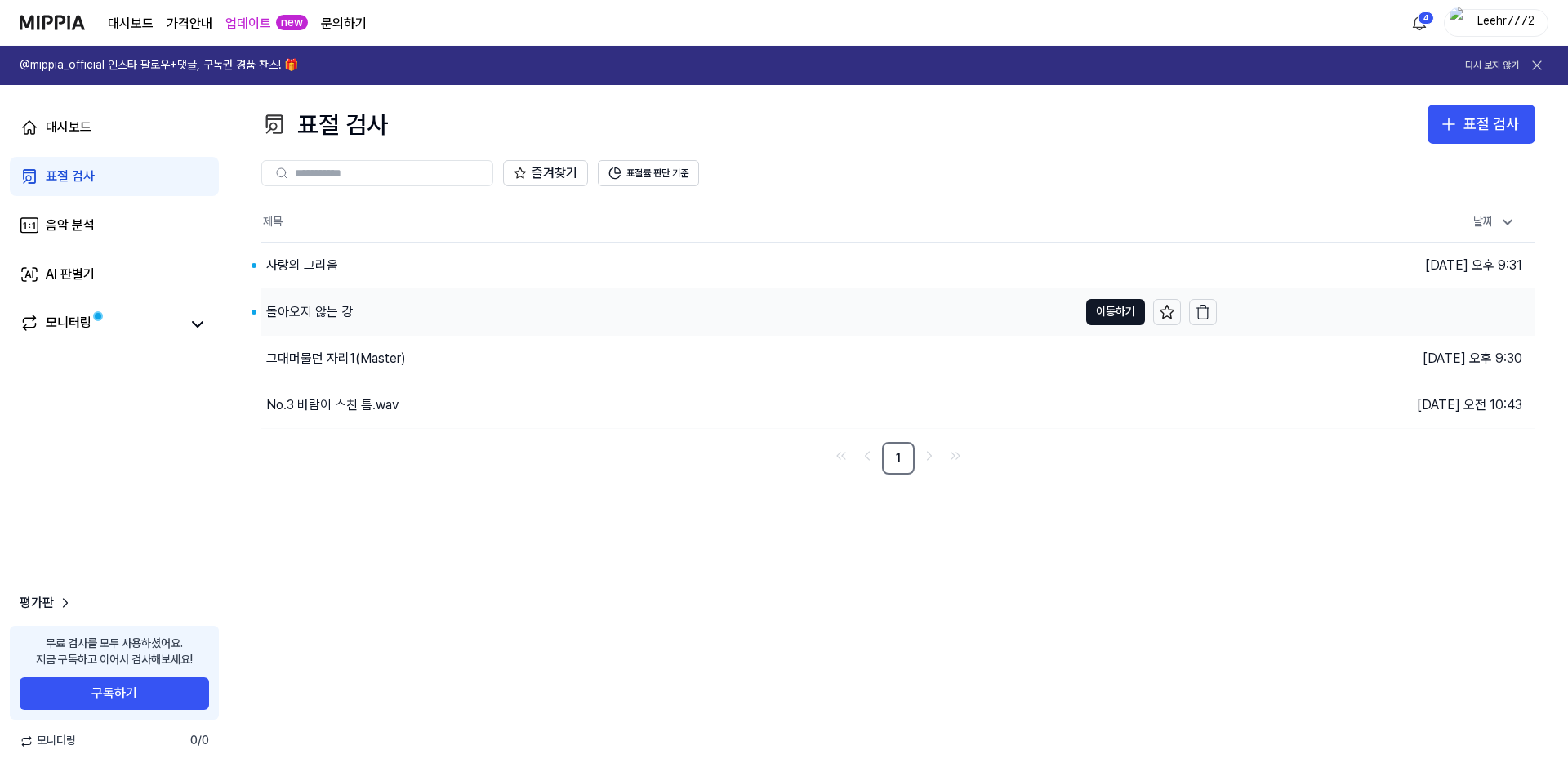
click at [325, 308] on div "돌아오지 않는 강" at bounding box center [310, 312] width 87 height 19
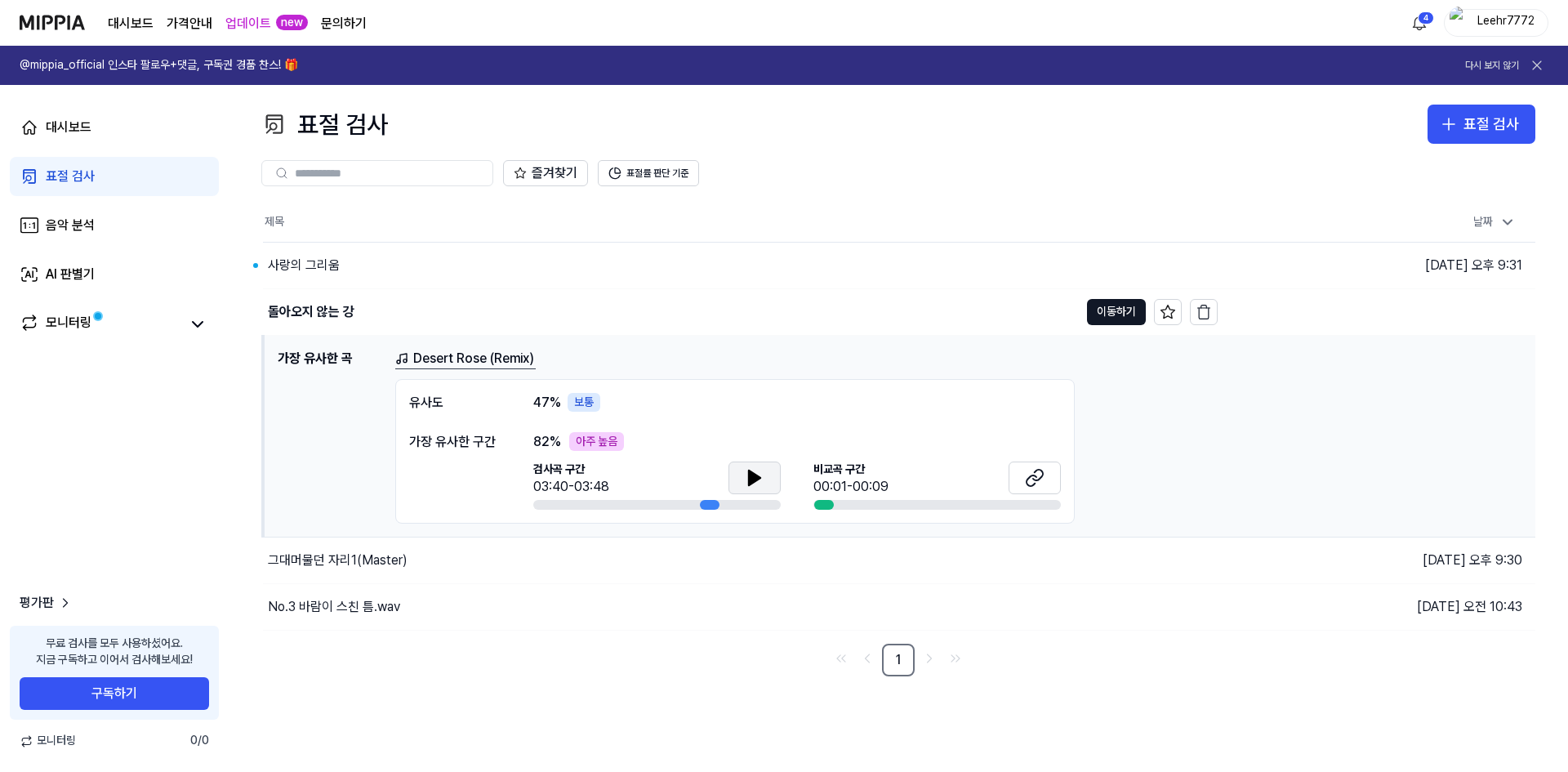
click at [753, 482] on icon at bounding box center [754, 477] width 12 height 15
click at [1028, 485] on icon at bounding box center [1031, 480] width 10 height 11
click at [1126, 310] on button "이동하기" at bounding box center [1116, 313] width 58 height 27
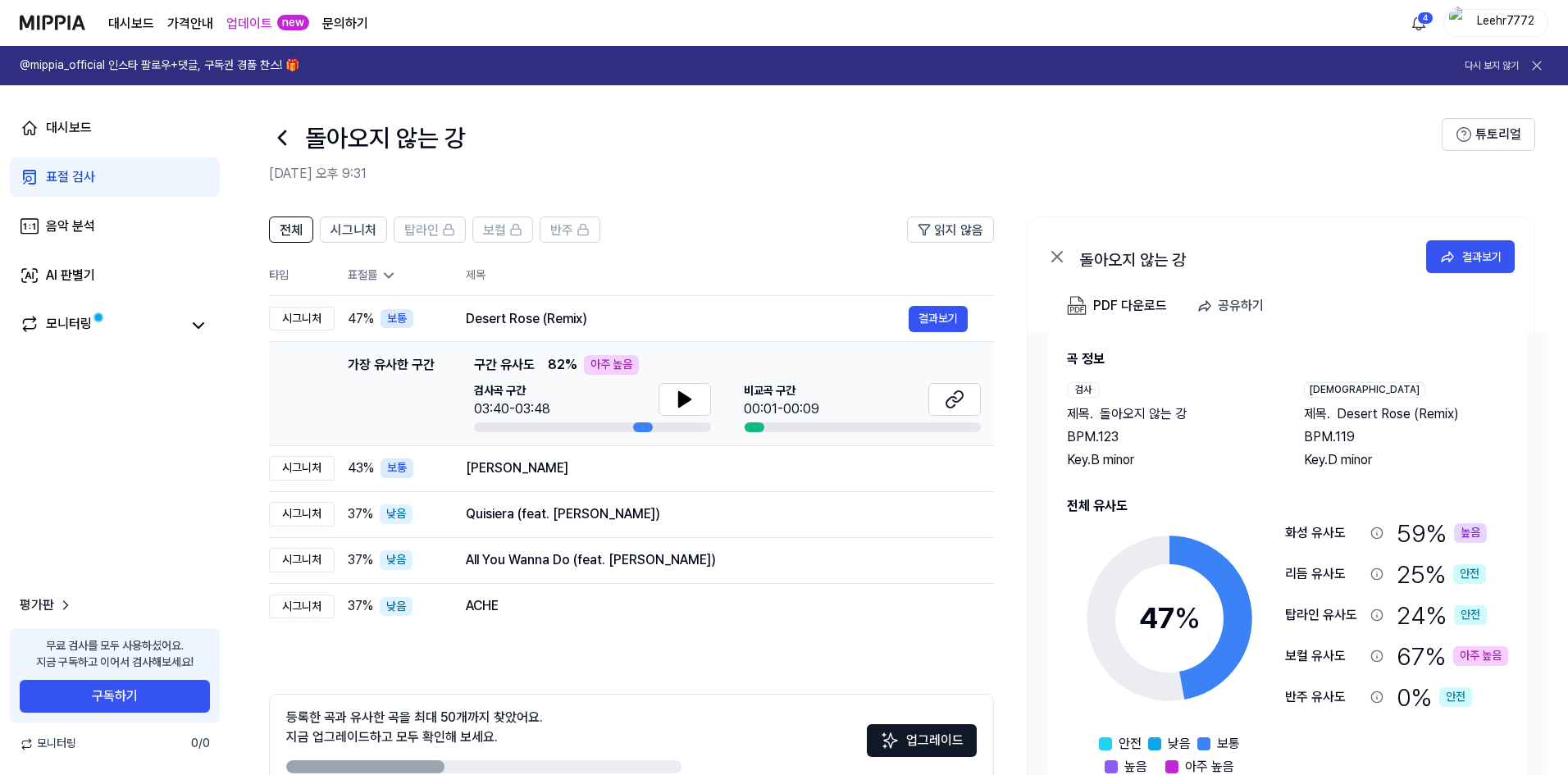
scroll to position [27, 0]
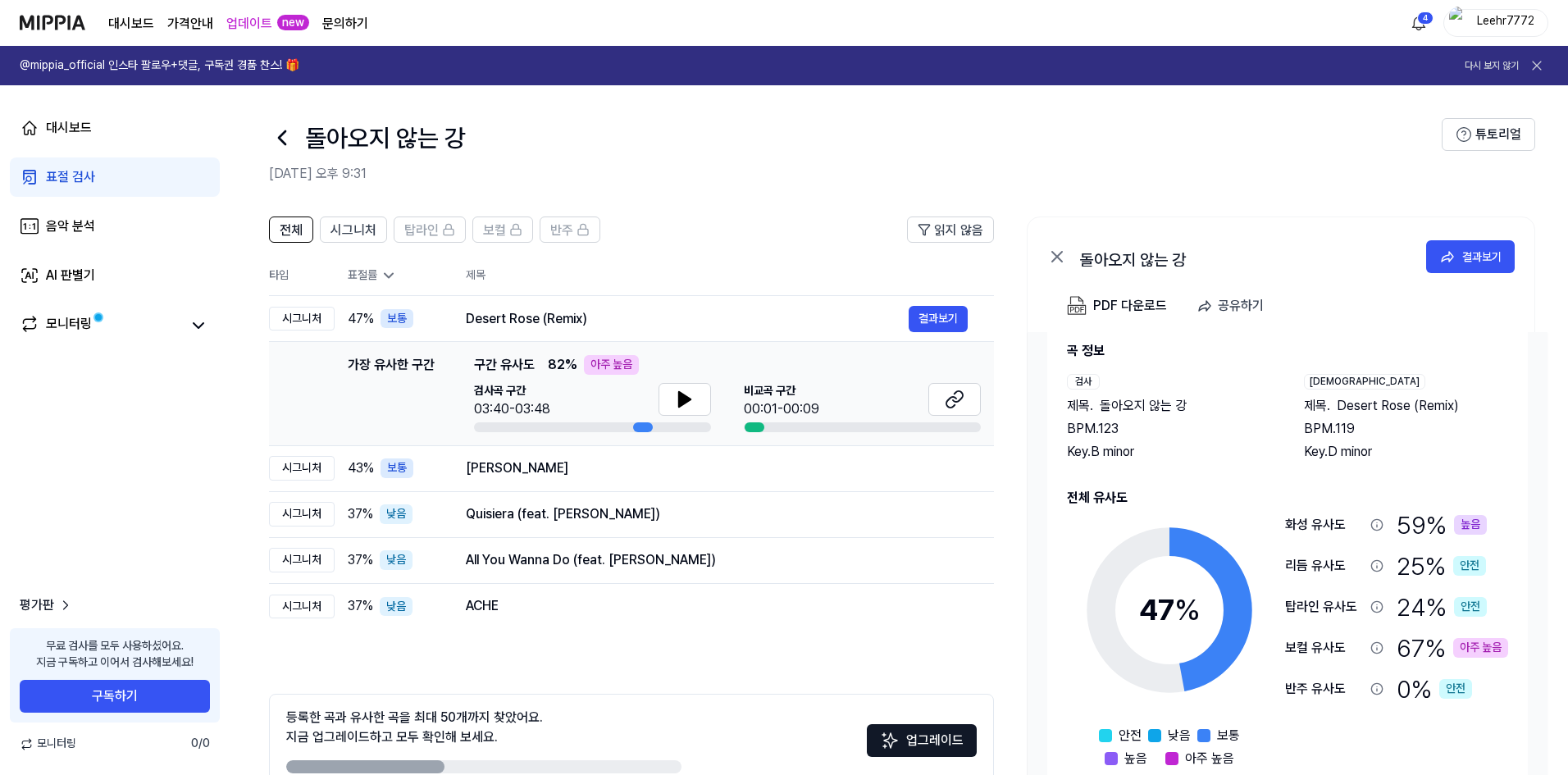
click at [70, 180] on div "표절 검사" at bounding box center [70, 177] width 49 height 20
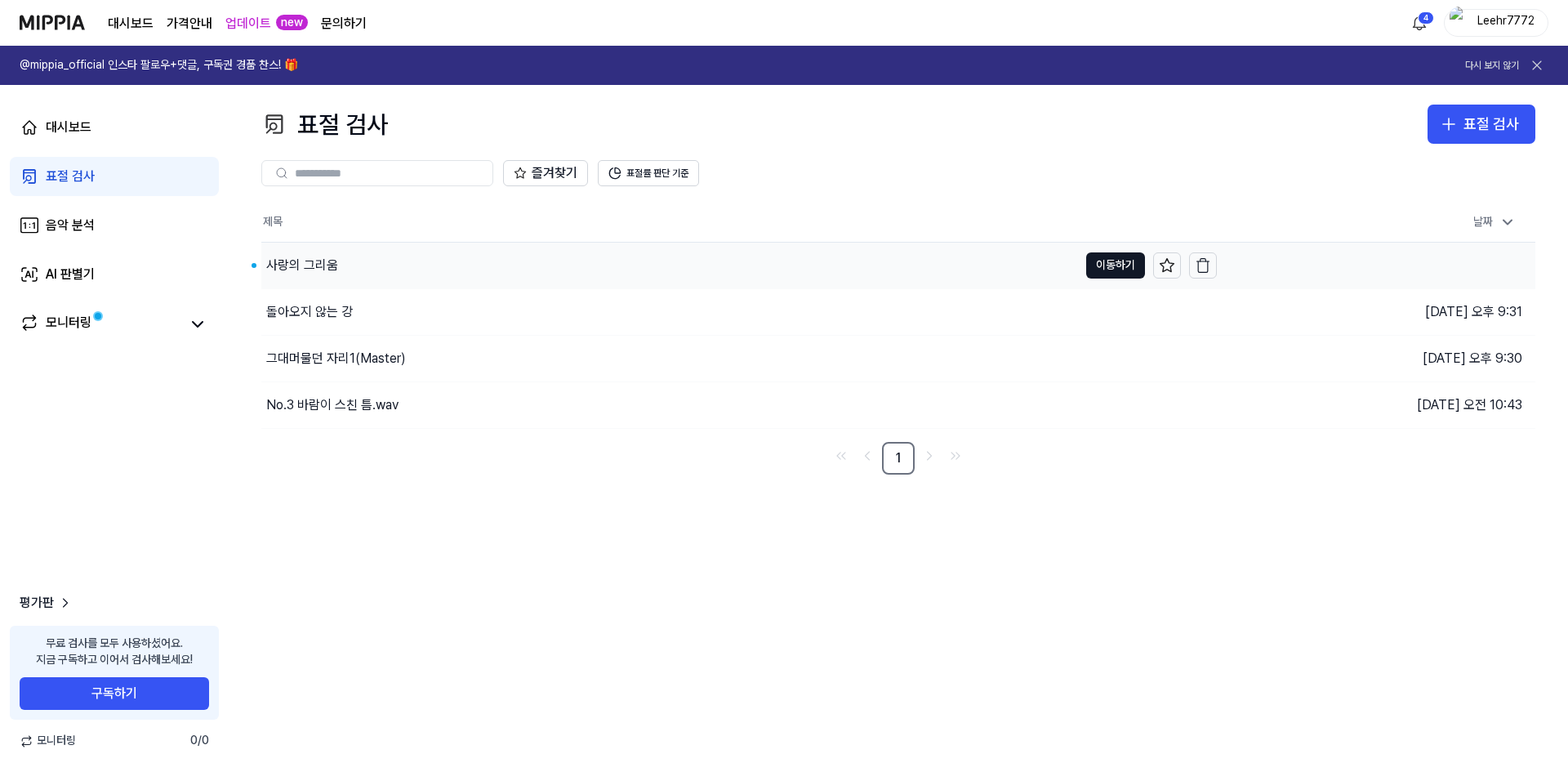
click at [311, 263] on div "사랑의 그리움" at bounding box center [302, 266] width 72 height 19
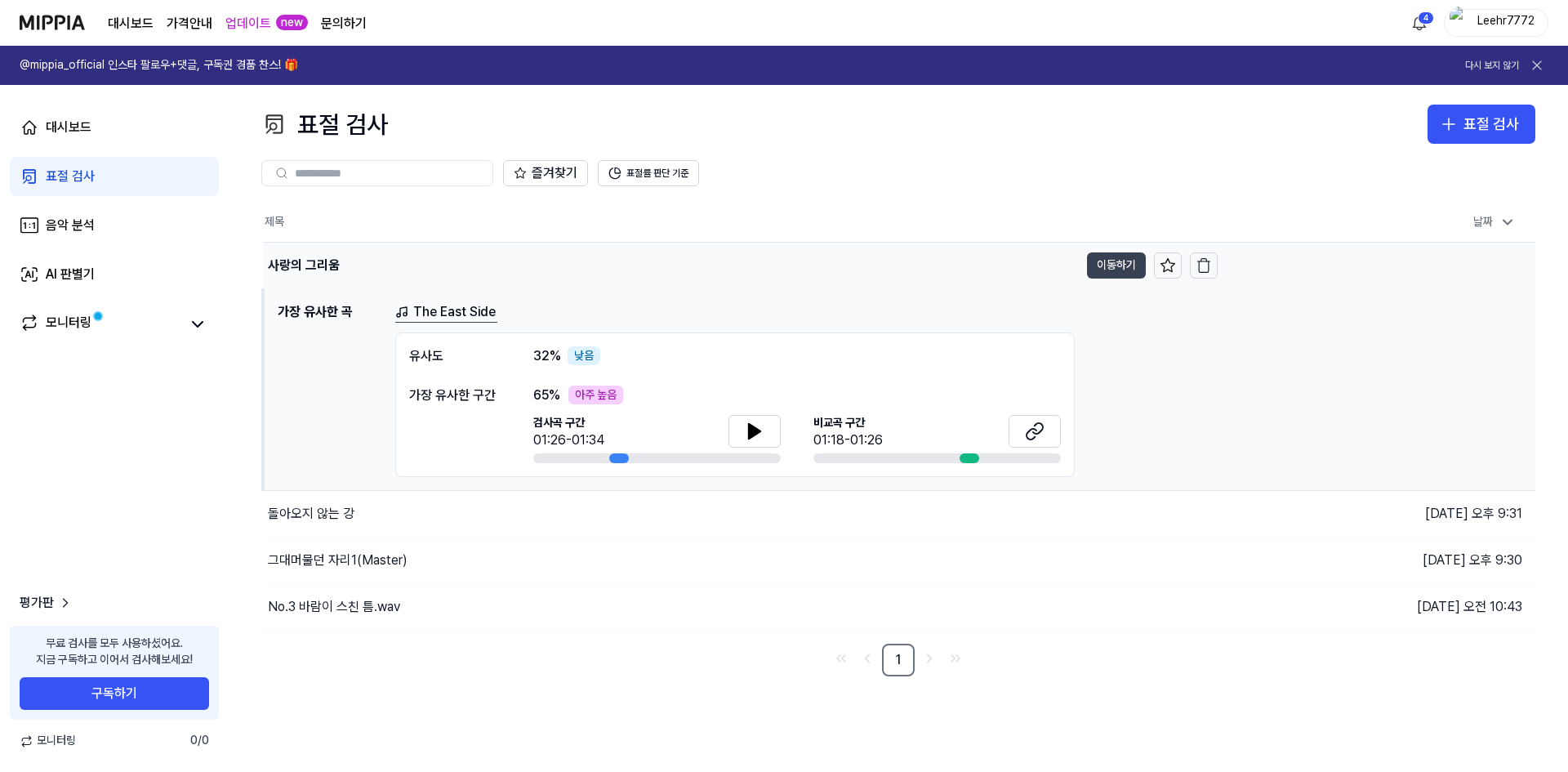
click at [1117, 259] on button "이동하기" at bounding box center [1116, 266] width 58 height 27
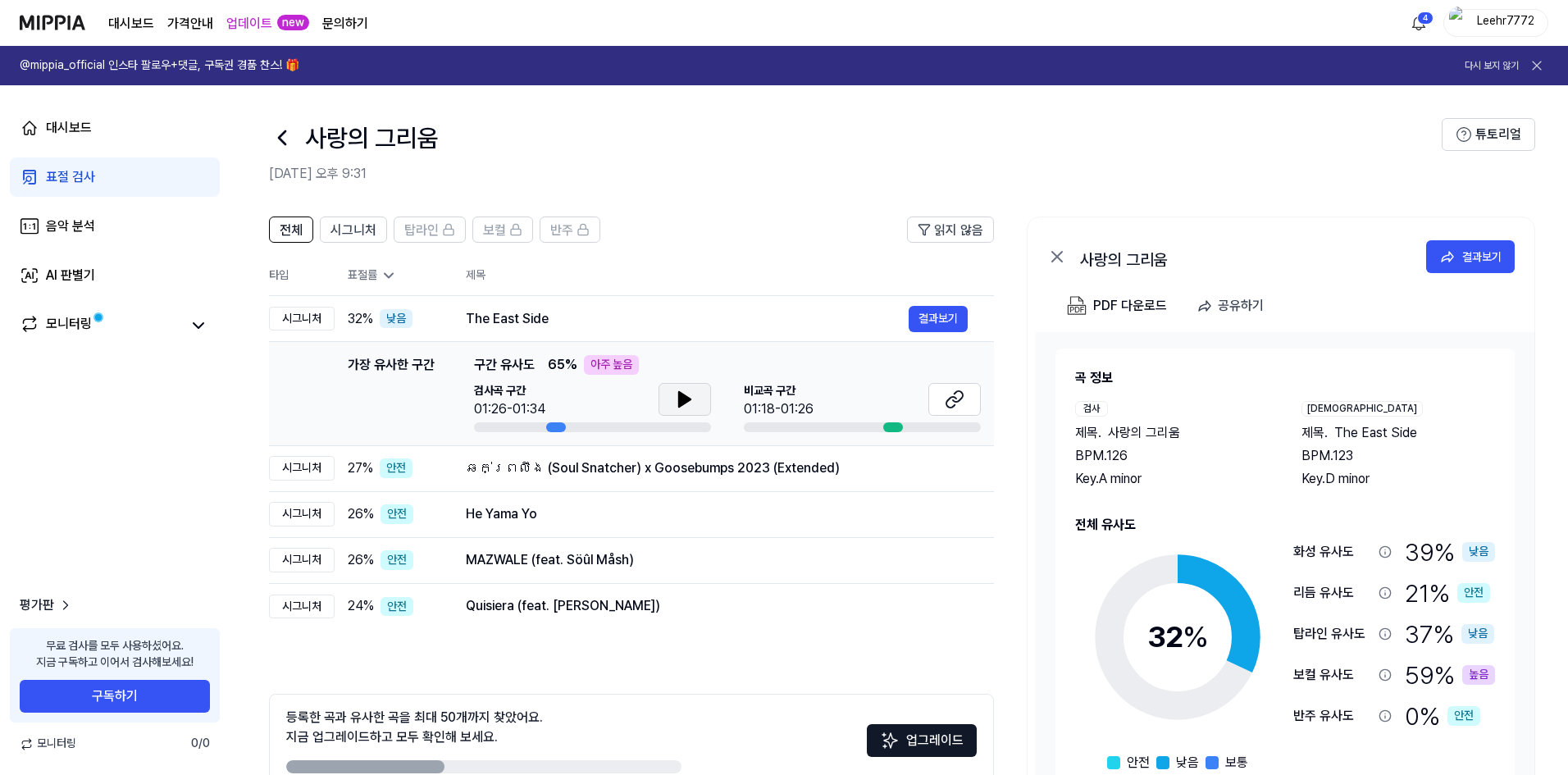
click at [684, 392] on icon at bounding box center [684, 399] width 20 height 20
click at [964, 396] on icon at bounding box center [955, 399] width 20 height 20
click at [683, 396] on icon at bounding box center [684, 399] width 12 height 15
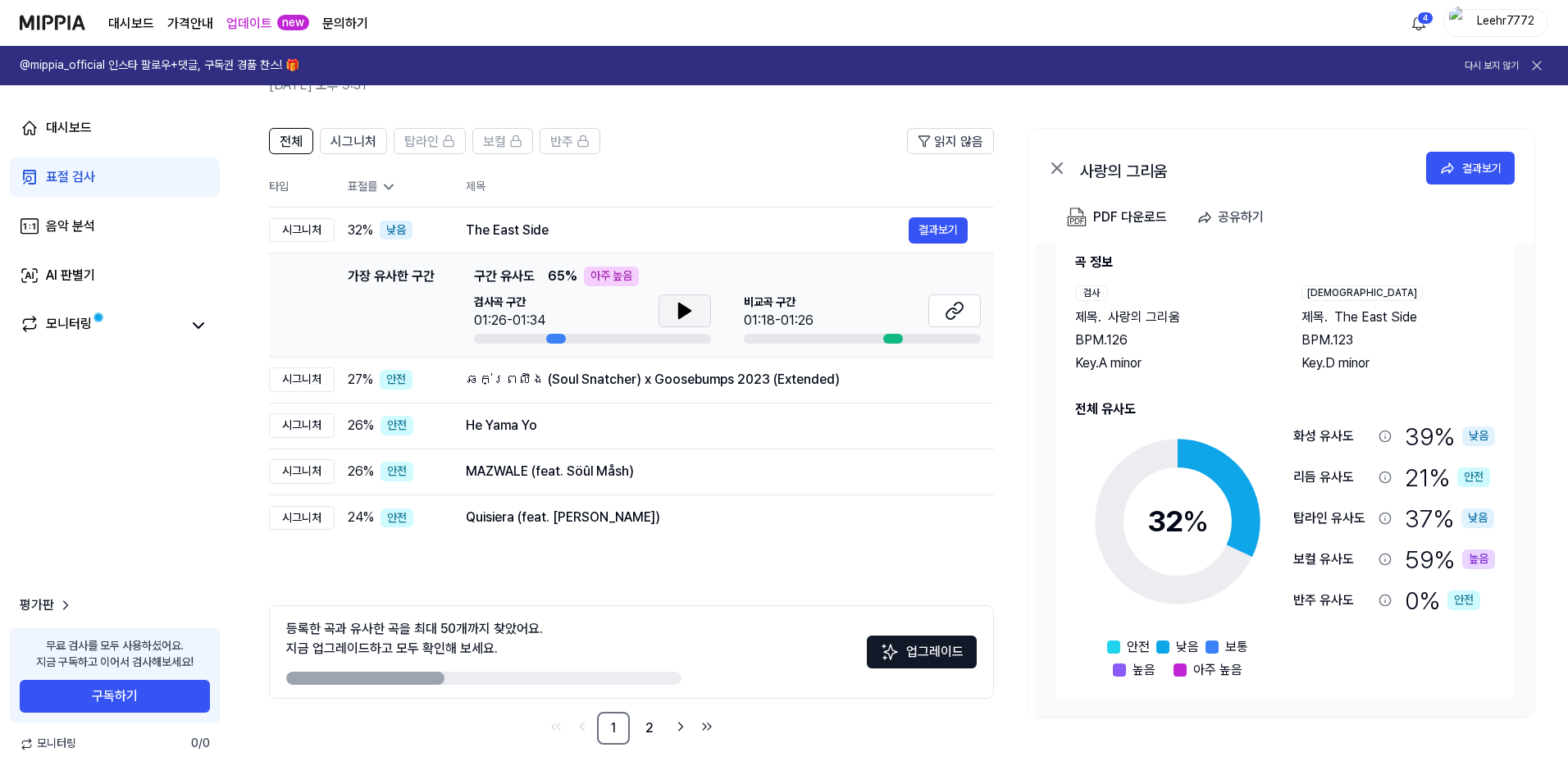
scroll to position [91, 0]
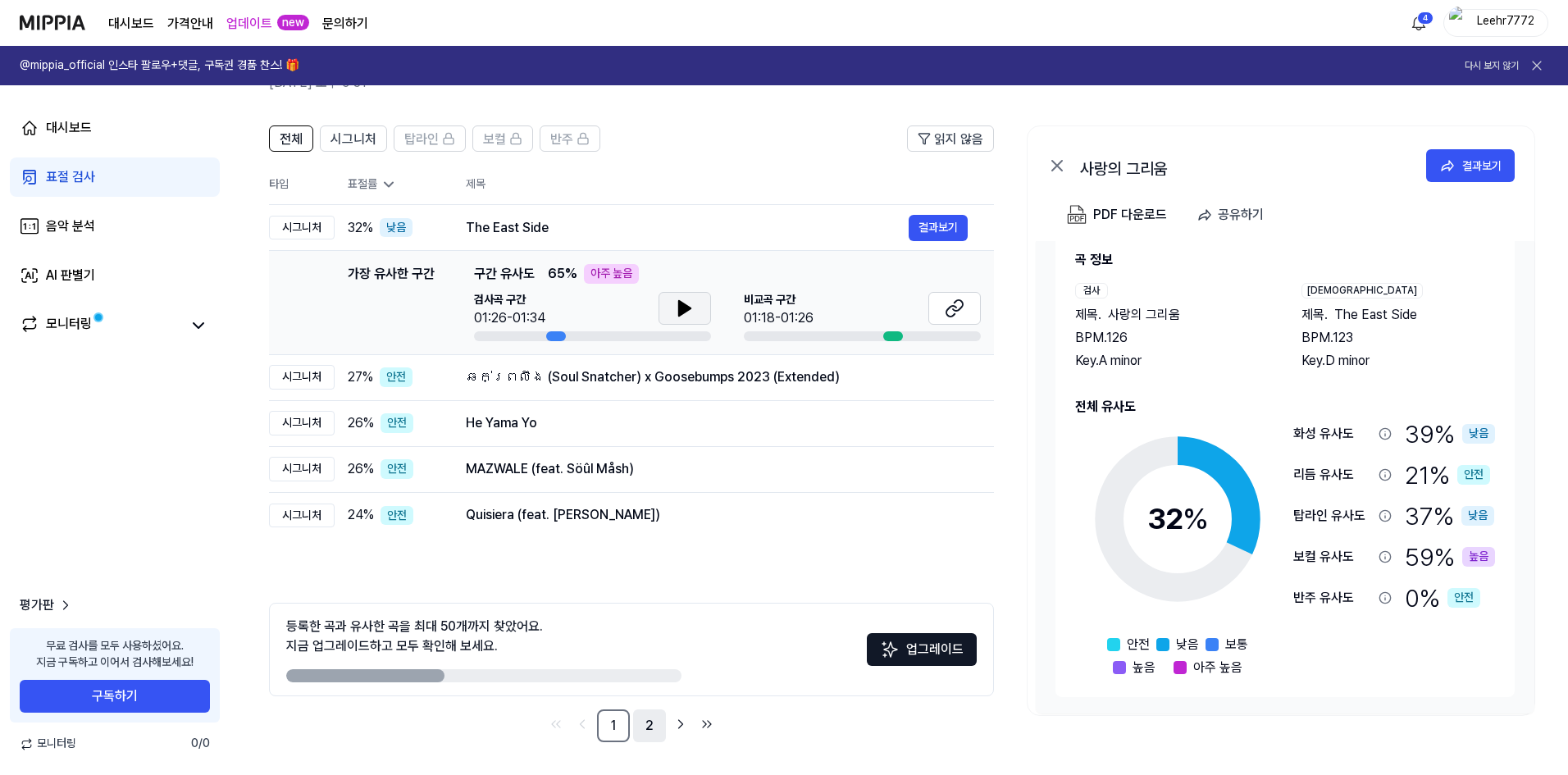
click at [647, 730] on link "2" at bounding box center [649, 725] width 33 height 33
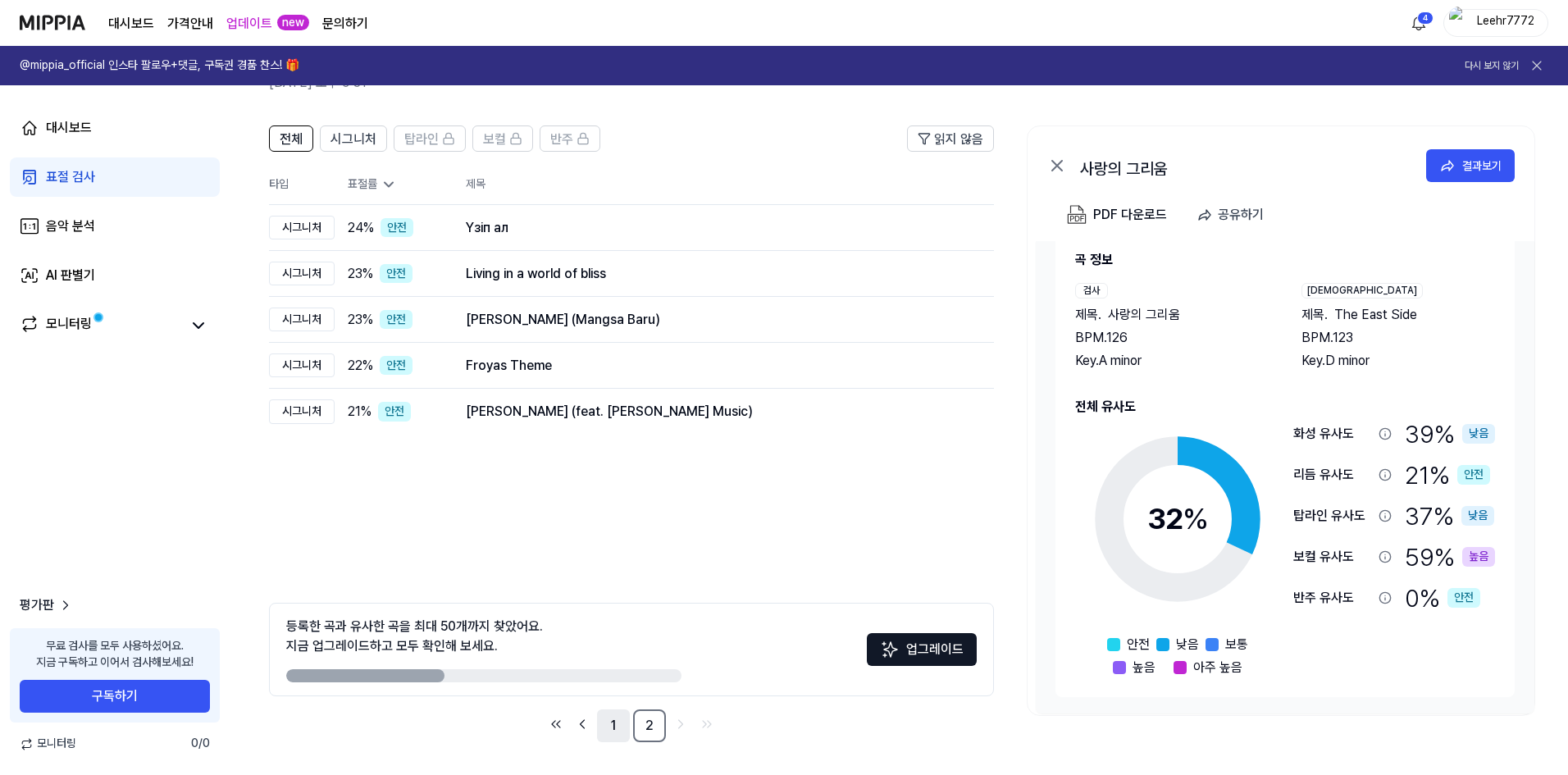
click at [616, 724] on link "1" at bounding box center [613, 725] width 33 height 33
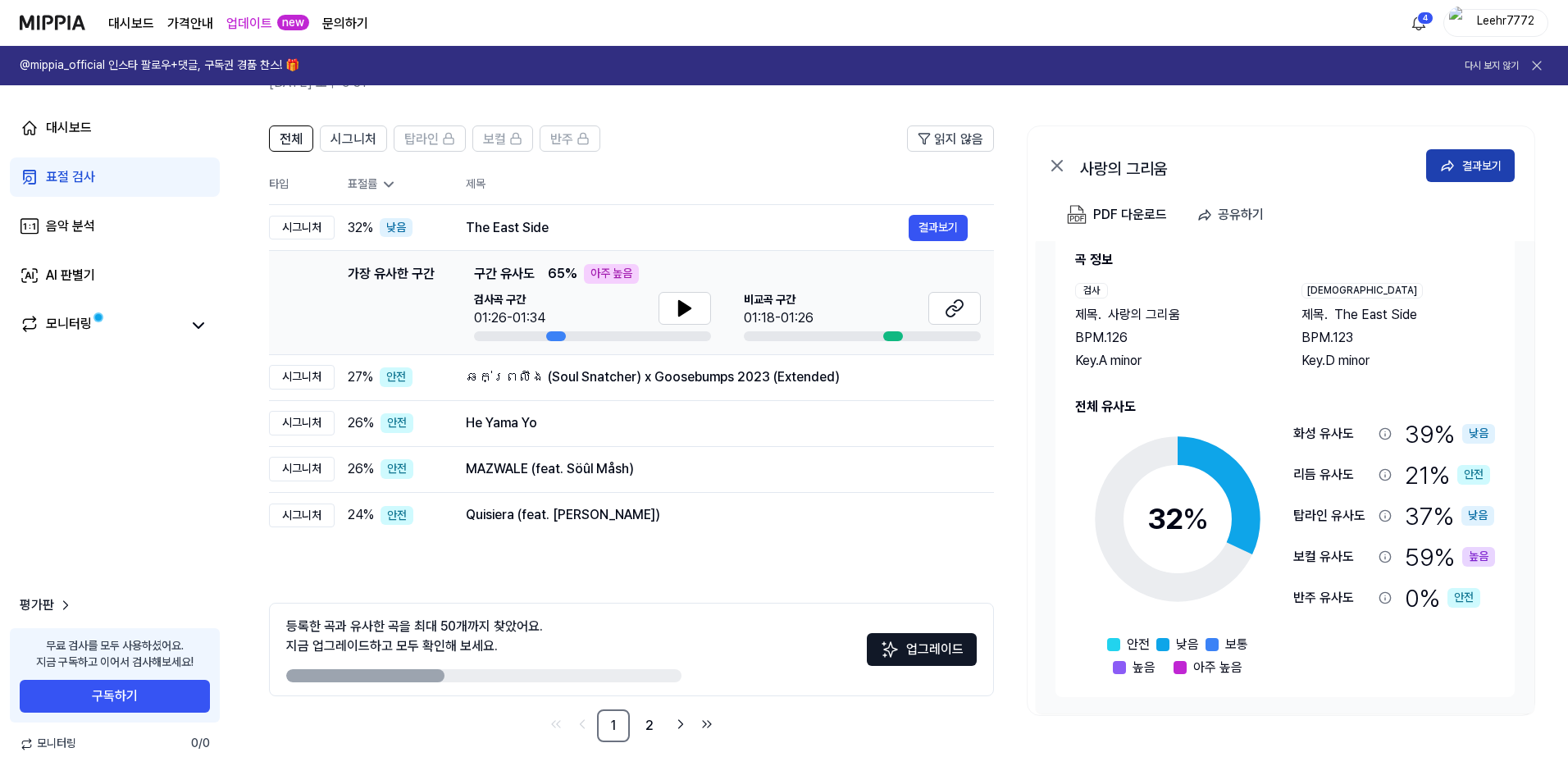
click at [1493, 153] on button "결과보기" at bounding box center [1470, 165] width 89 height 33
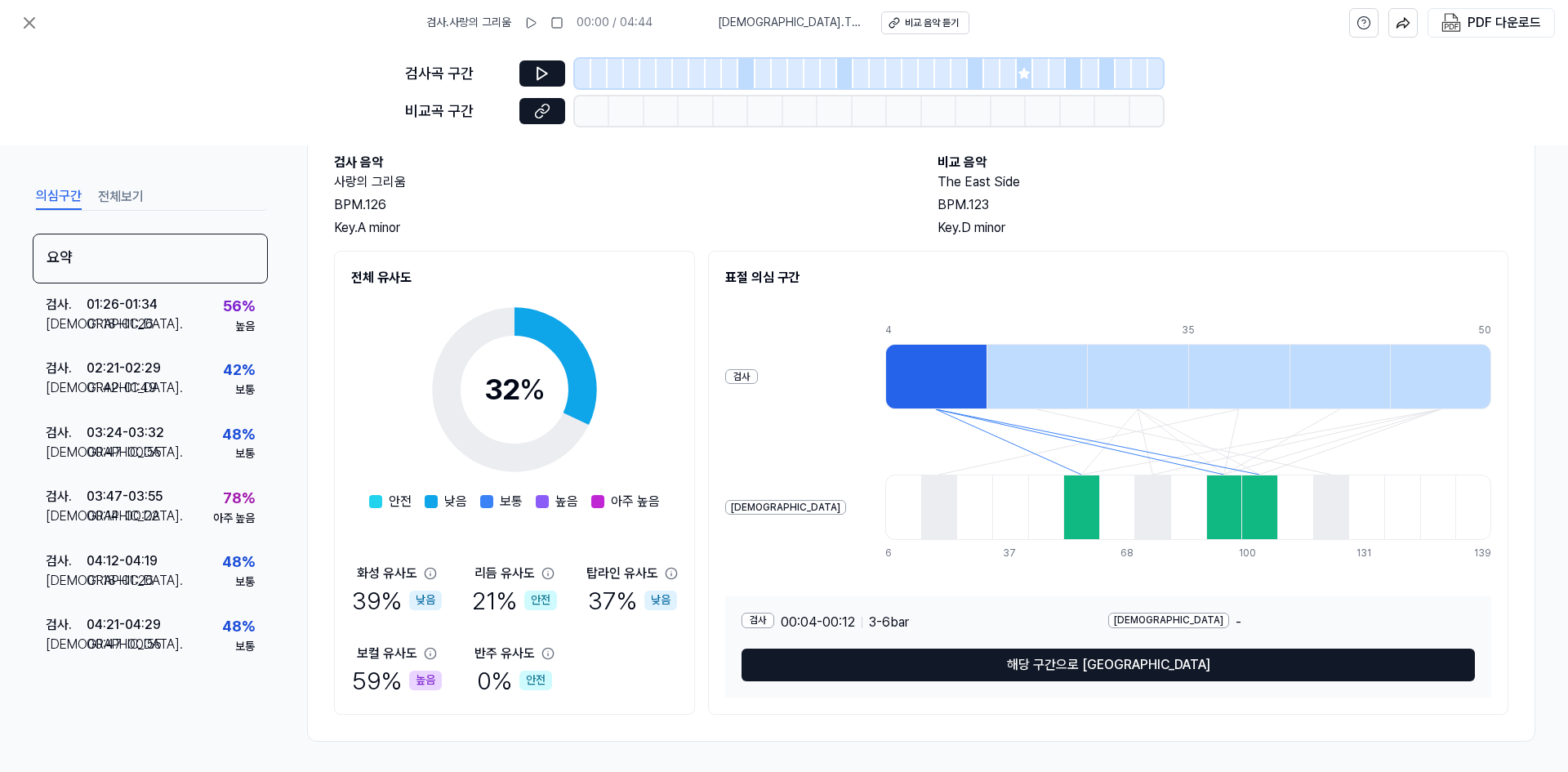
scroll to position [94, 0]
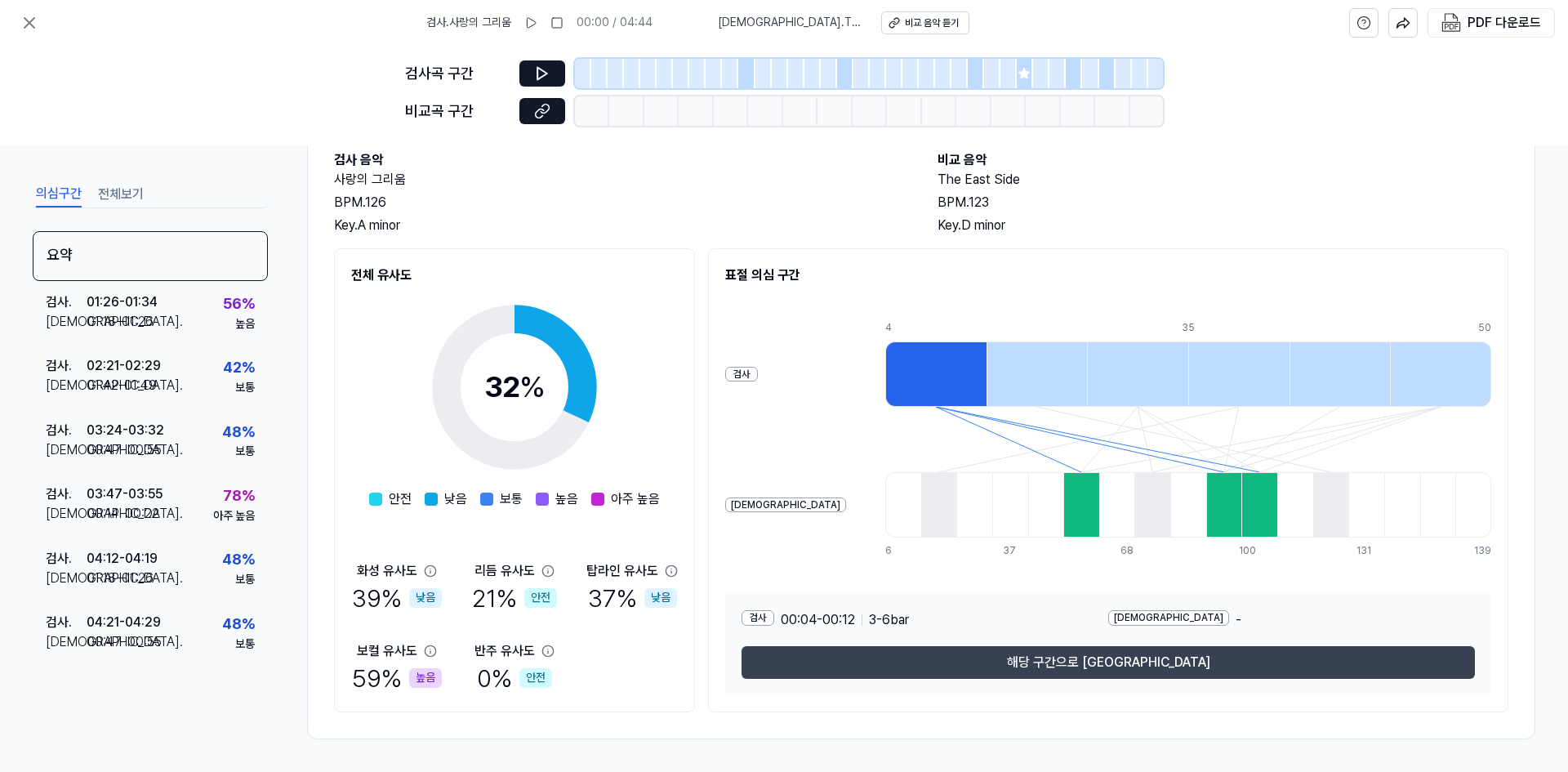
click at [1070, 660] on button "해당 구간으로 [GEOGRAPHIC_DATA]" at bounding box center [1108, 662] width 733 height 33
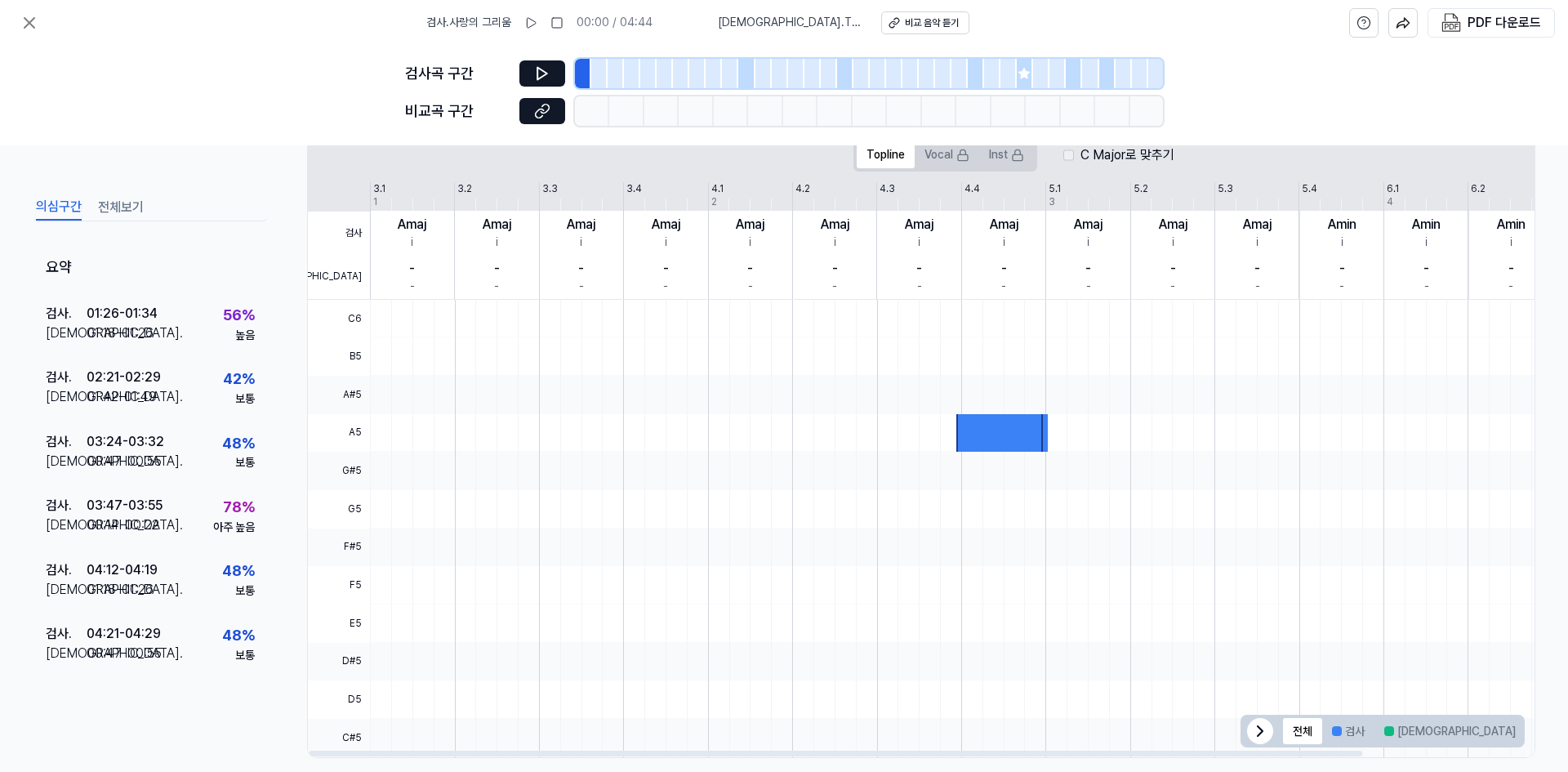
scroll to position [314, 0]
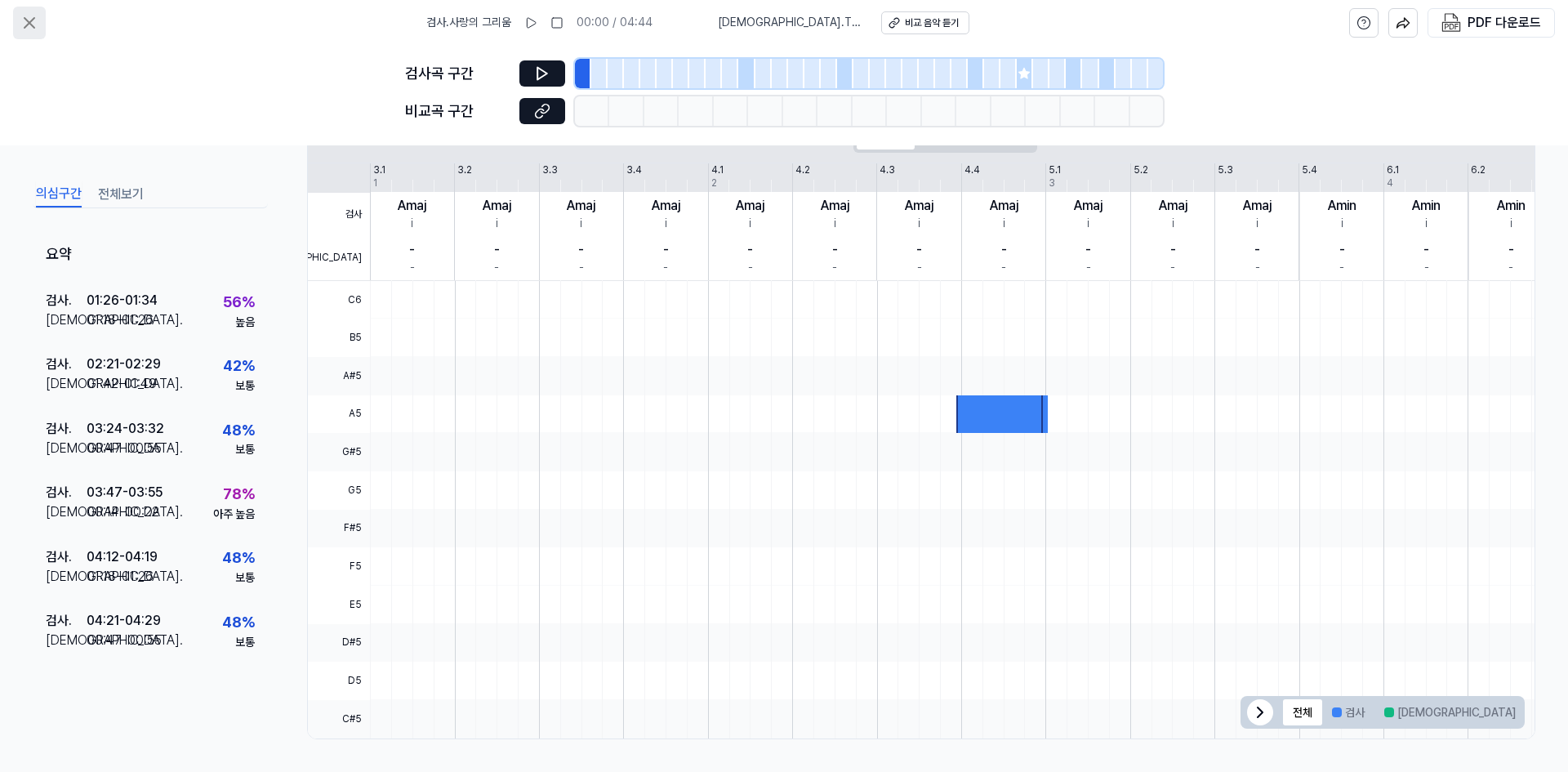
click at [27, 20] on icon at bounding box center [29, 22] width 10 height 10
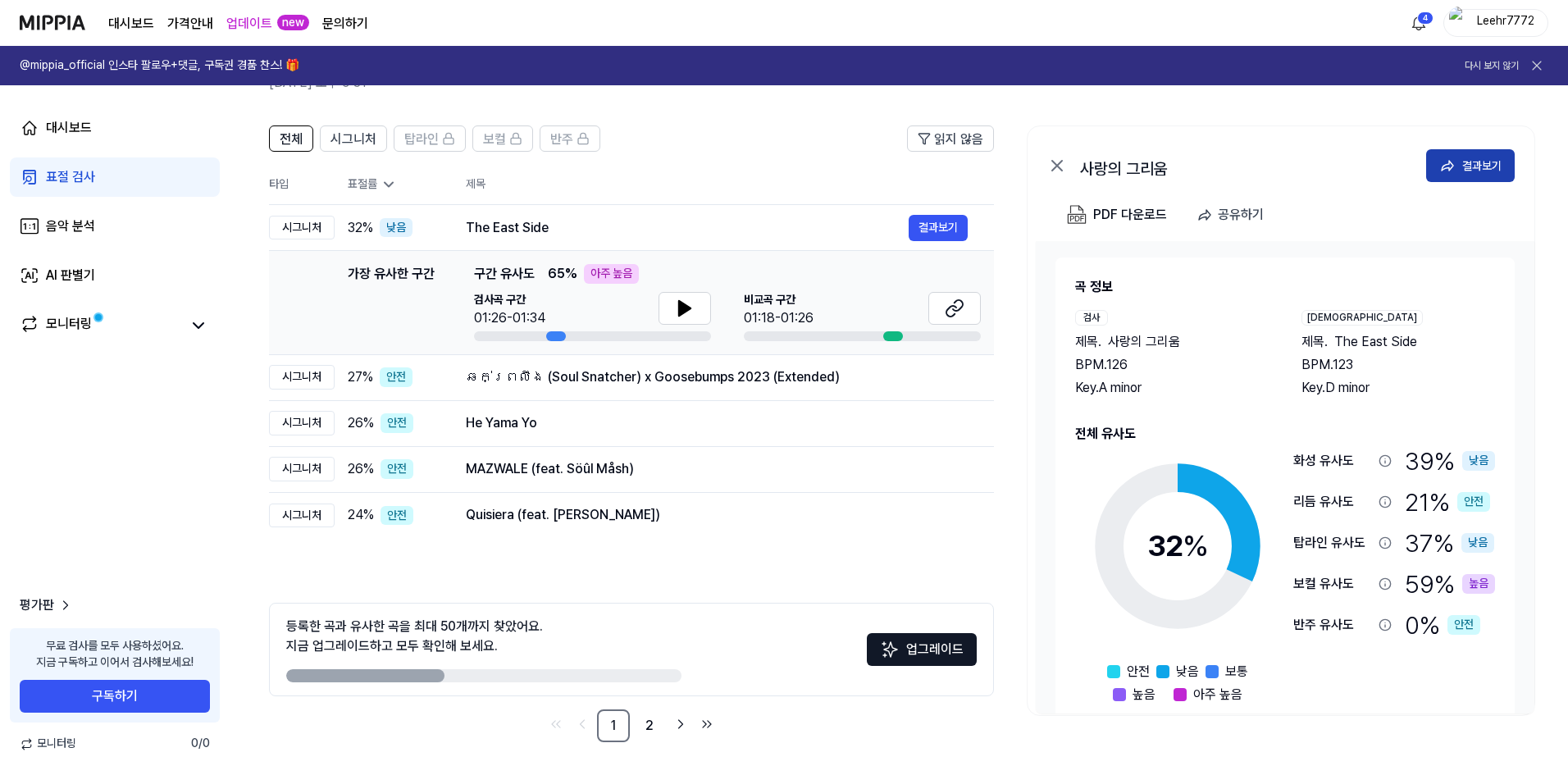
click at [1470, 161] on div "결과보기" at bounding box center [1482, 165] width 39 height 18
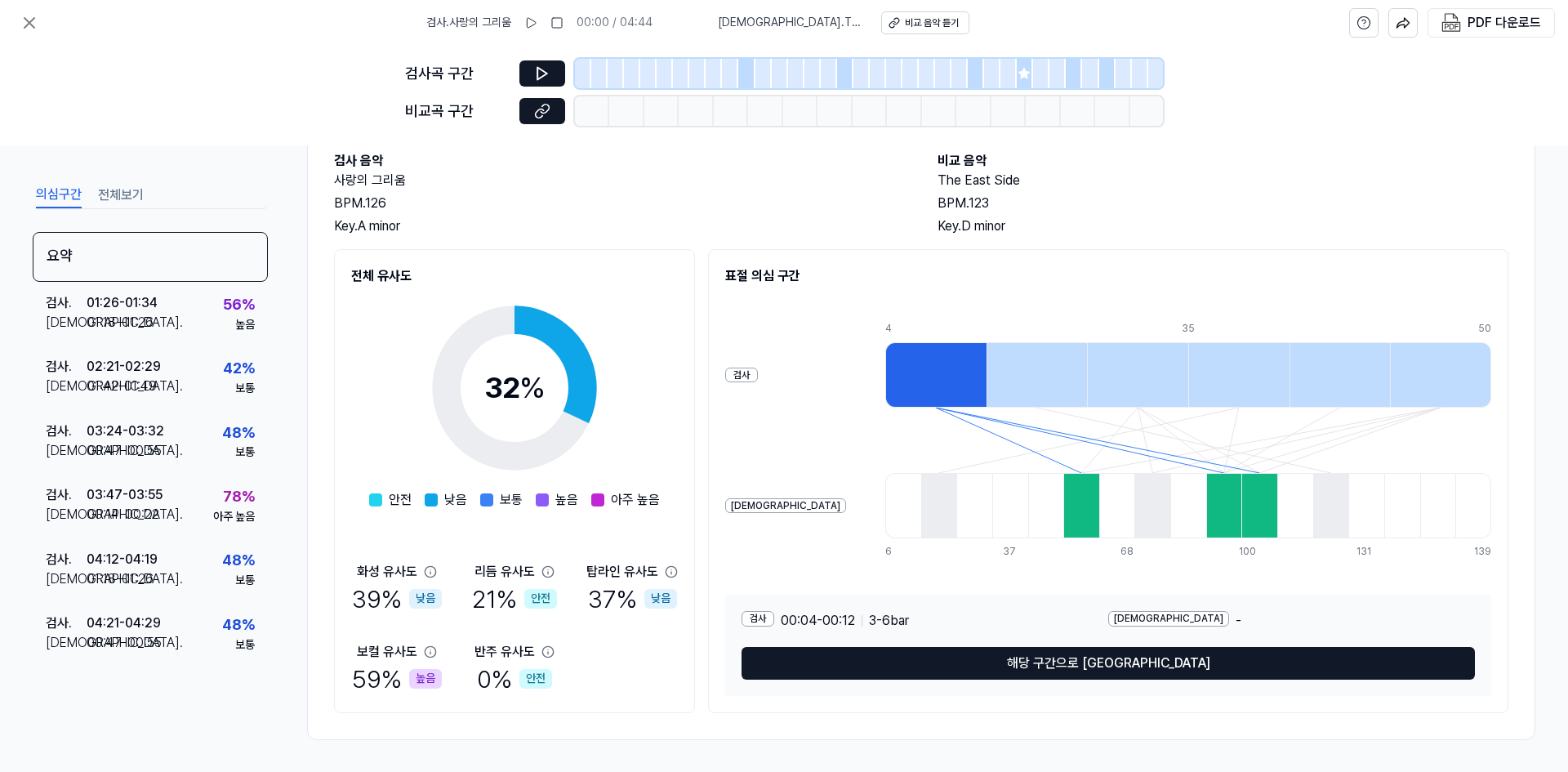
scroll to position [94, 0]
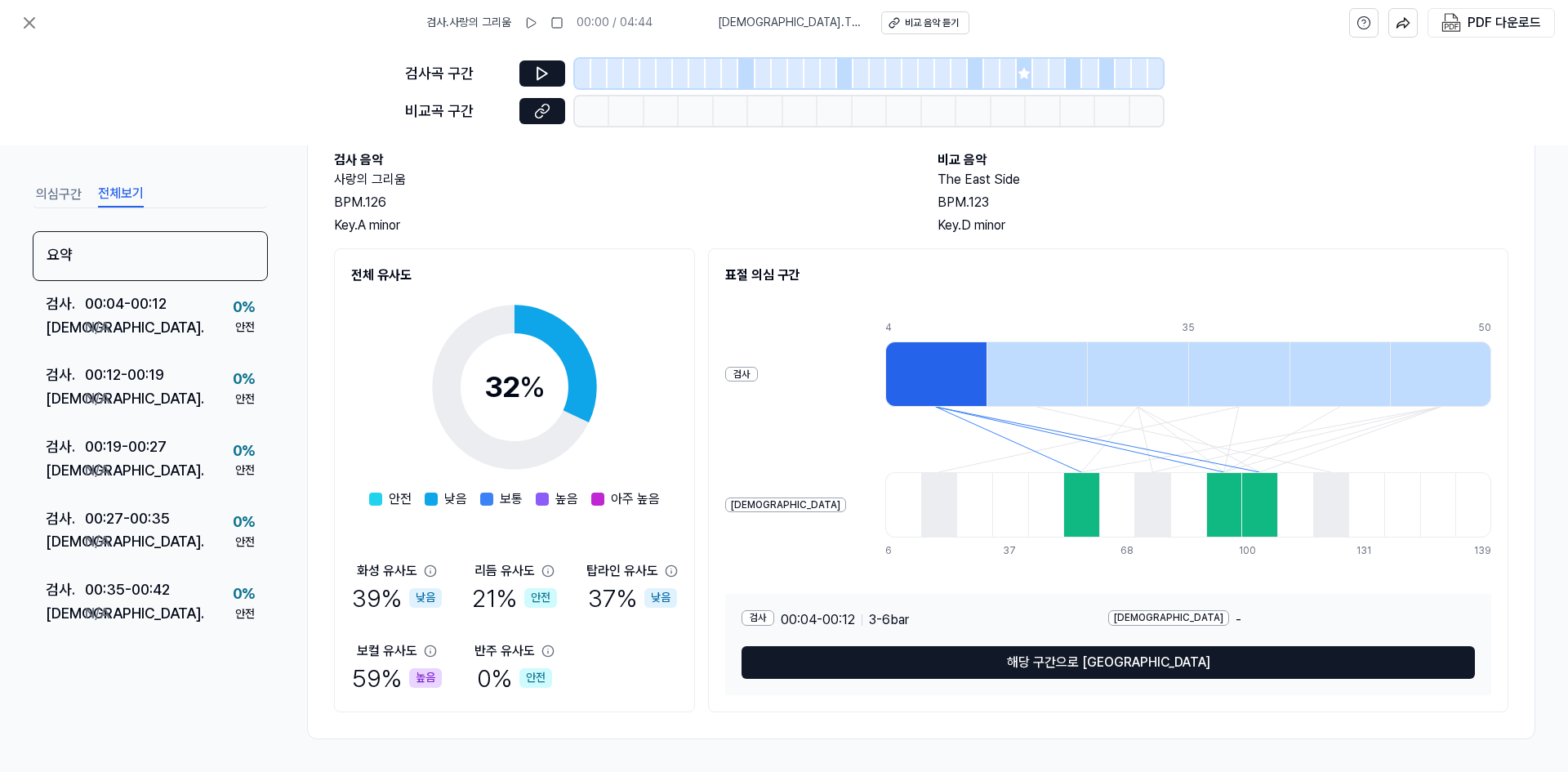
click at [123, 191] on button "전체보기" at bounding box center [121, 195] width 46 height 27
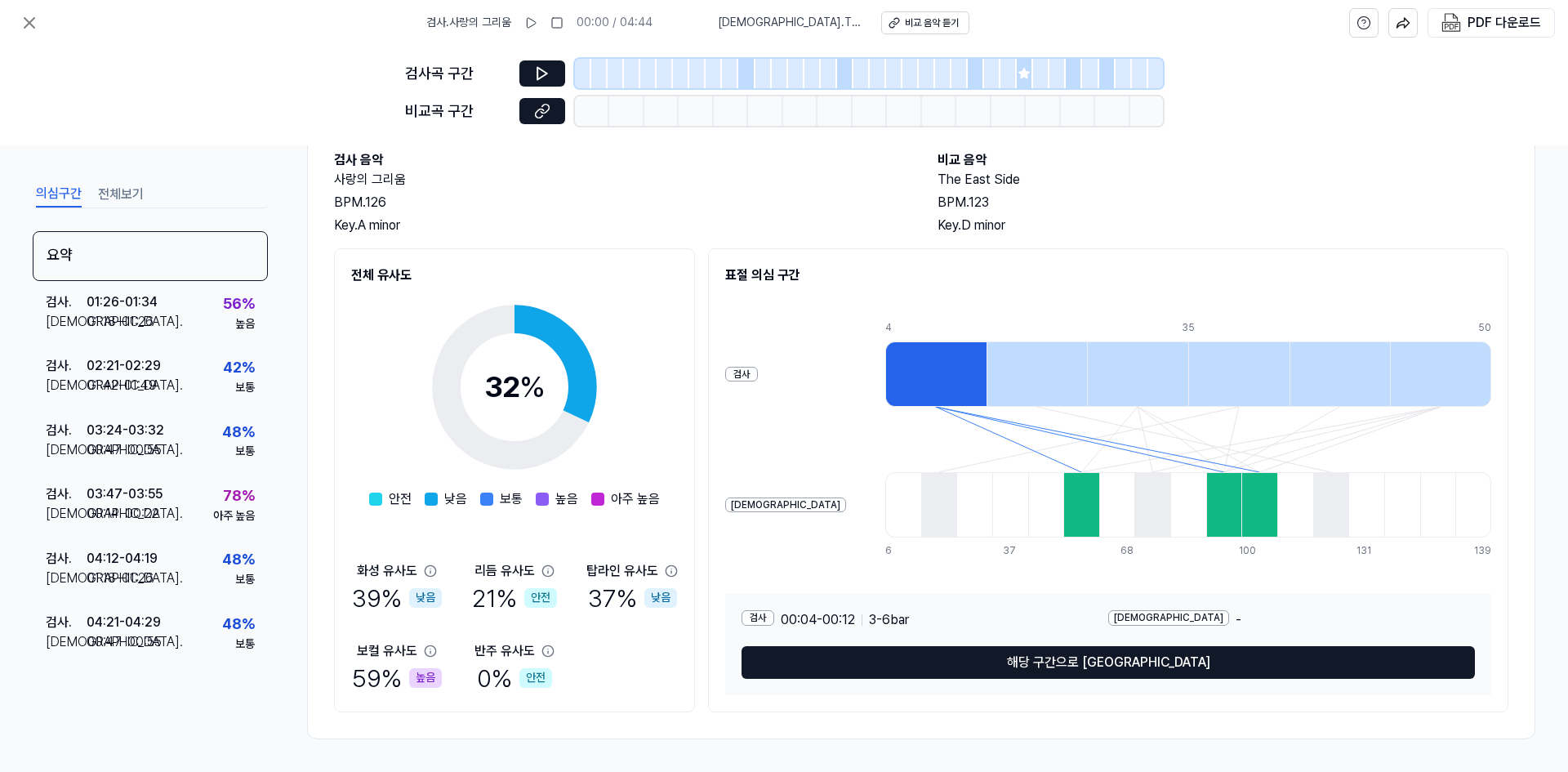
click at [62, 191] on button "의심구간" at bounding box center [59, 195] width 46 height 27
click at [537, 77] on icon at bounding box center [542, 74] width 10 height 12
click at [535, 112] on icon at bounding box center [542, 111] width 16 height 16
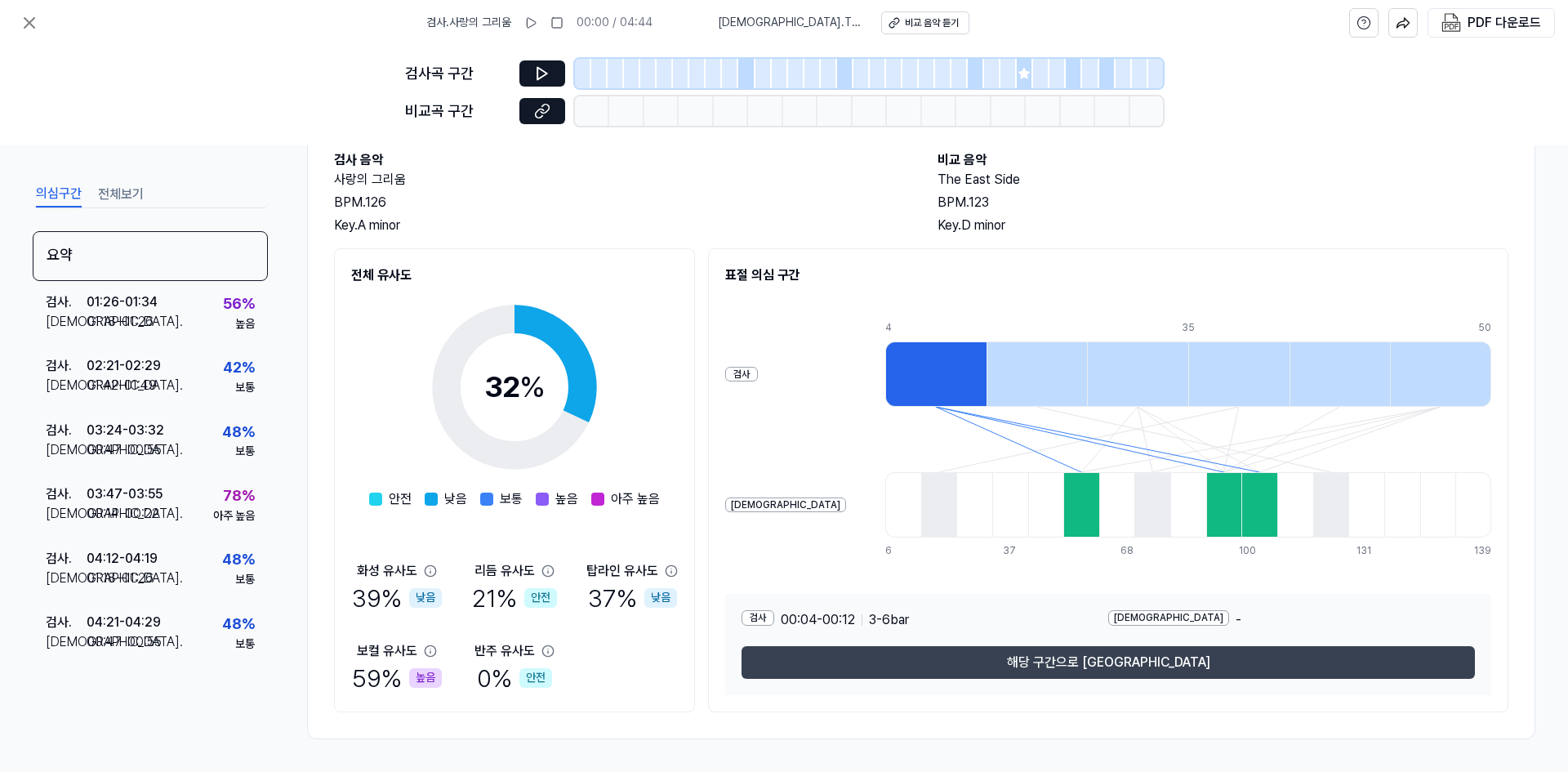
click at [1112, 669] on button "해당 구간으로 [GEOGRAPHIC_DATA]" at bounding box center [1108, 662] width 733 height 33
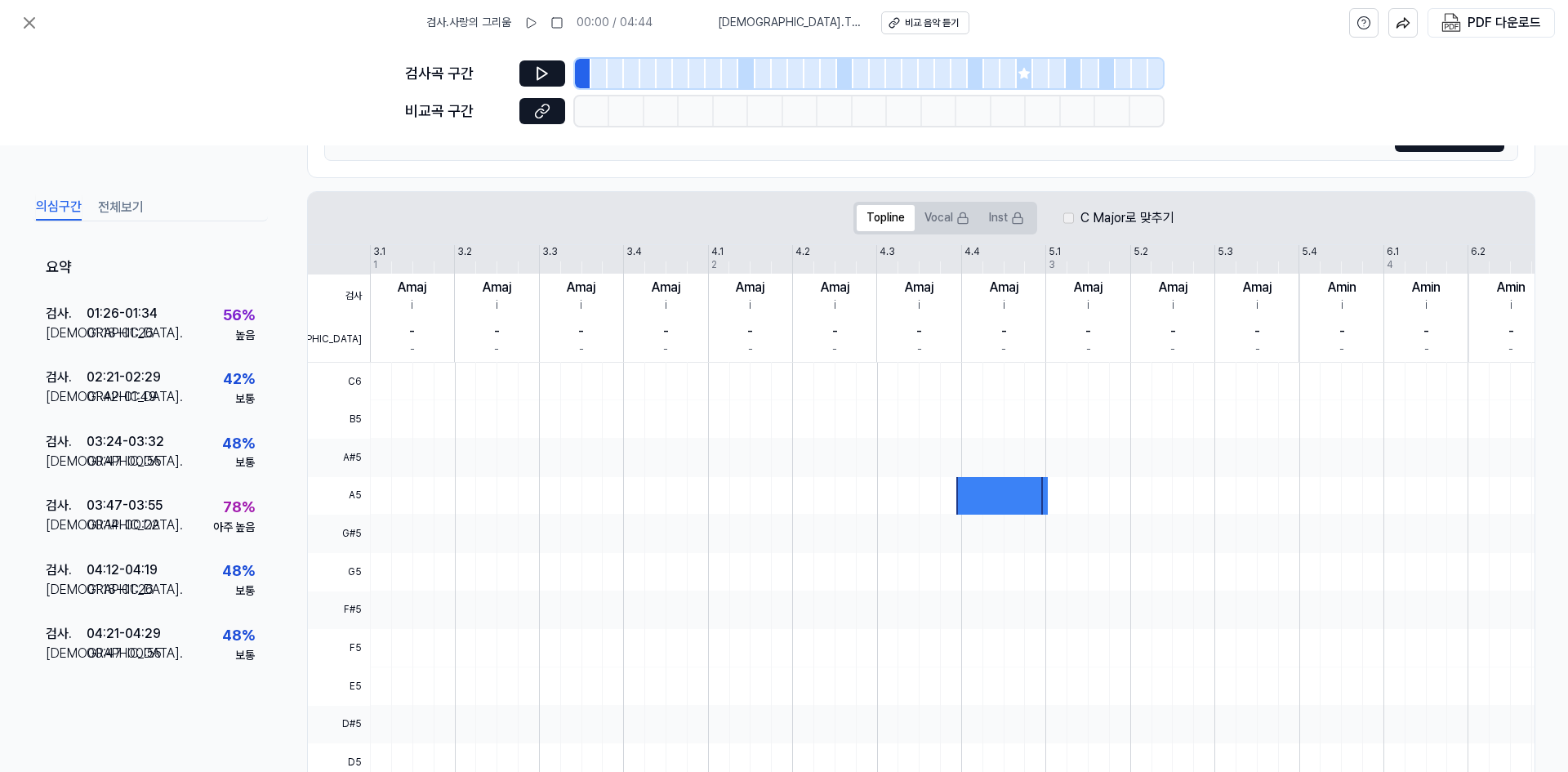
scroll to position [314, 0]
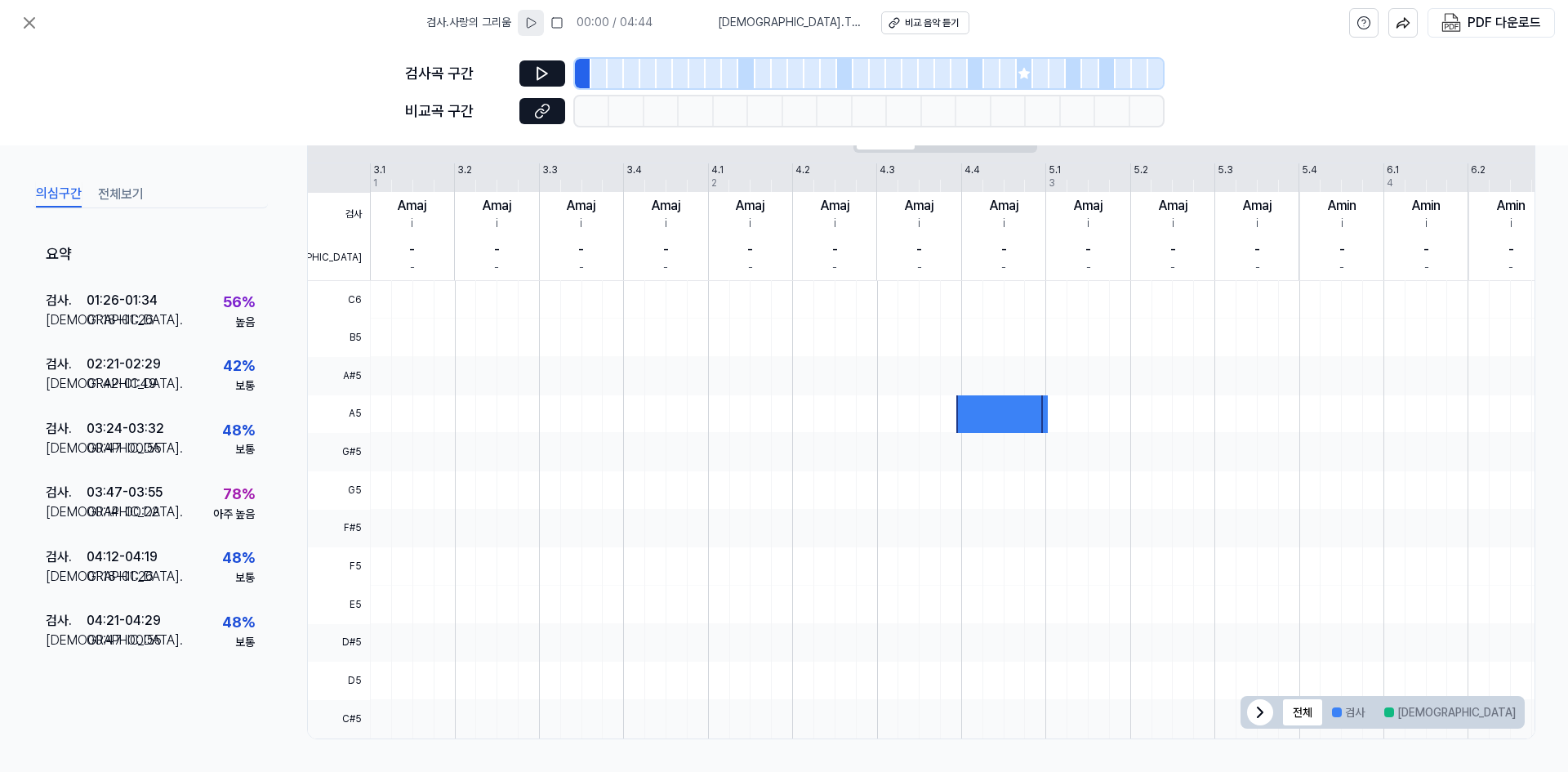
click at [537, 20] on icon at bounding box center [530, 22] width 13 height 13
click at [954, 420] on div at bounding box center [1045, 413] width 1349 height 38
click at [958, 421] on div at bounding box center [1001, 413] width 91 height 38
click at [763, 72] on div at bounding box center [763, 73] width 16 height 29
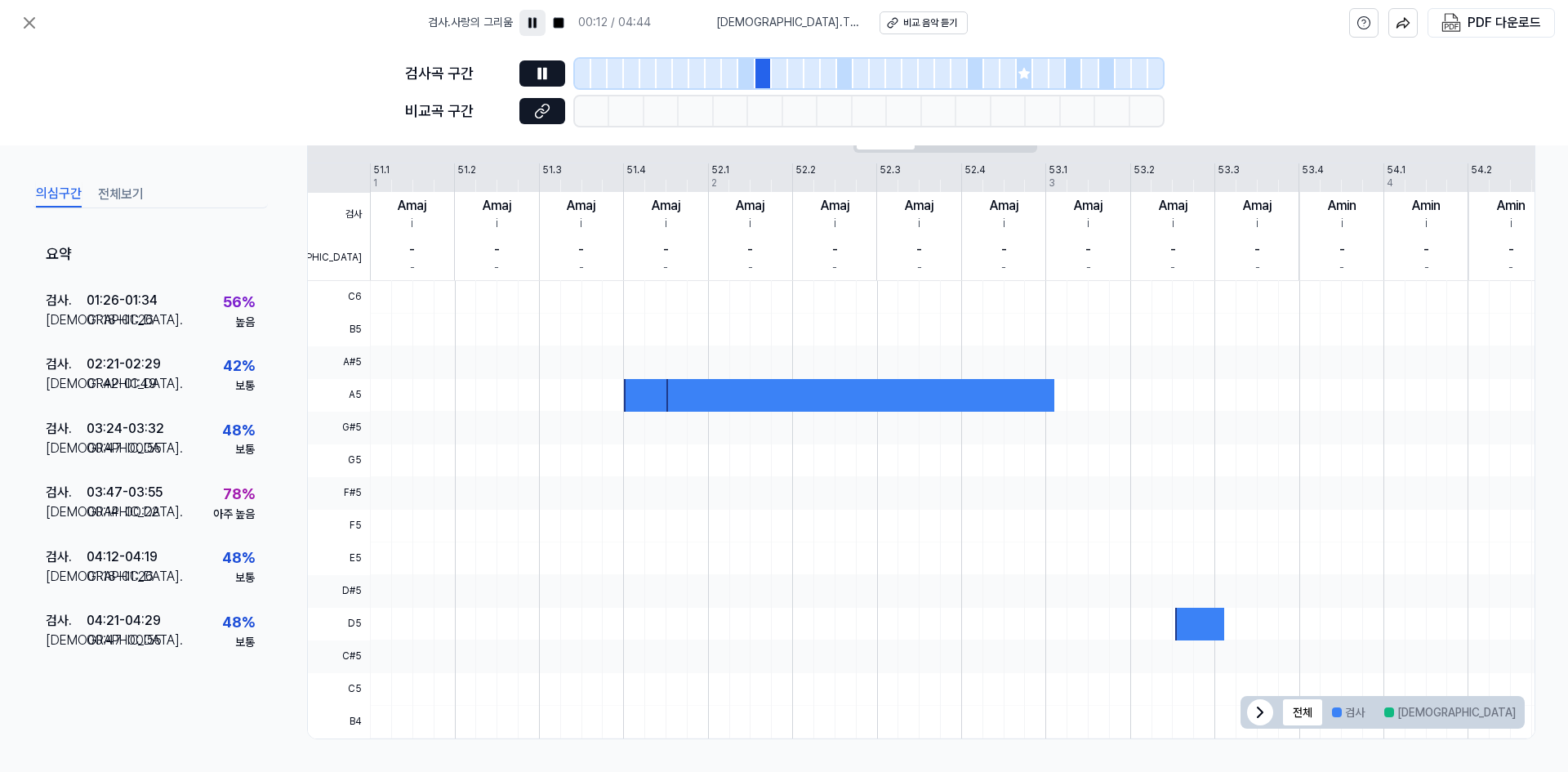
click at [859, 69] on div at bounding box center [861, 73] width 16 height 29
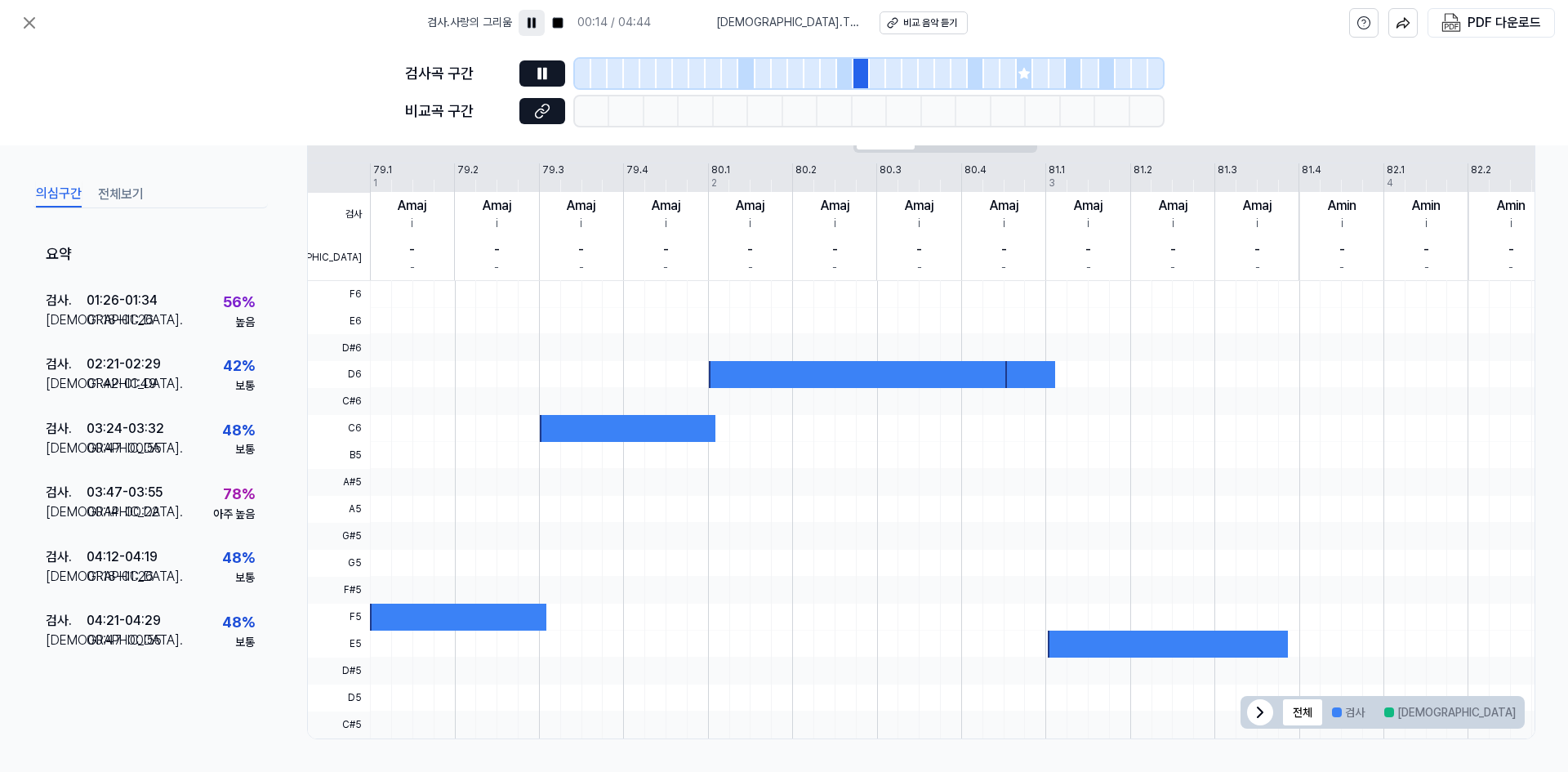
click at [896, 73] on div at bounding box center [894, 73] width 16 height 29
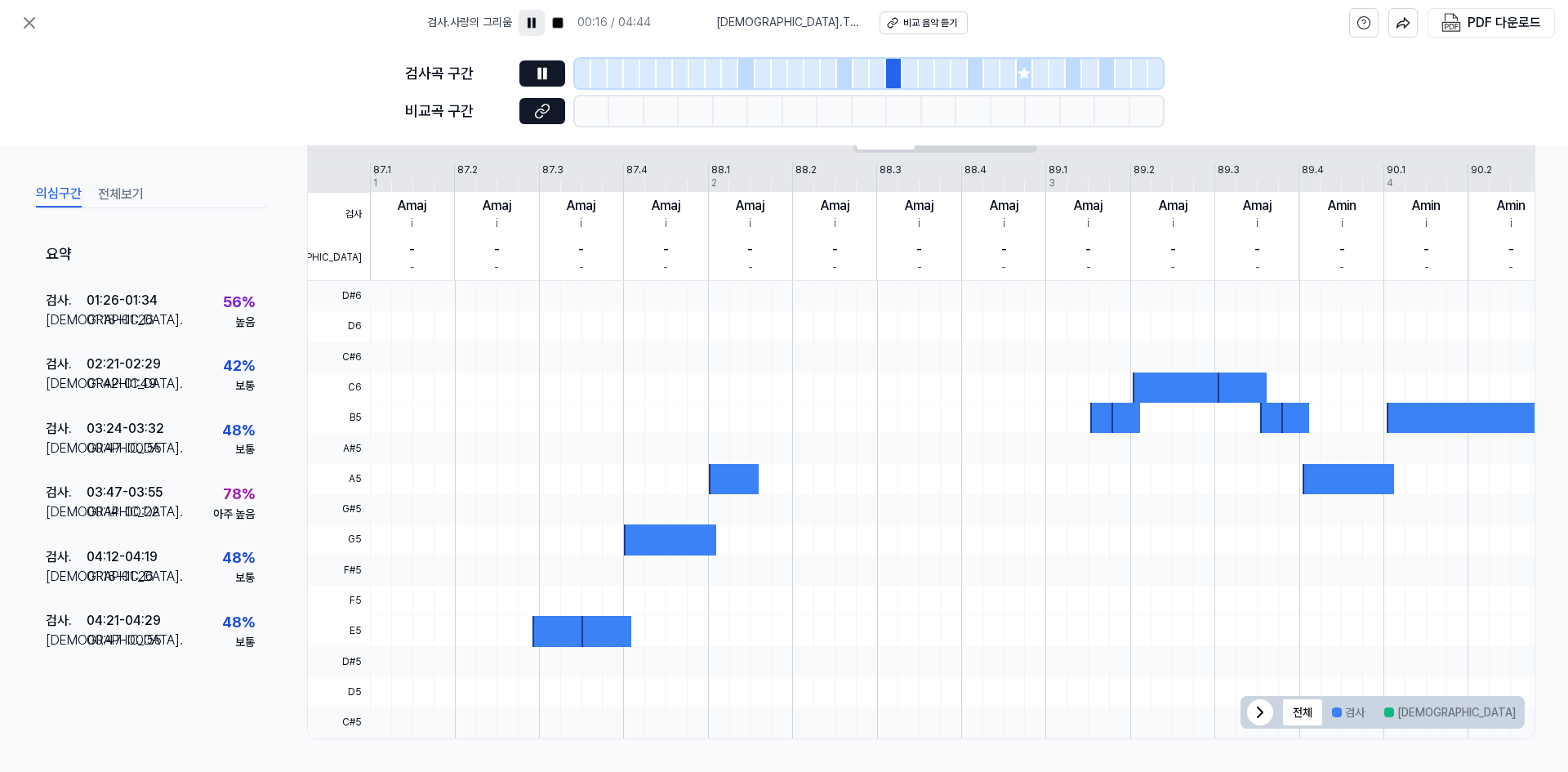
click at [1026, 81] on div at bounding box center [1025, 73] width 16 height 29
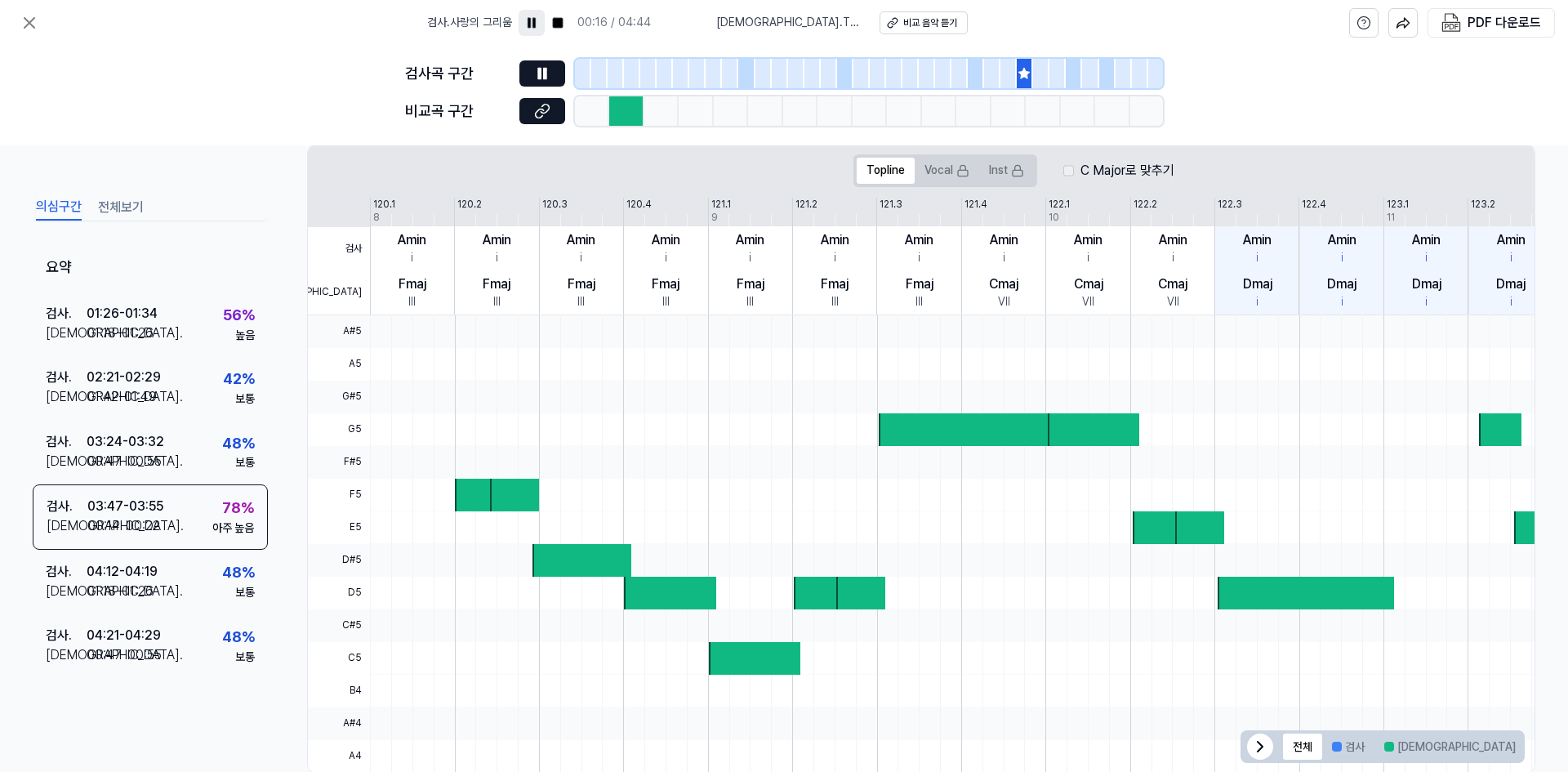
scroll to position [349, 0]
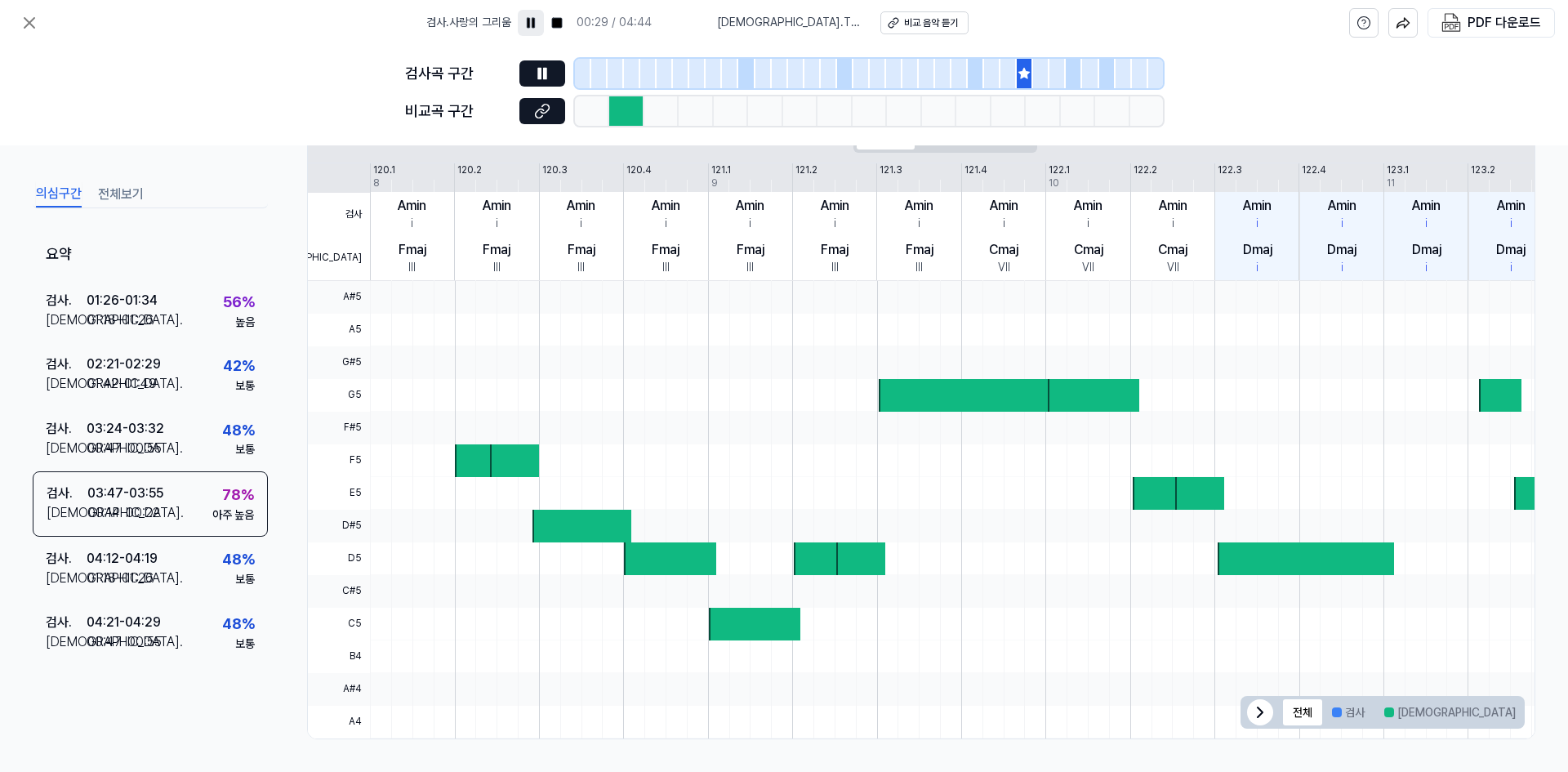
click at [579, 73] on div at bounding box center [583, 73] width 16 height 29
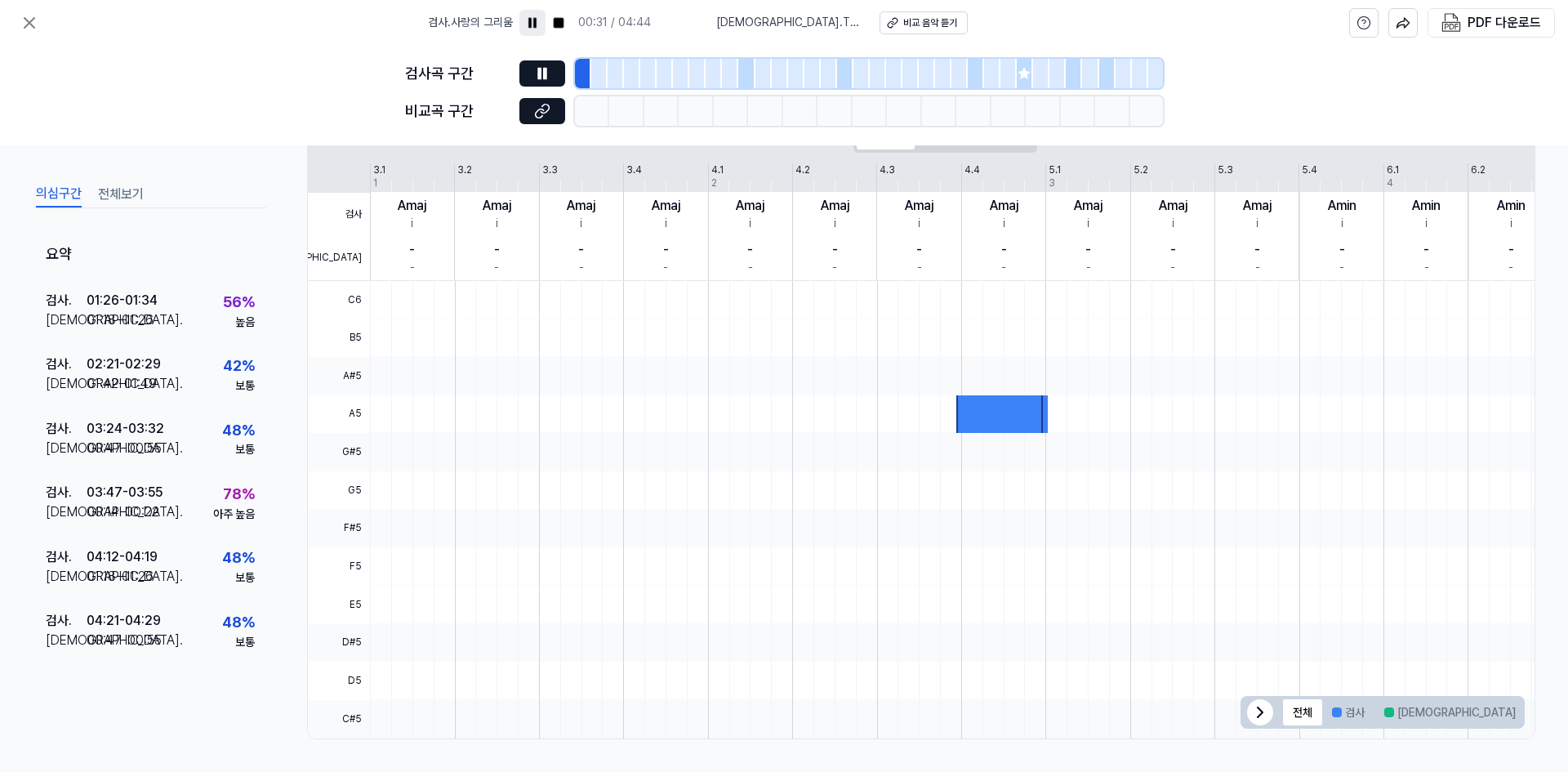
click at [599, 78] on div at bounding box center [599, 73] width 16 height 29
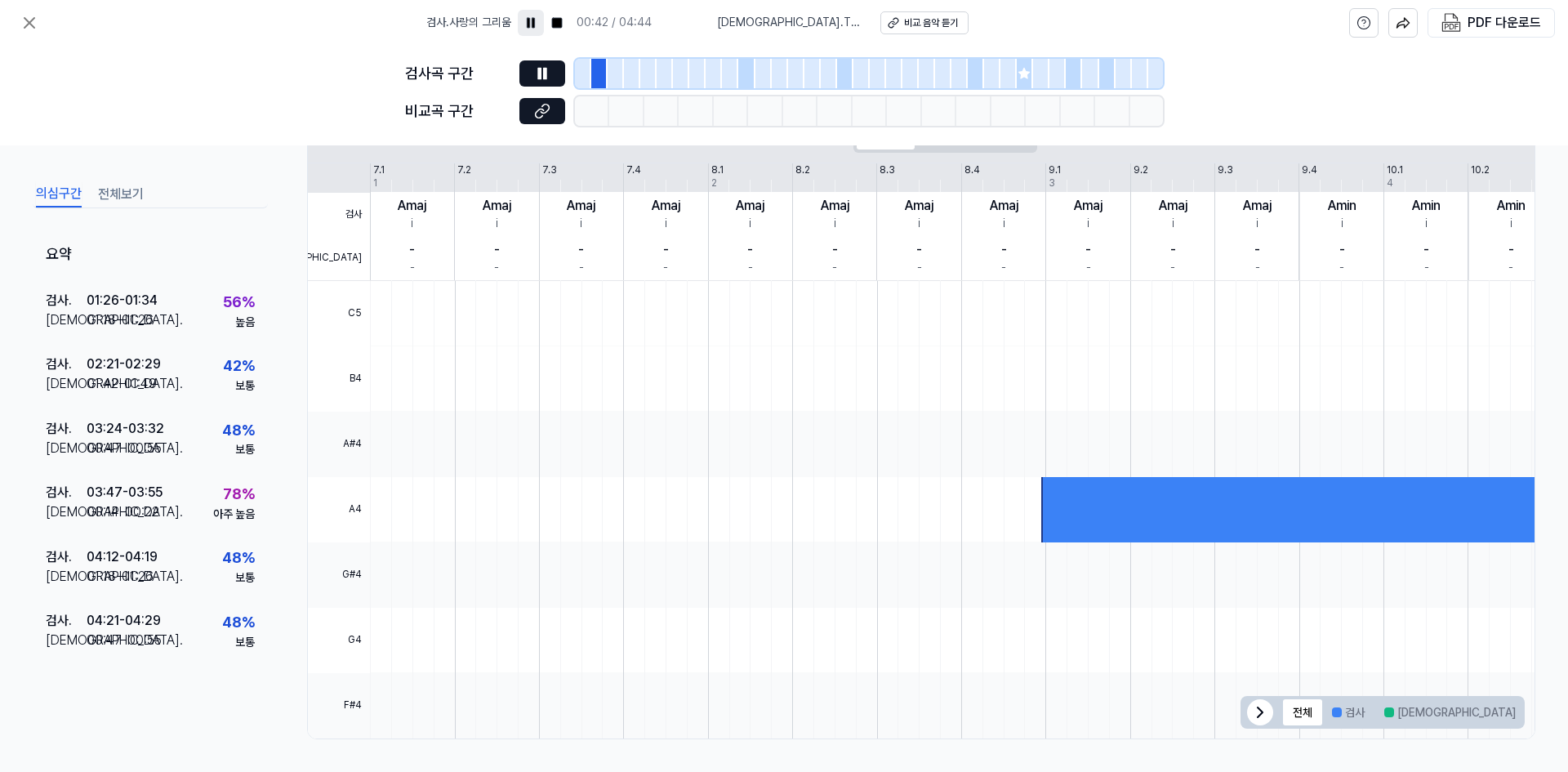
click at [576, 77] on div at bounding box center [583, 73] width 16 height 29
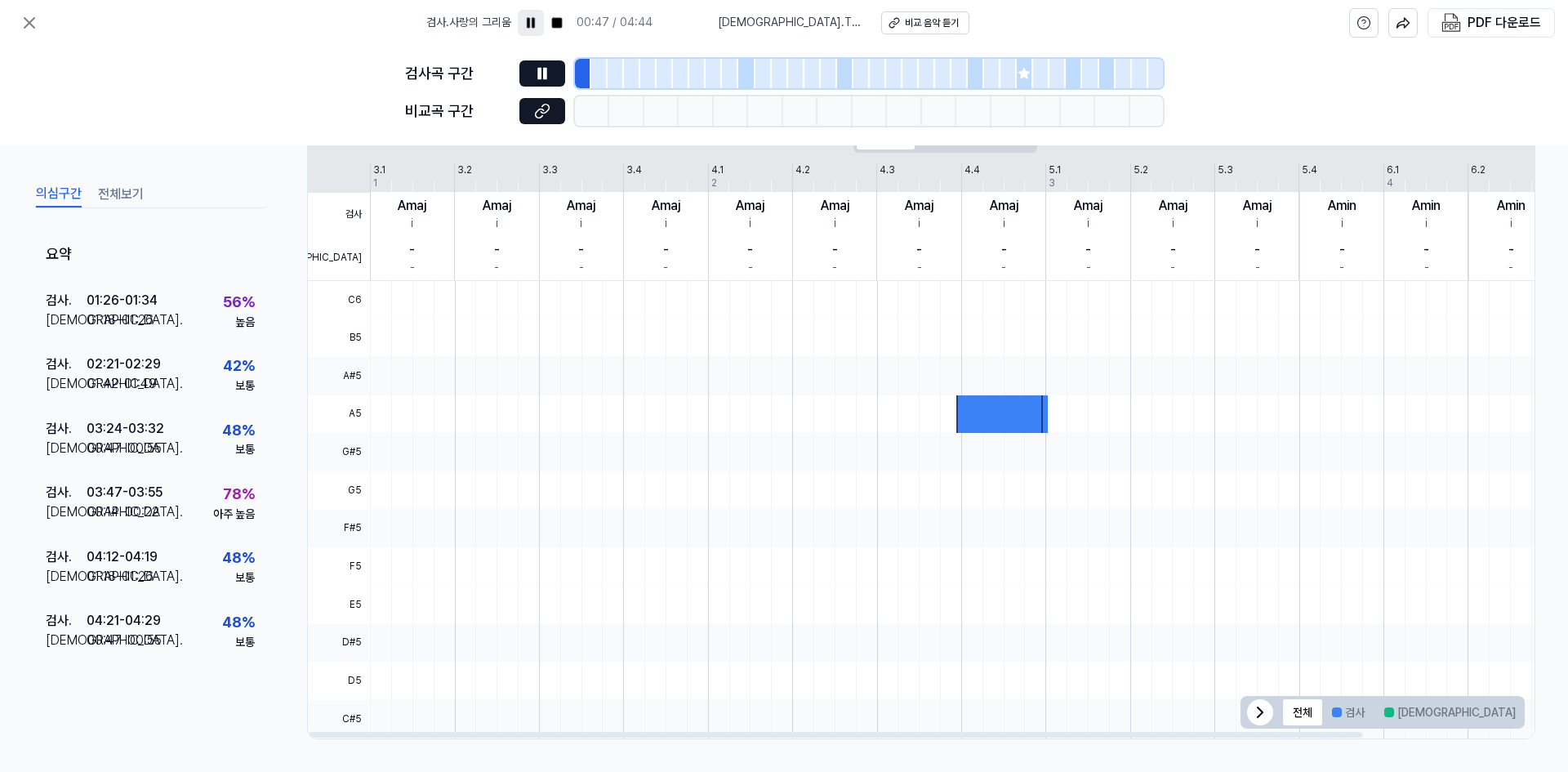
click at [1041, 411] on div at bounding box center [1045, 413] width 7 height 38
click at [959, 416] on div at bounding box center [1001, 413] width 91 height 38
click at [33, 26] on icon at bounding box center [29, 22] width 10 height 10
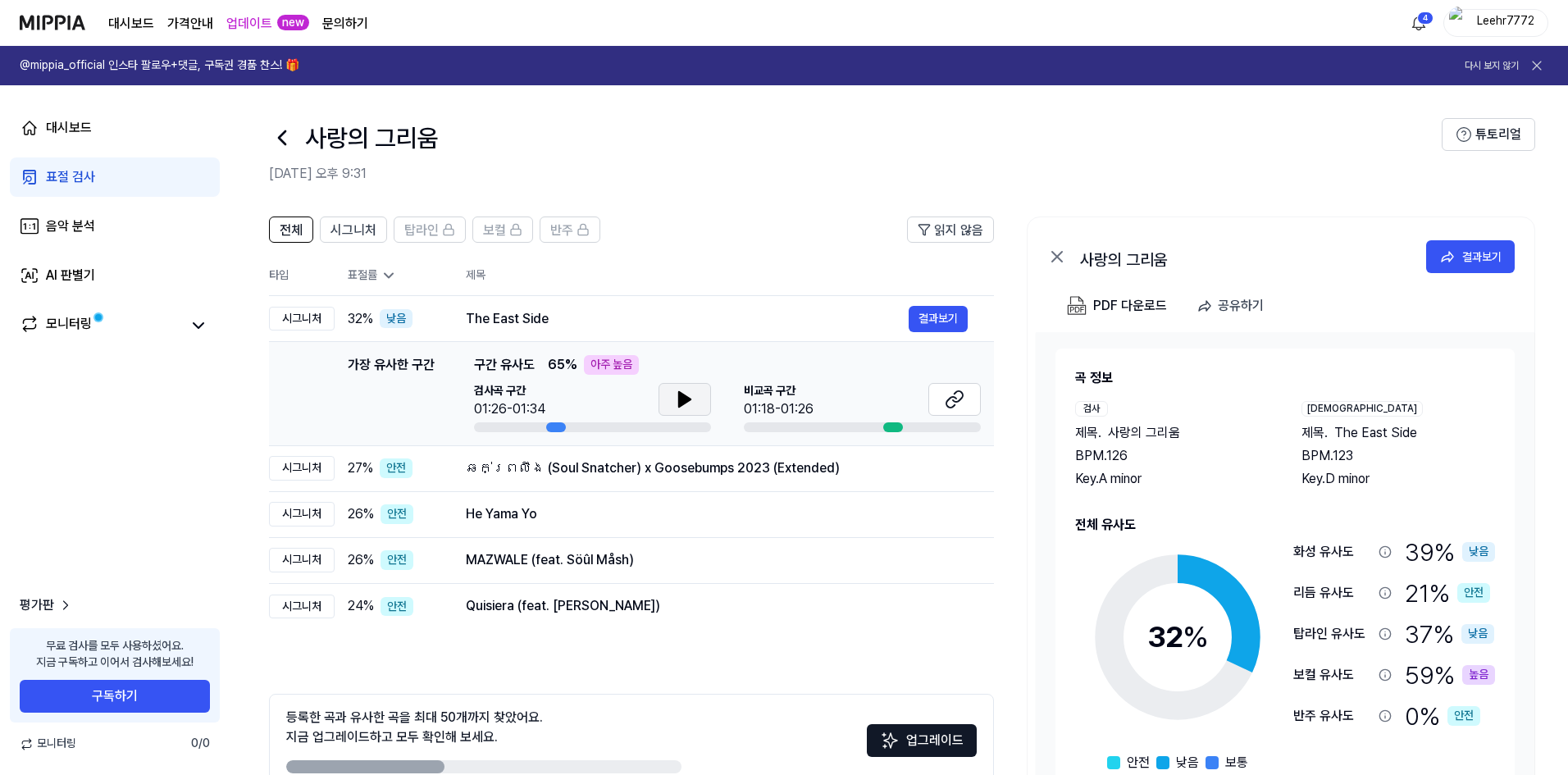
click at [679, 404] on icon at bounding box center [684, 399] width 12 height 15
click at [688, 397] on icon at bounding box center [684, 399] width 12 height 15
click at [673, 398] on button at bounding box center [684, 399] width 52 height 33
click at [959, 397] on icon at bounding box center [955, 399] width 20 height 20
drag, startPoint x: 551, startPoint y: 428, endPoint x: 676, endPoint y: 432, distance: 125.1
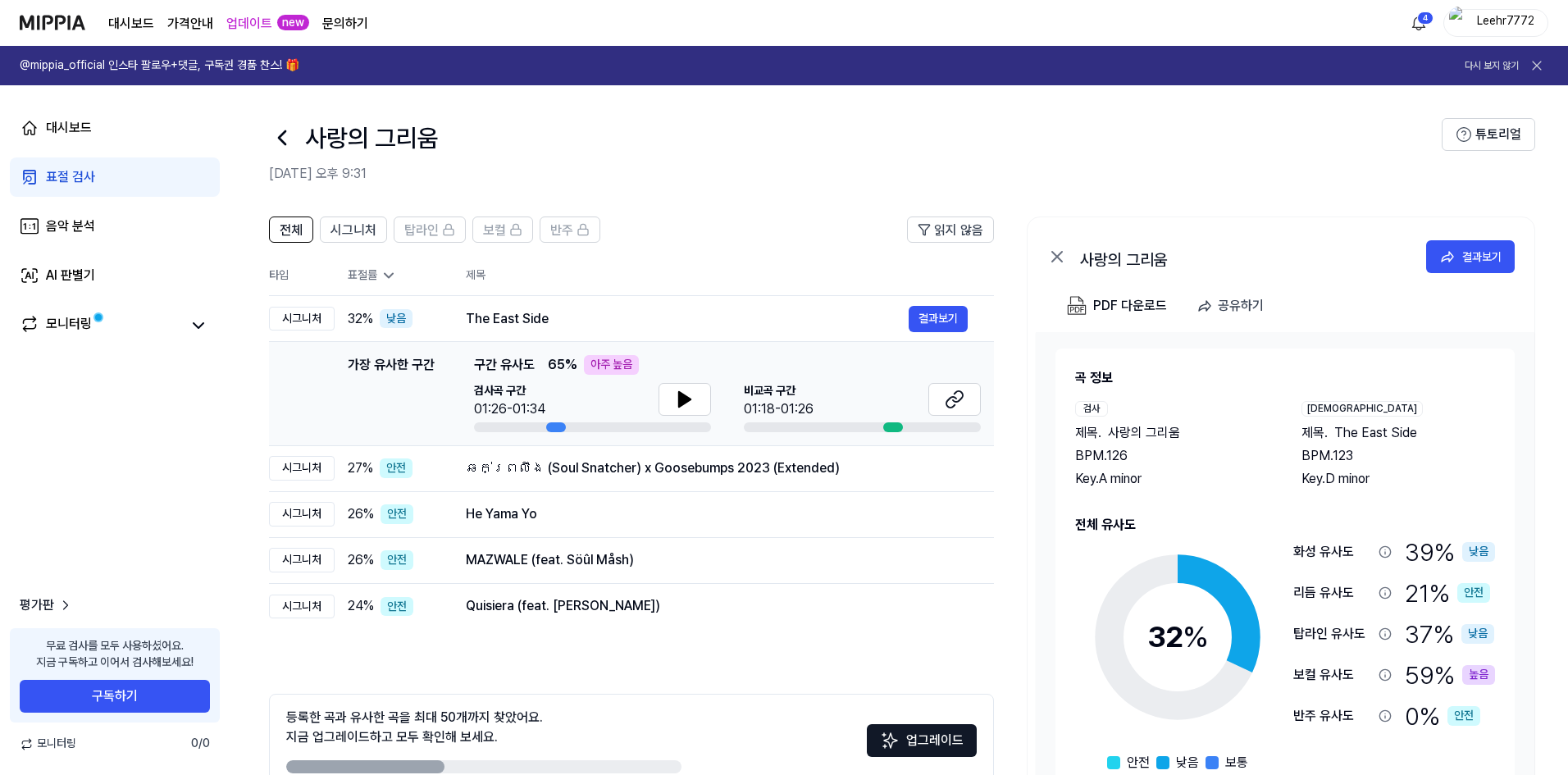
click at [661, 432] on td "가장 유사한 구간 가장 유사한 구간 구간 유사도 65 % 아주 높음 검사곡 구간 01:26-01:34 [GEOGRAPHIC_DATA] 구간 0…" at bounding box center [631, 394] width 724 height 104
click at [676, 432] on td "가장 유사한 구간 가장 유사한 구간 구간 유사도 65 % 아주 높음 검사곡 구간 01:26-01:34 [GEOGRAPHIC_DATA] 구간 0…" at bounding box center [631, 394] width 724 height 104
click at [351, 222] on span "시그니처" at bounding box center [354, 230] width 46 height 20
click at [298, 229] on span "전체" at bounding box center [292, 230] width 23 height 20
click at [1495, 258] on div "결과보기" at bounding box center [1482, 257] width 39 height 18
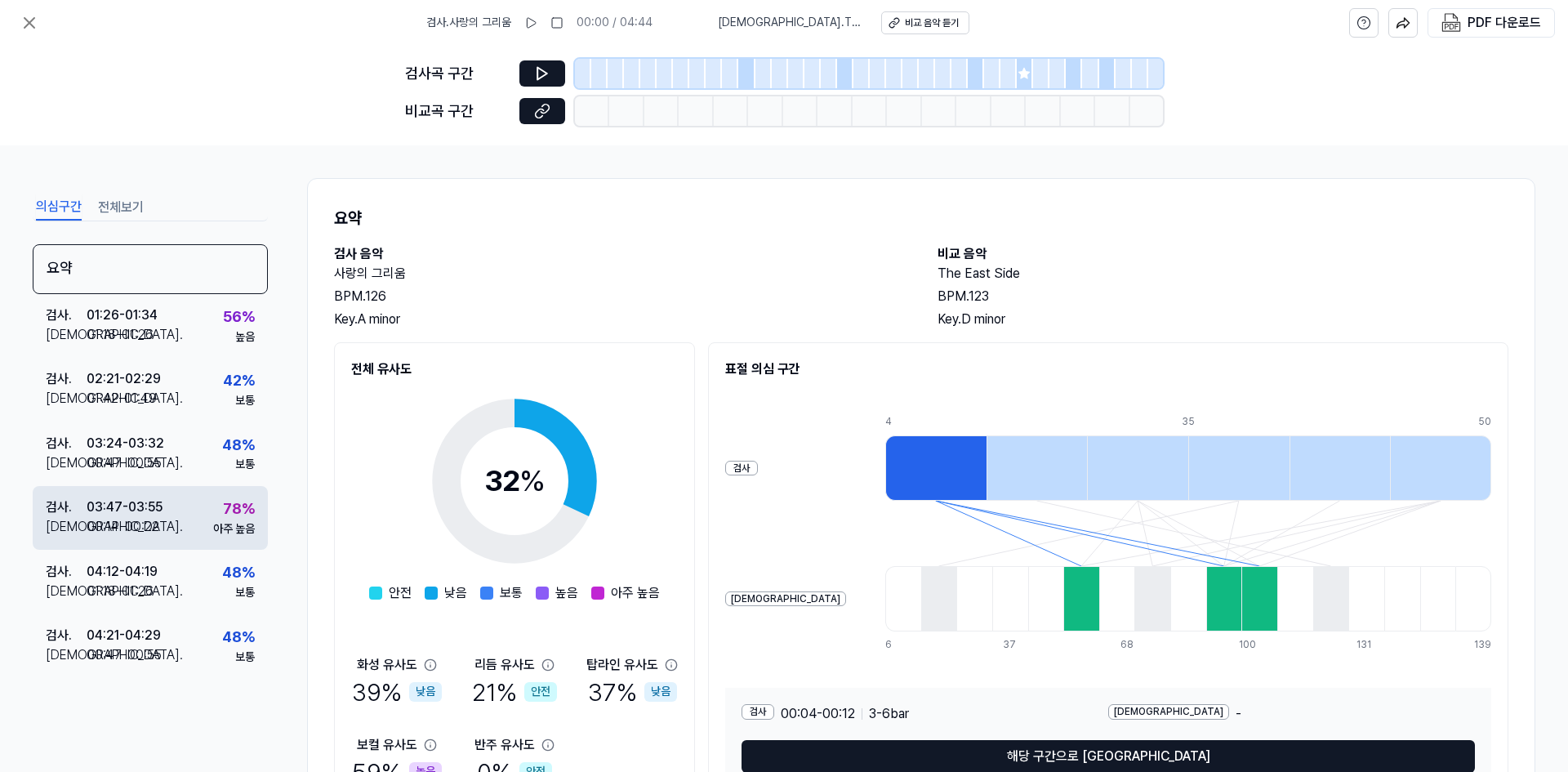
click at [231, 520] on div "78 %" at bounding box center [239, 509] width 32 height 24
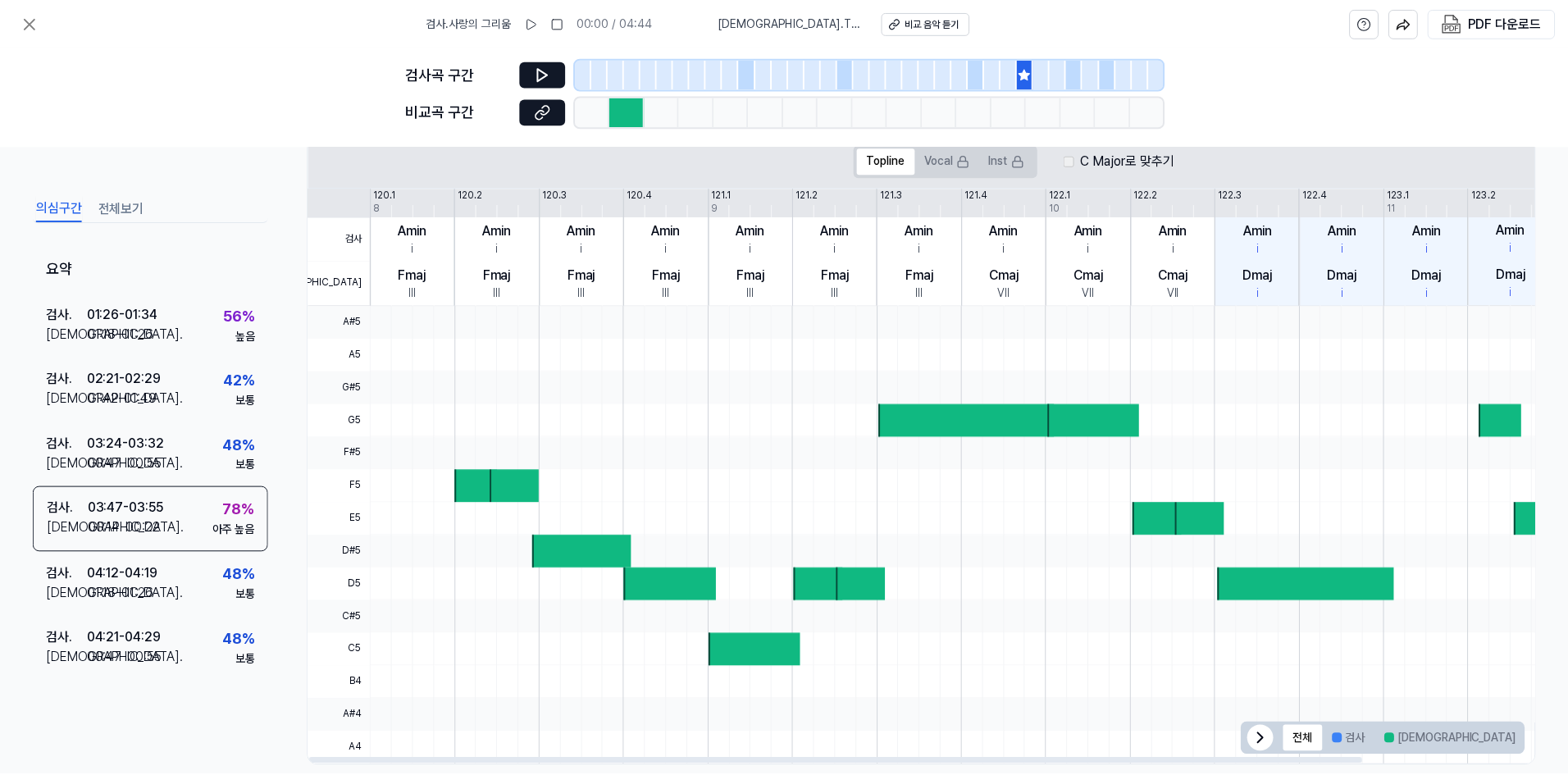
scroll to position [350, 0]
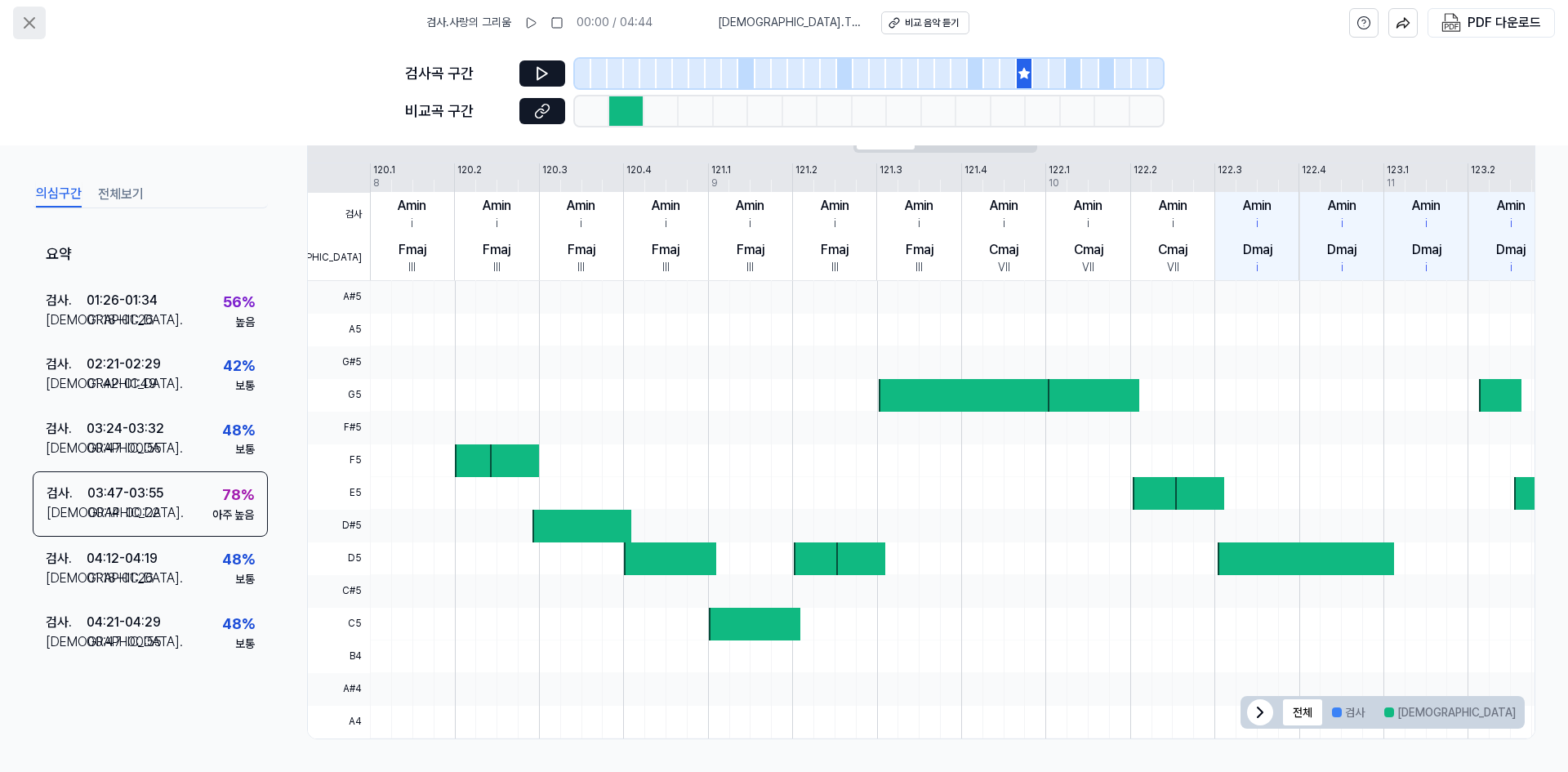
click at [23, 22] on icon at bounding box center [29, 23] width 19 height 19
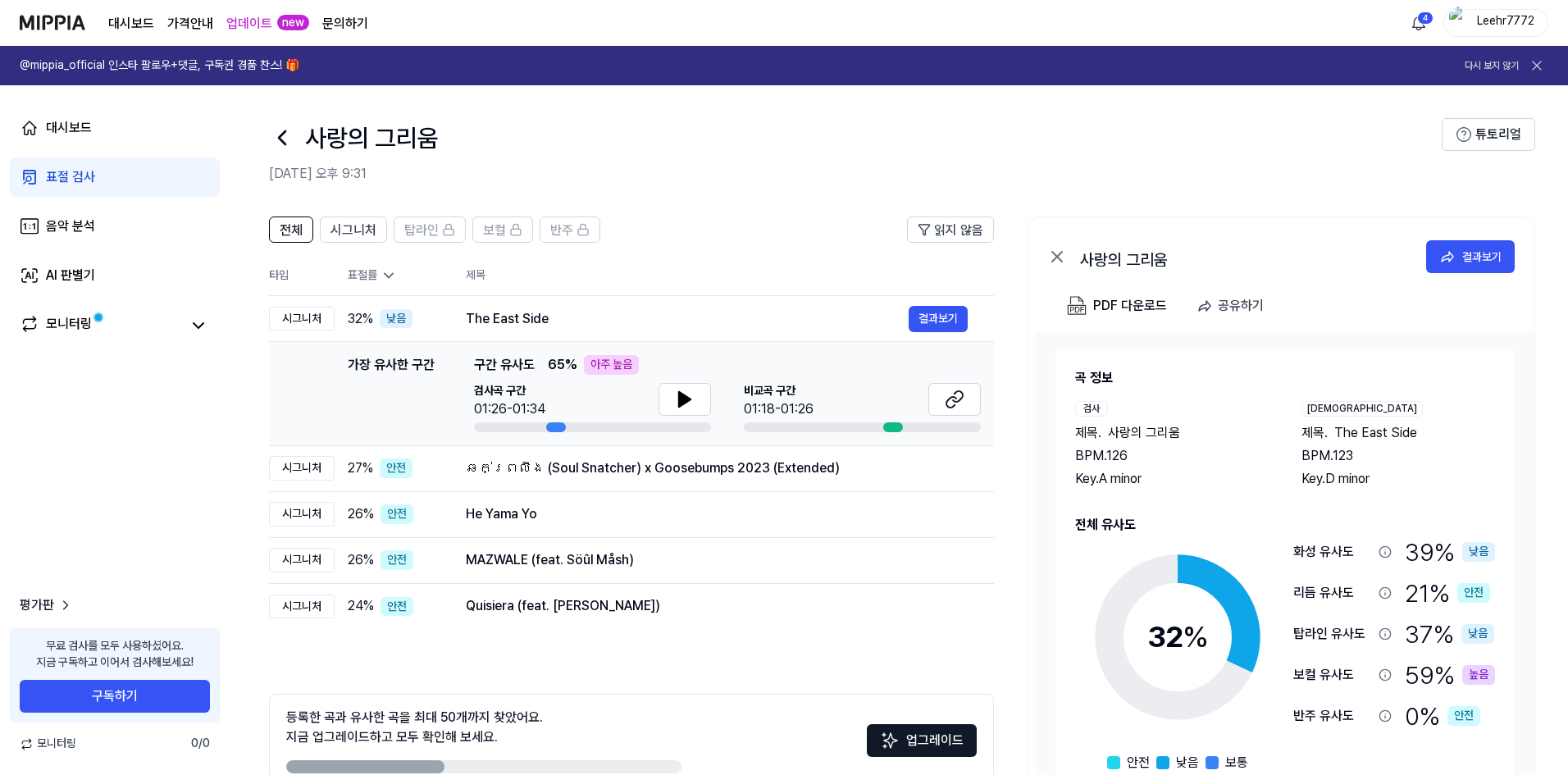
click at [62, 175] on div "표절 검사" at bounding box center [70, 177] width 49 height 20
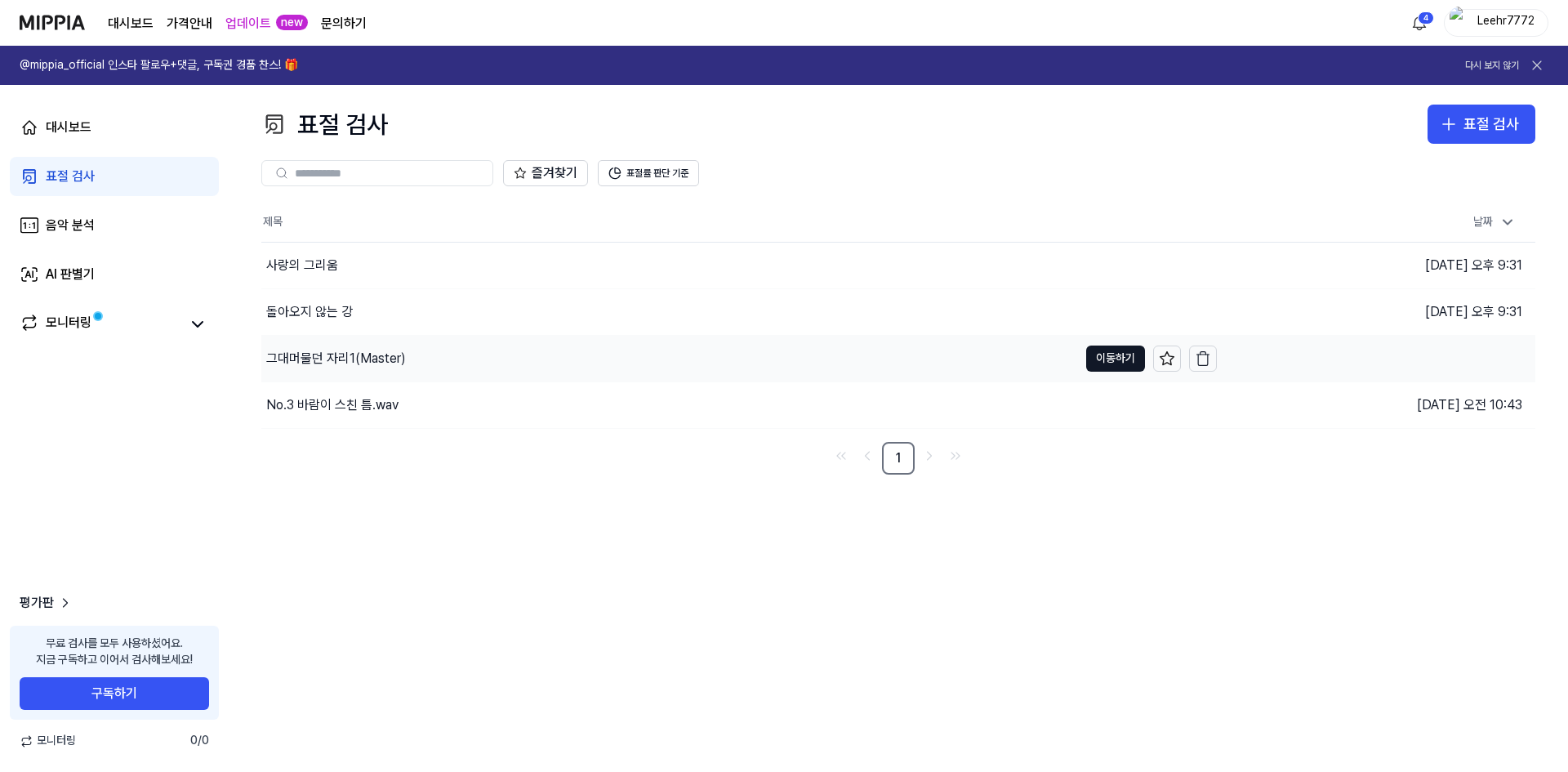
click at [353, 360] on div "그대머물던 자리1(Master)" at bounding box center [336, 359] width 140 height 19
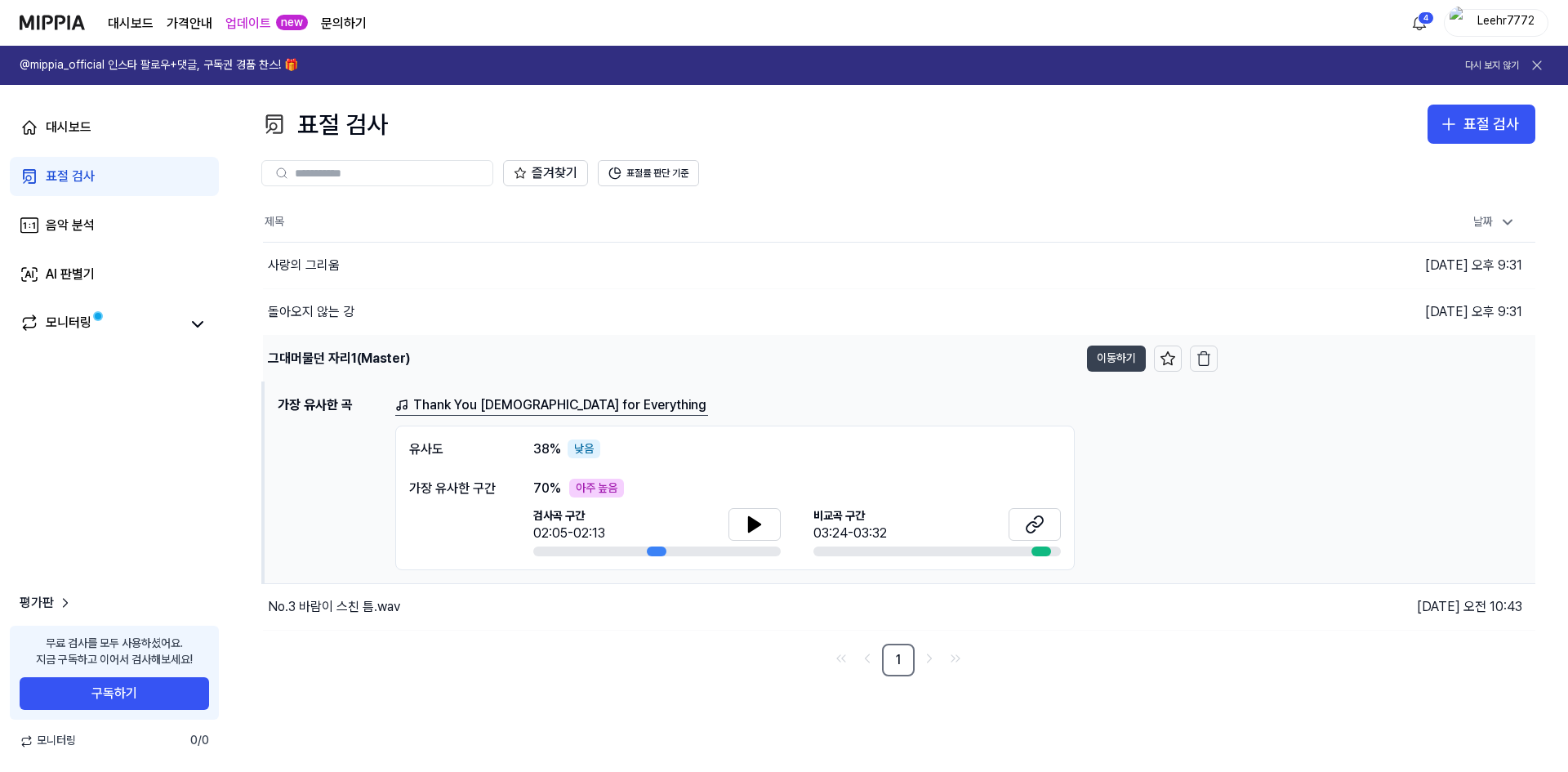
click at [1119, 360] on button "이동하기" at bounding box center [1116, 359] width 58 height 27
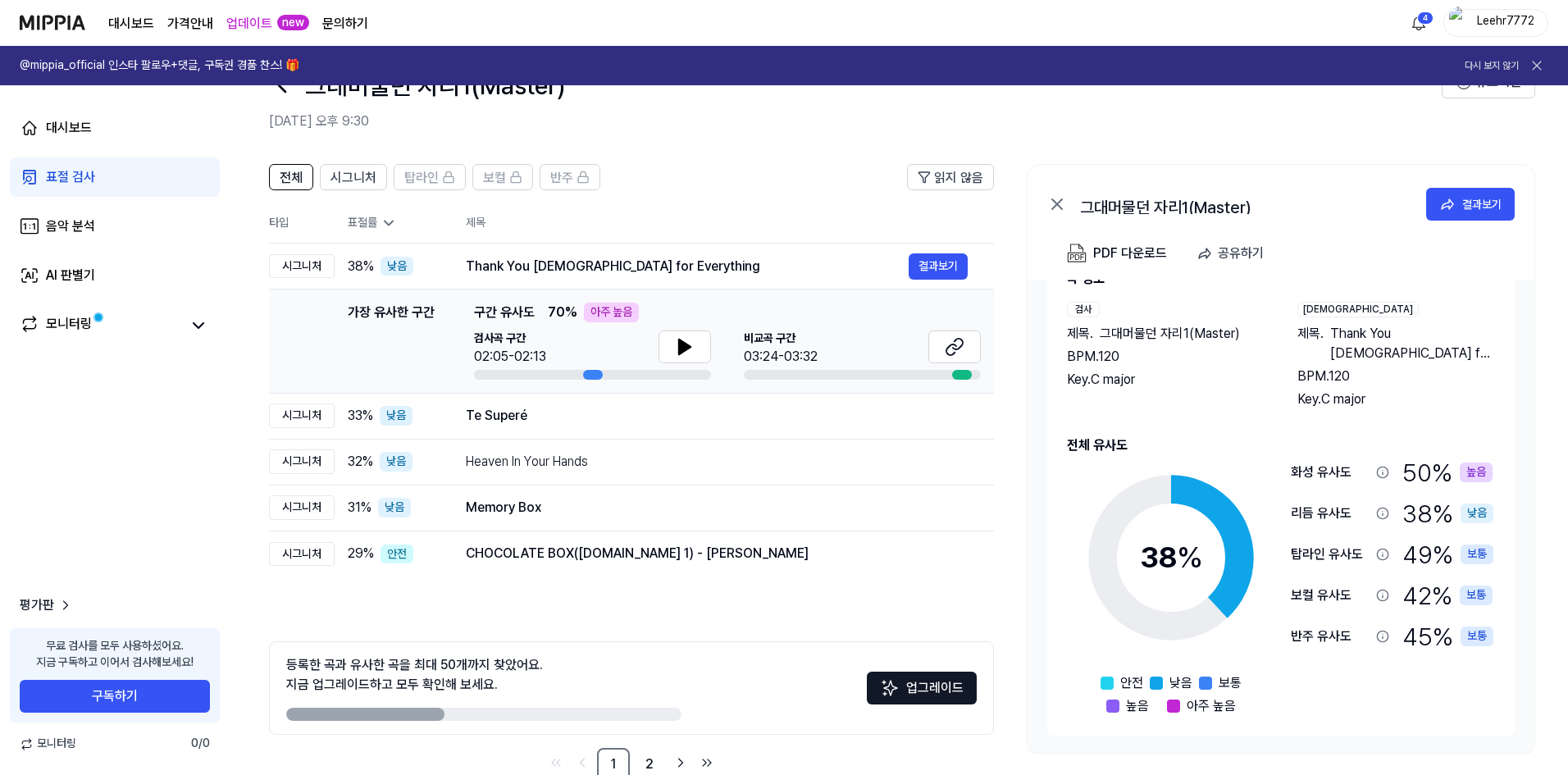
scroll to position [82, 0]
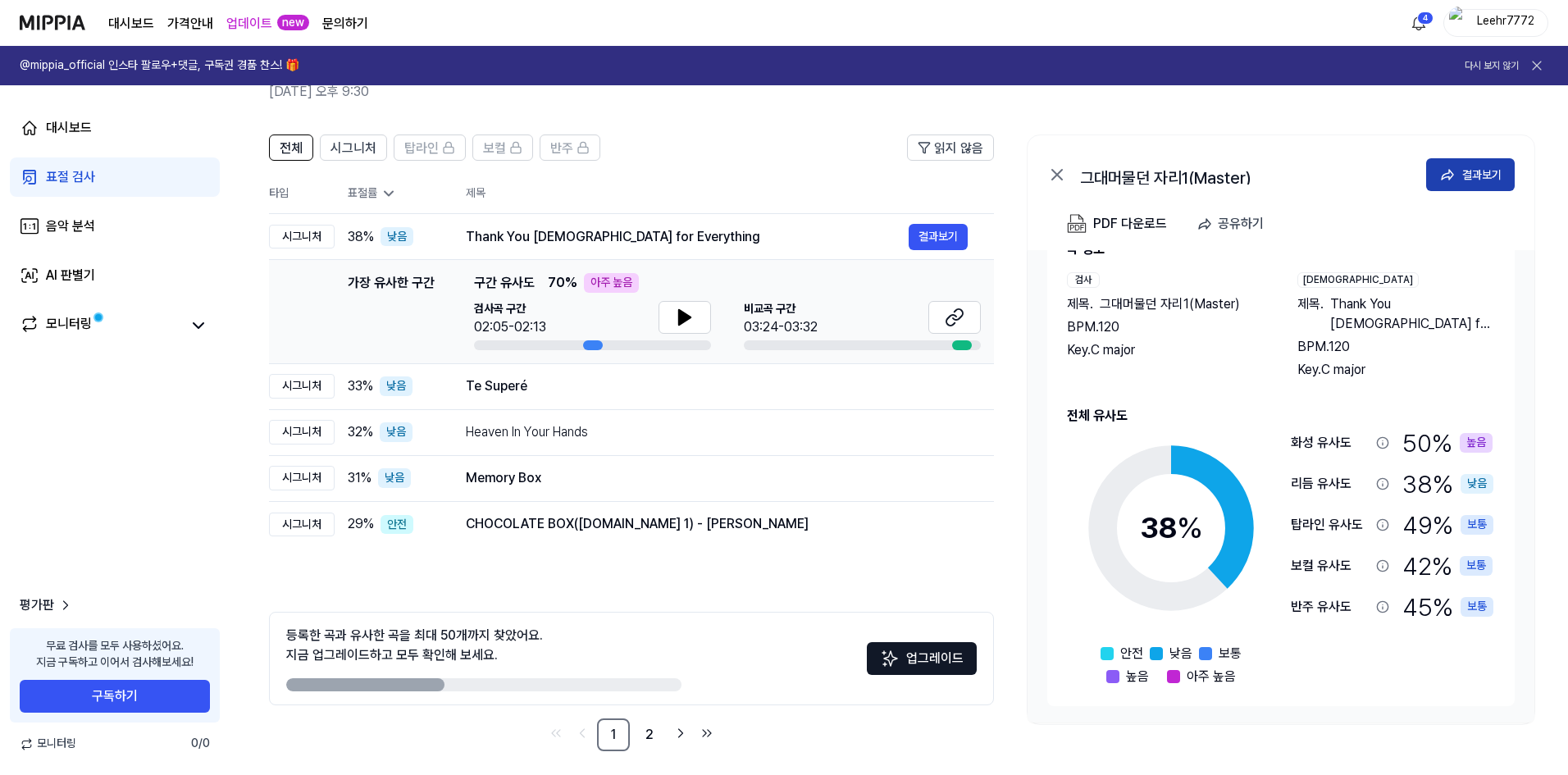
click at [1465, 173] on div "결과보기" at bounding box center [1482, 174] width 39 height 18
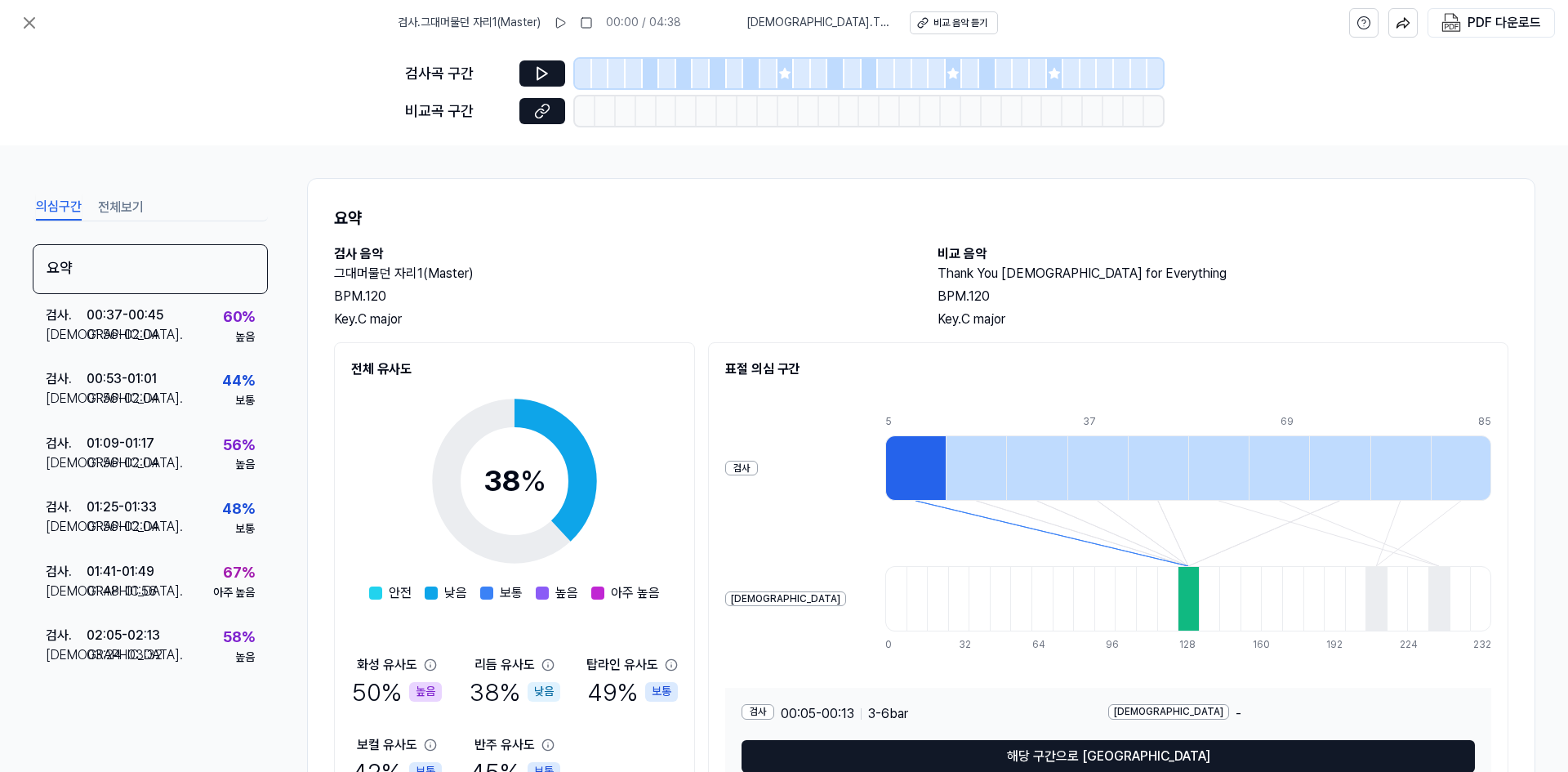
scroll to position [81, 0]
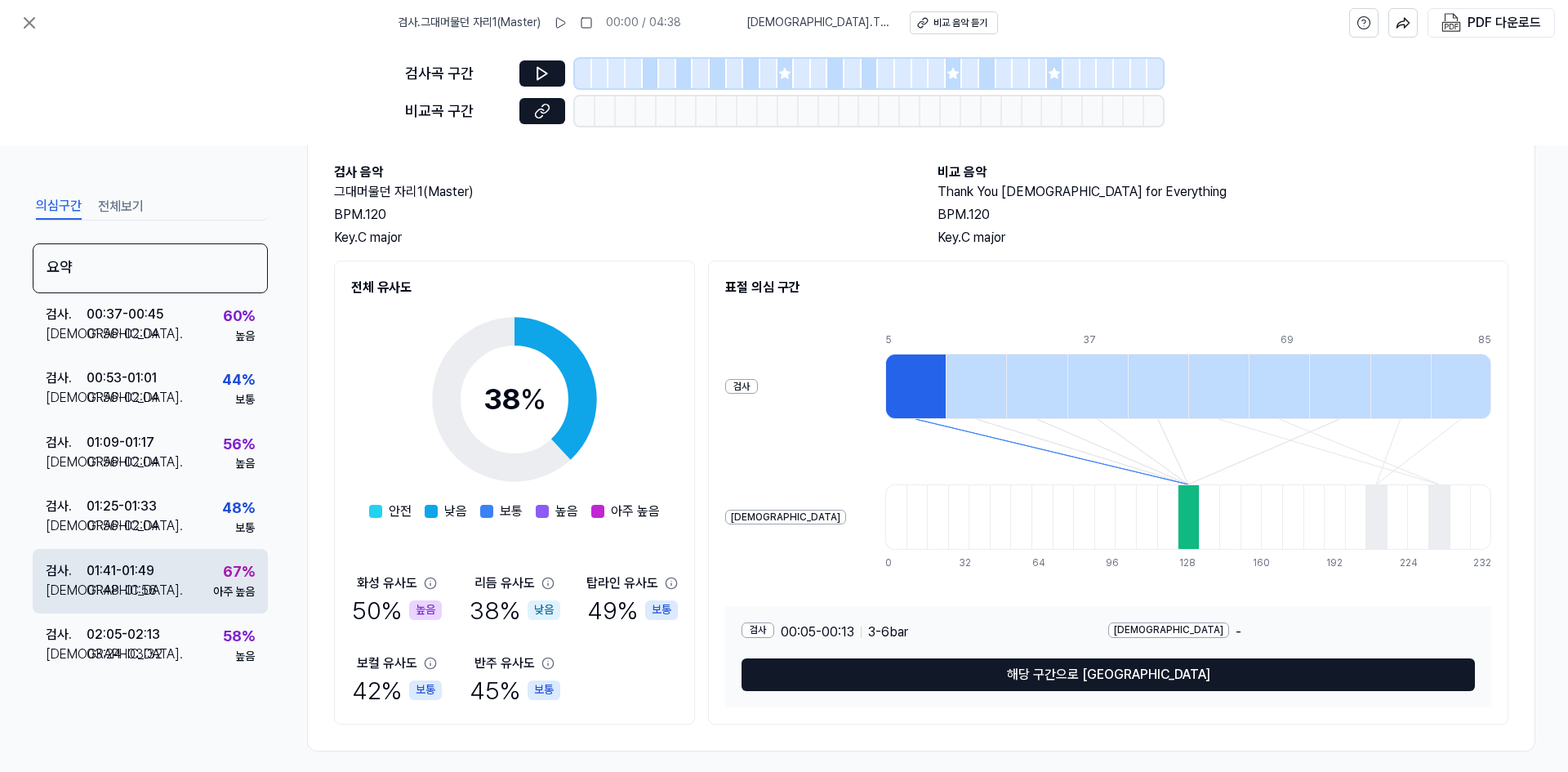
click at [216, 586] on div "아주 높음" at bounding box center [234, 592] width 42 height 16
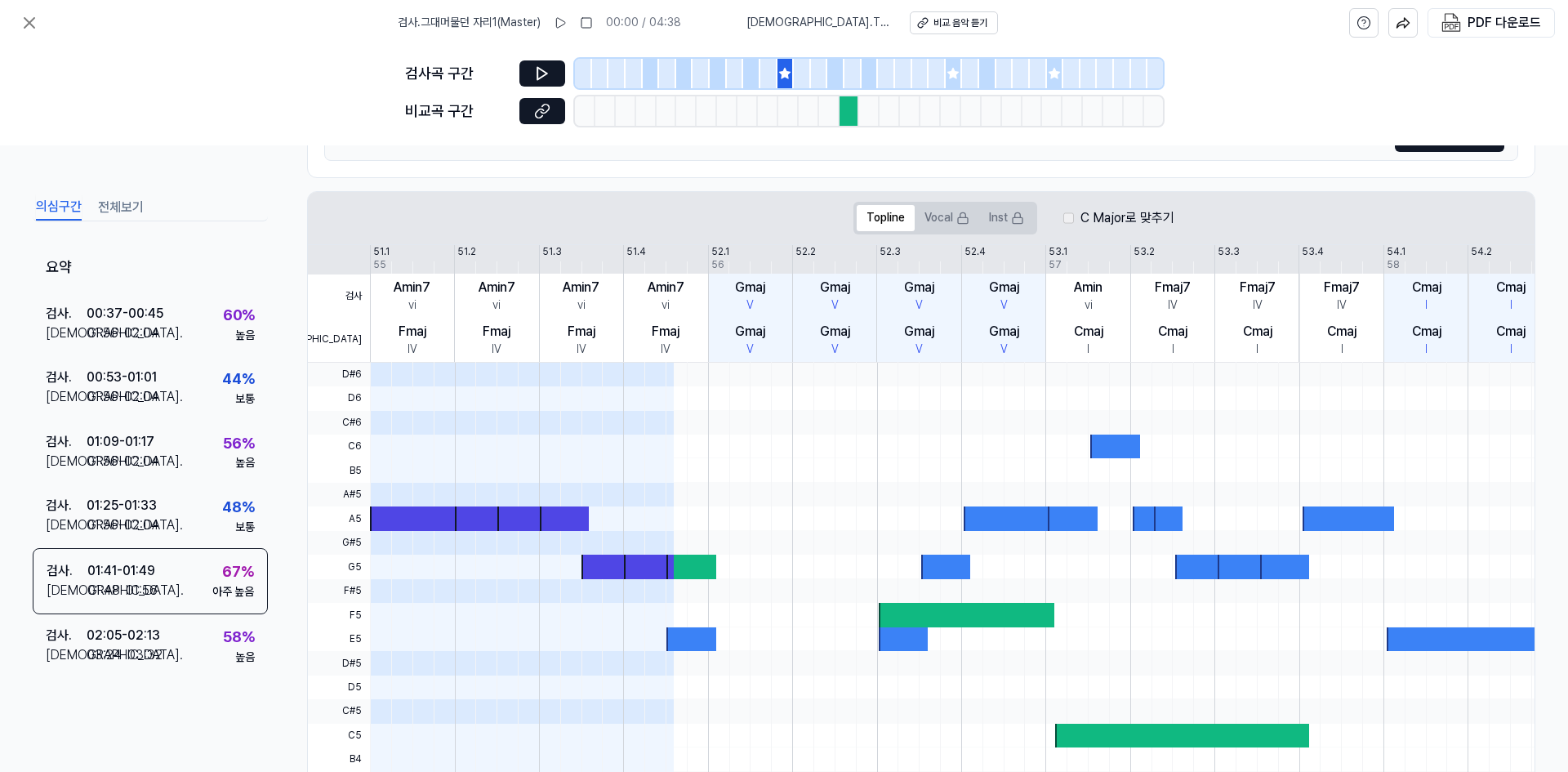
scroll to position [349, 0]
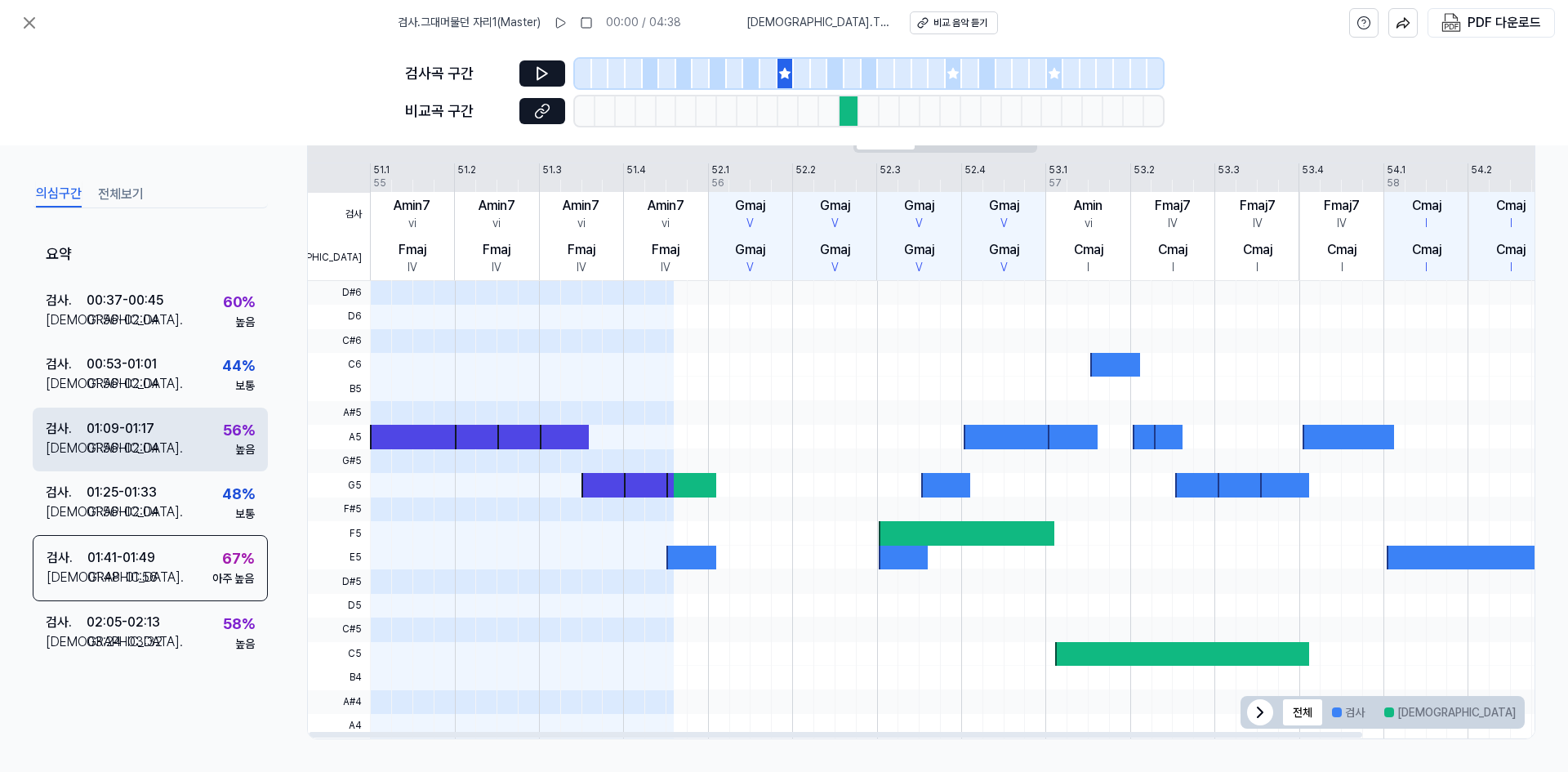
click at [211, 431] on div "검사 . 01:09 - 01:17 비교 . 01:56 - 02:04 56 % 높음" at bounding box center [151, 438] width 236 height 64
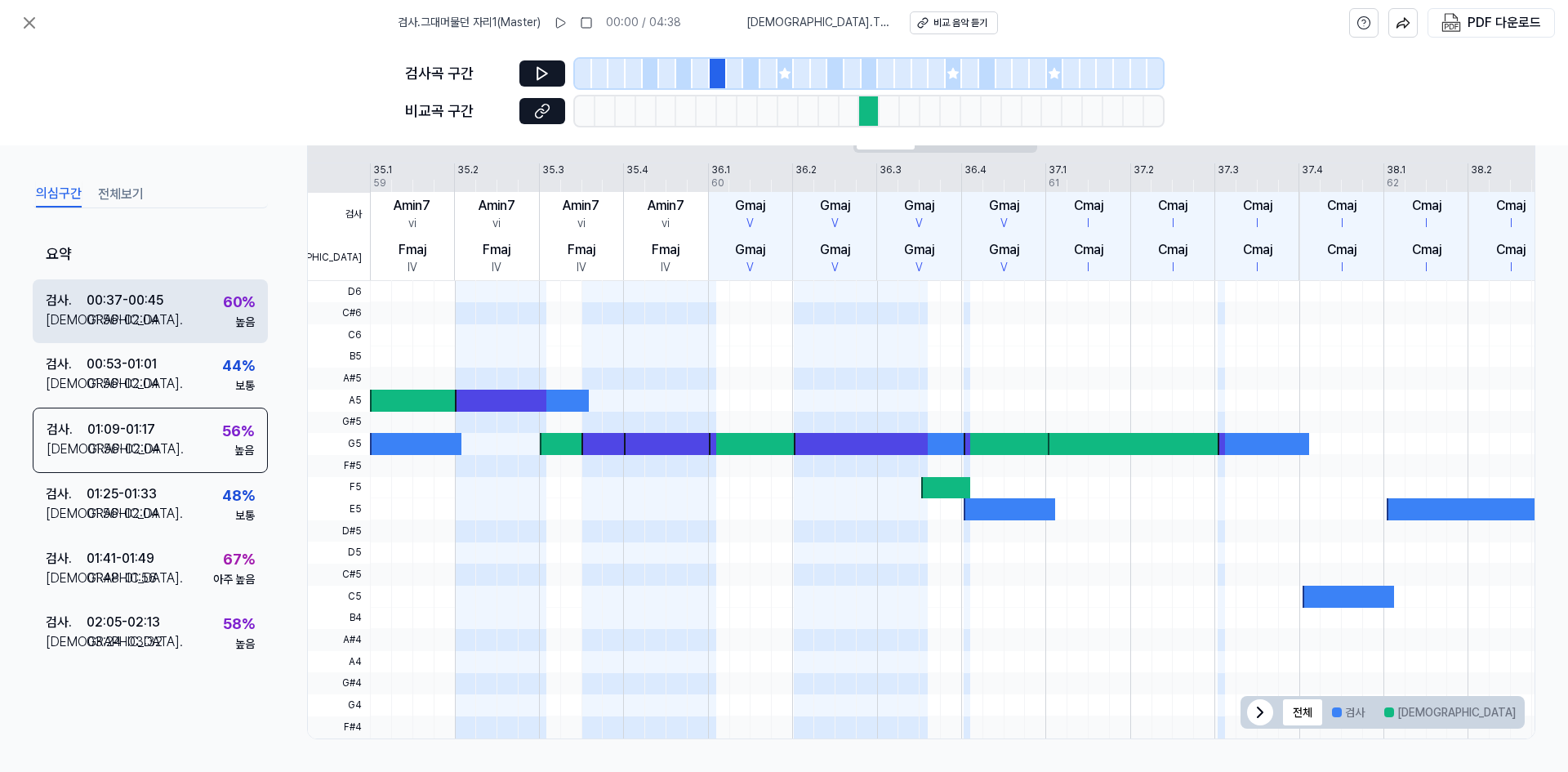
click at [231, 311] on div "60 %" at bounding box center [239, 301] width 32 height 24
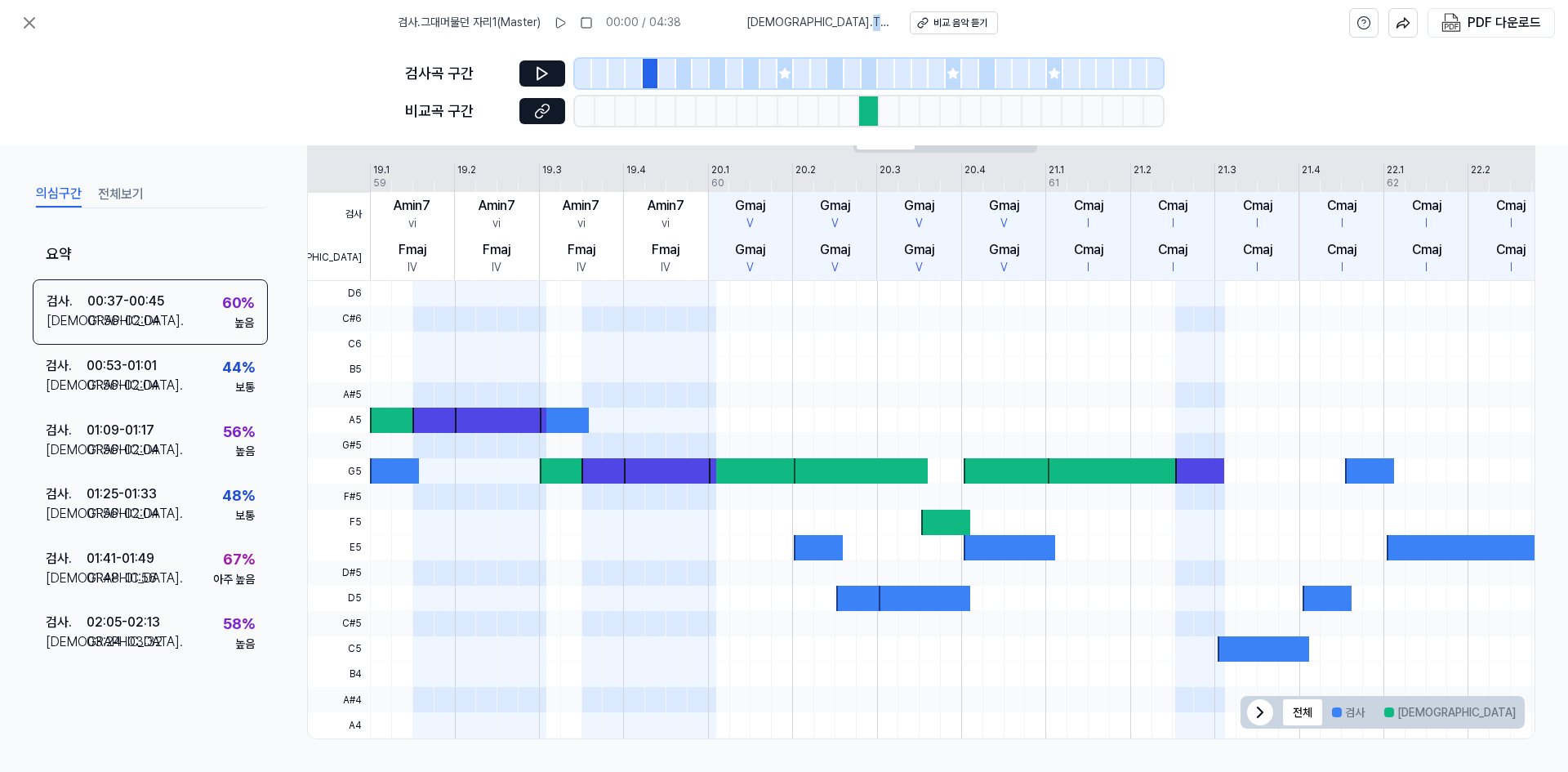
drag, startPoint x: 771, startPoint y: 23, endPoint x: 893, endPoint y: 29, distance: 122.1
click at [893, 29] on div "[DEMOGRAPHIC_DATA] . Thank You [DEMOGRAPHIC_DATA] for Everything 비교 음악 듣기" at bounding box center [872, 23] width 251 height 23
click at [960, 21] on div "비교 음악 듣기" at bounding box center [960, 23] width 54 height 14
click at [110, 195] on button "전체보기" at bounding box center [121, 195] width 46 height 27
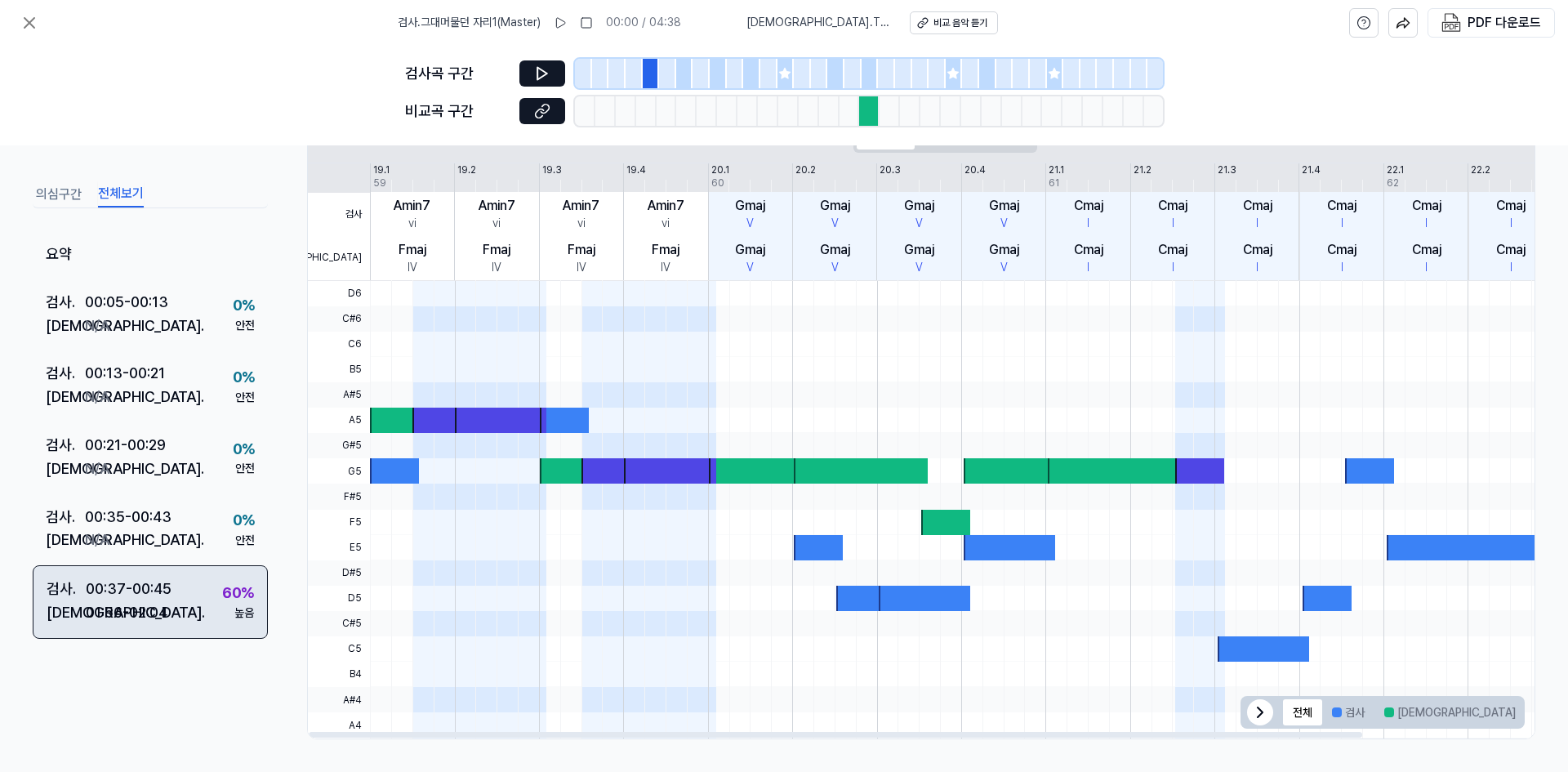
click at [222, 601] on div "60 %" at bounding box center [238, 592] width 32 height 24
click at [222, 599] on div "60 %" at bounding box center [238, 592] width 32 height 24
click at [224, 583] on div "60 %" at bounding box center [238, 592] width 32 height 24
